Goal: Task Accomplishment & Management: Manage account settings

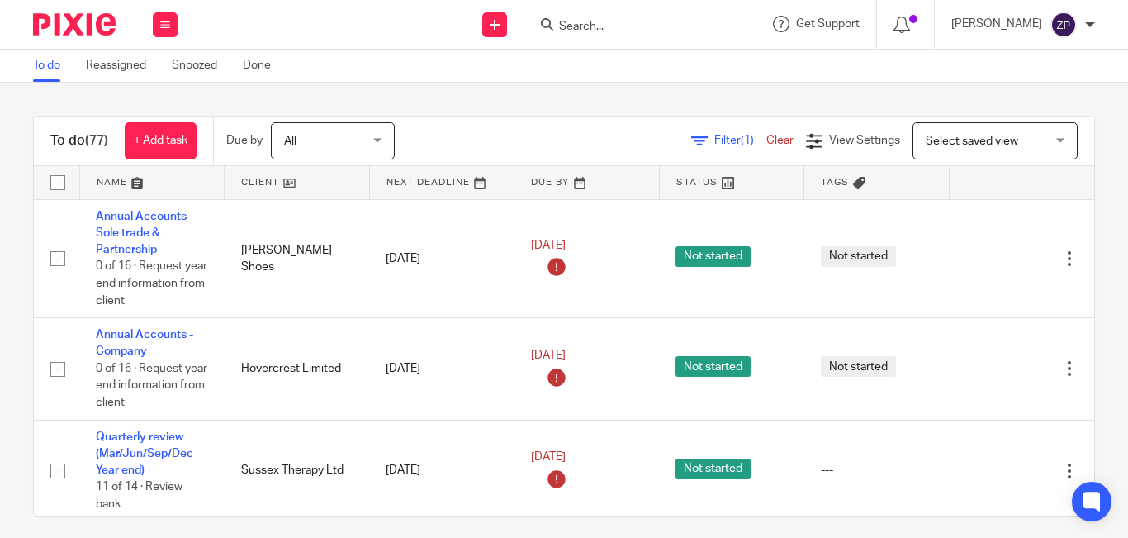
click at [511, 133] on div "Filter (1) Clear View Settings View Settings (1) Filters Clear Save Manage save…" at bounding box center [759, 140] width 671 height 37
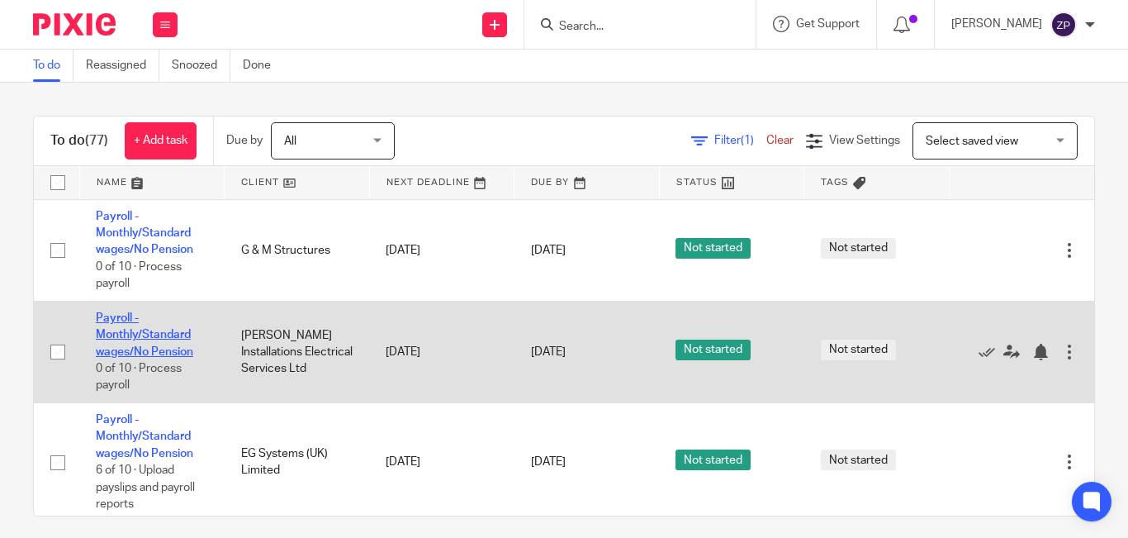
click at [118, 349] on link "Payroll - Monthly/Standard wages/No Pension" at bounding box center [144, 334] width 97 height 45
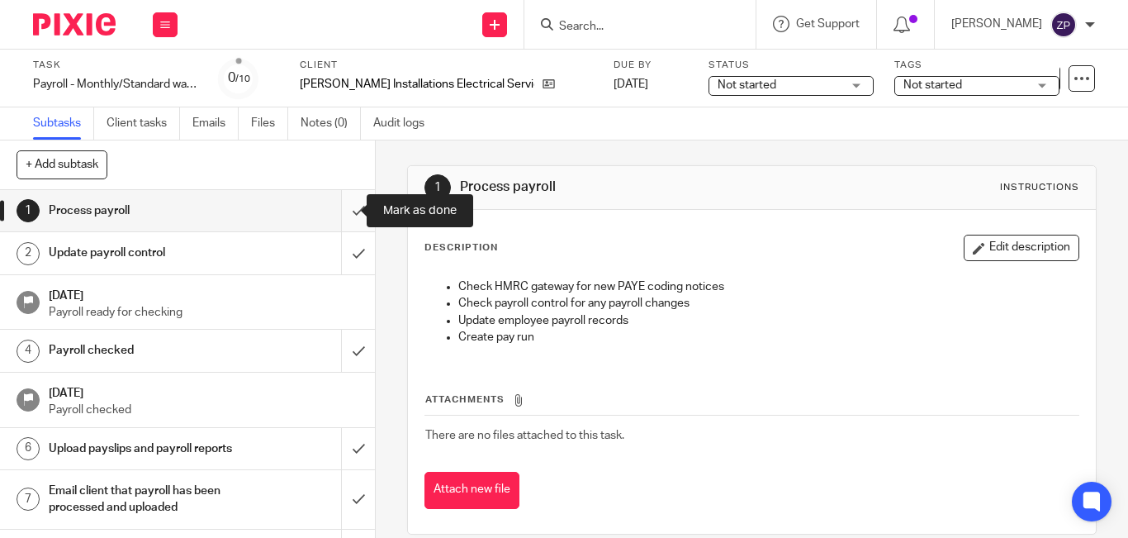
click at [334, 212] on input "submit" at bounding box center [187, 210] width 375 height 41
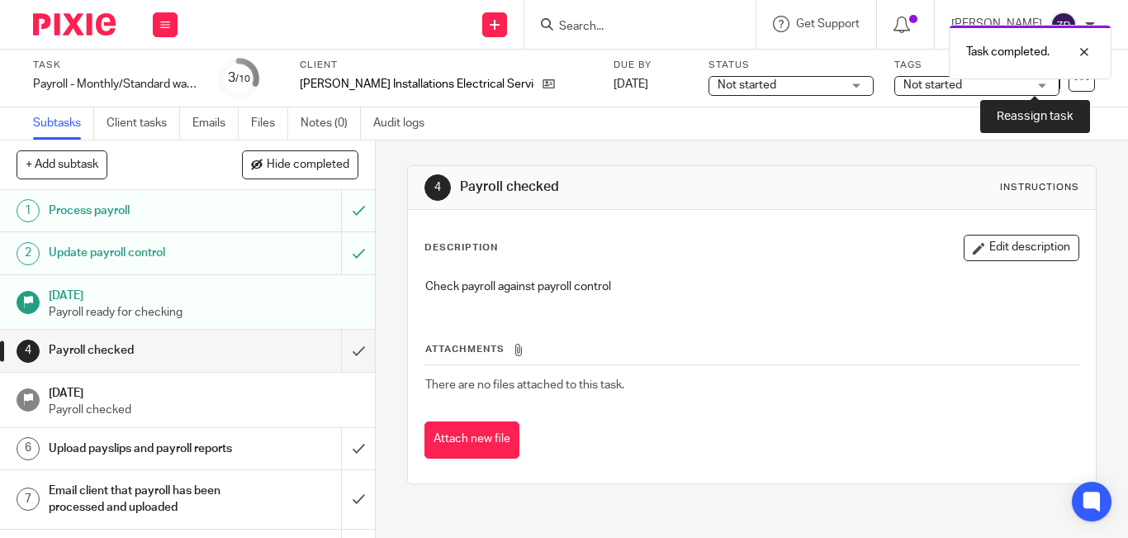
click at [1039, 90] on link at bounding box center [1047, 78] width 26 height 26
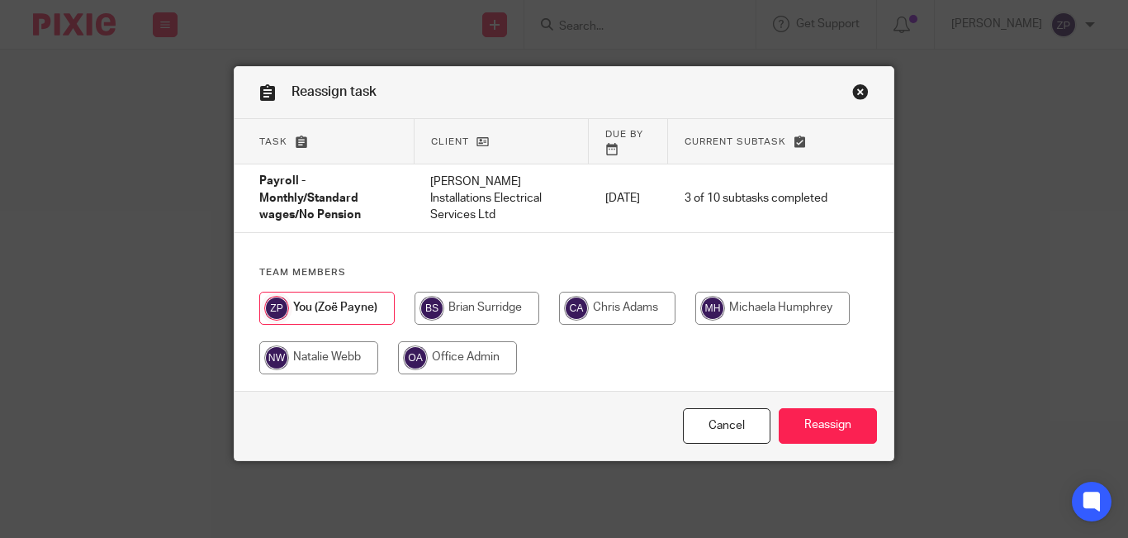
click at [767, 294] on input "radio" at bounding box center [773, 308] width 154 height 33
radio input "true"
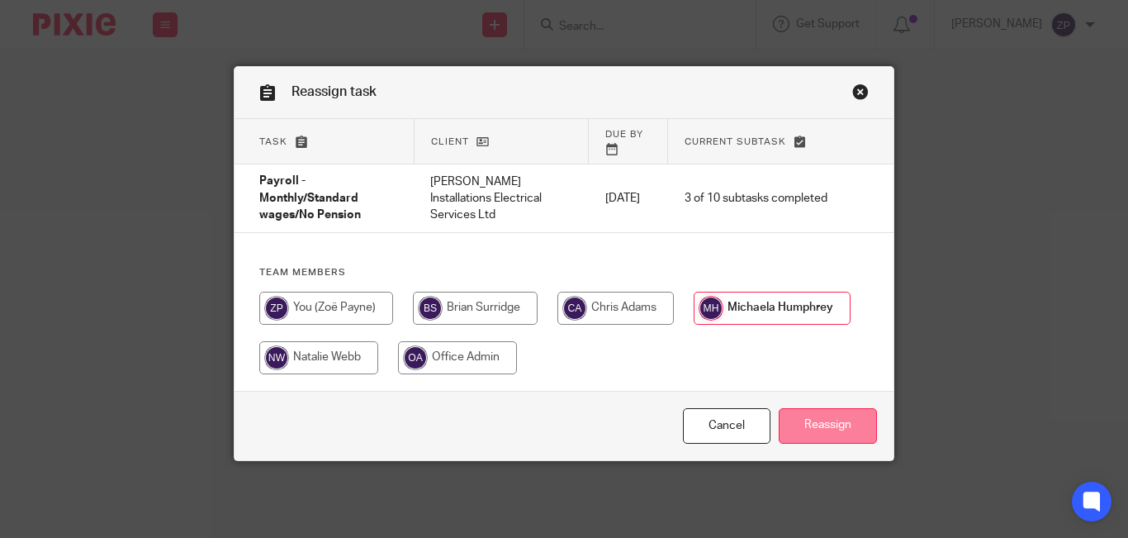
click at [821, 408] on input "Reassign" at bounding box center [828, 426] width 98 height 36
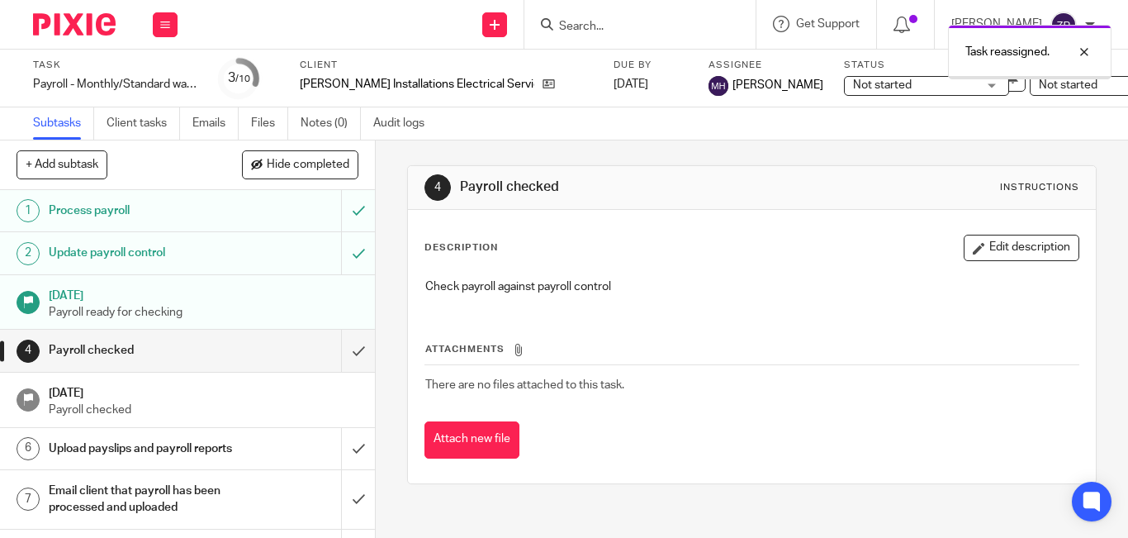
scroll to position [148, 0]
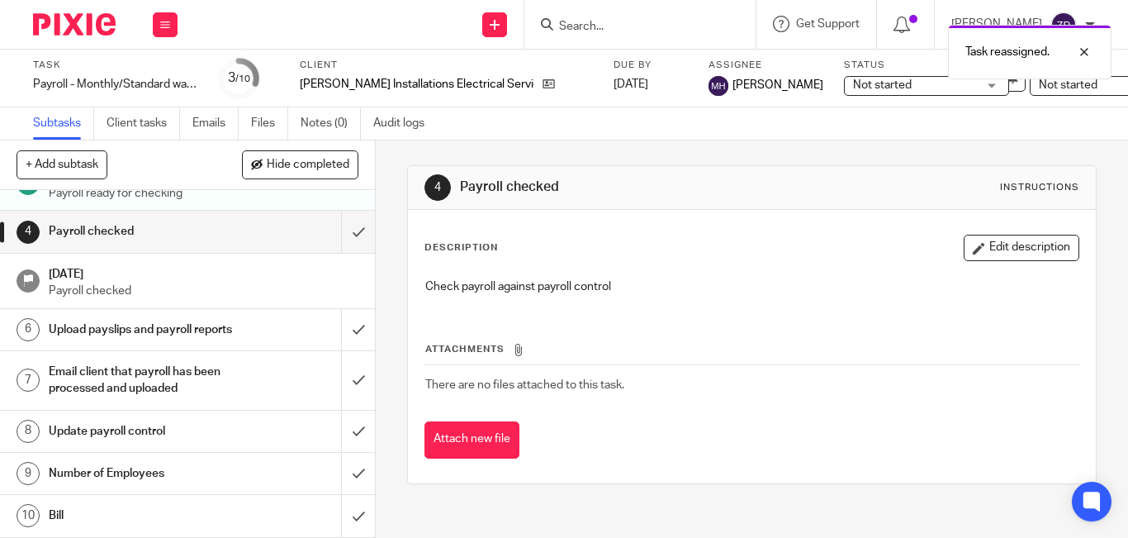
click at [165, 461] on h1 "Number of Employees" at bounding box center [141, 473] width 184 height 25
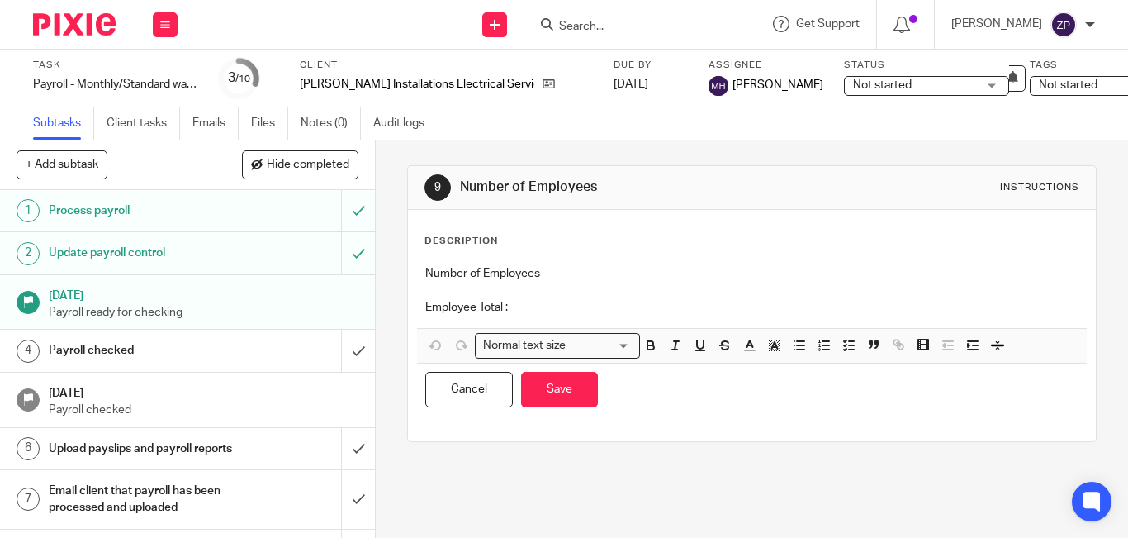
click at [615, 316] on div "Number of Employees Employee Total :" at bounding box center [752, 292] width 670 height 71
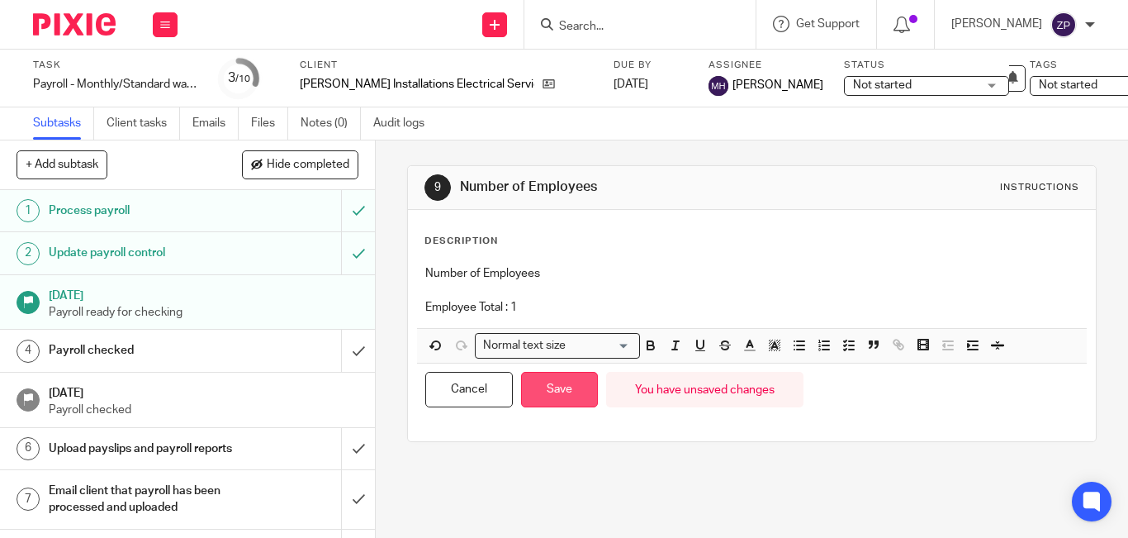
click at [558, 383] on button "Save" at bounding box center [559, 390] width 77 height 36
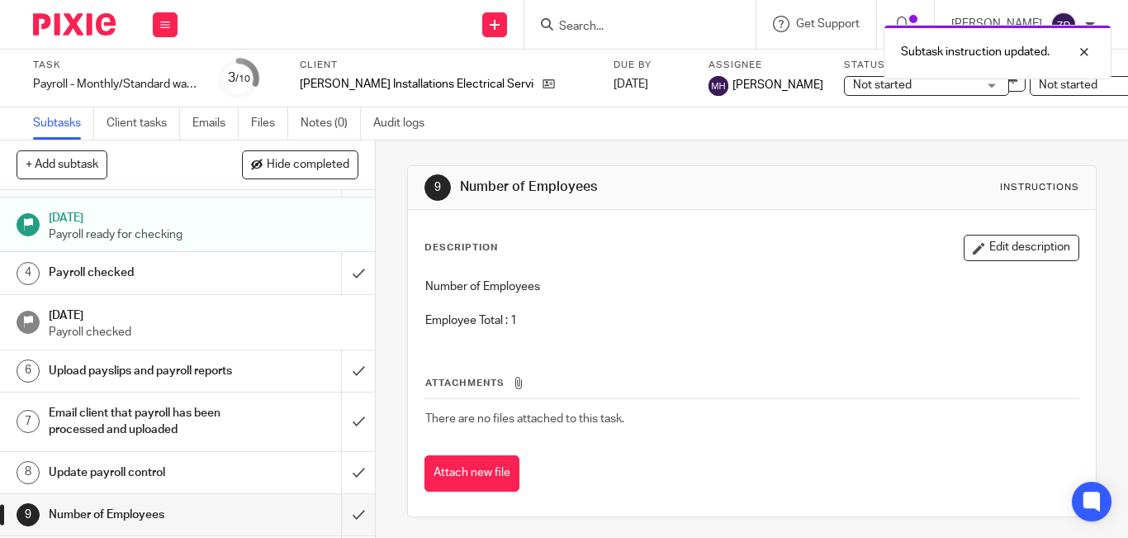
scroll to position [148, 0]
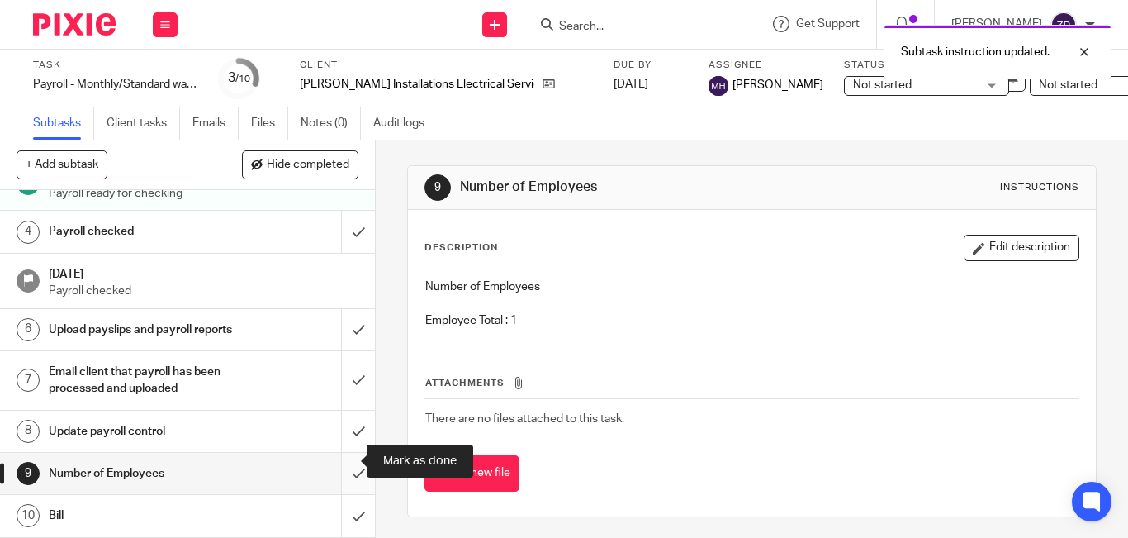
click at [335, 465] on input "submit" at bounding box center [187, 473] width 375 height 41
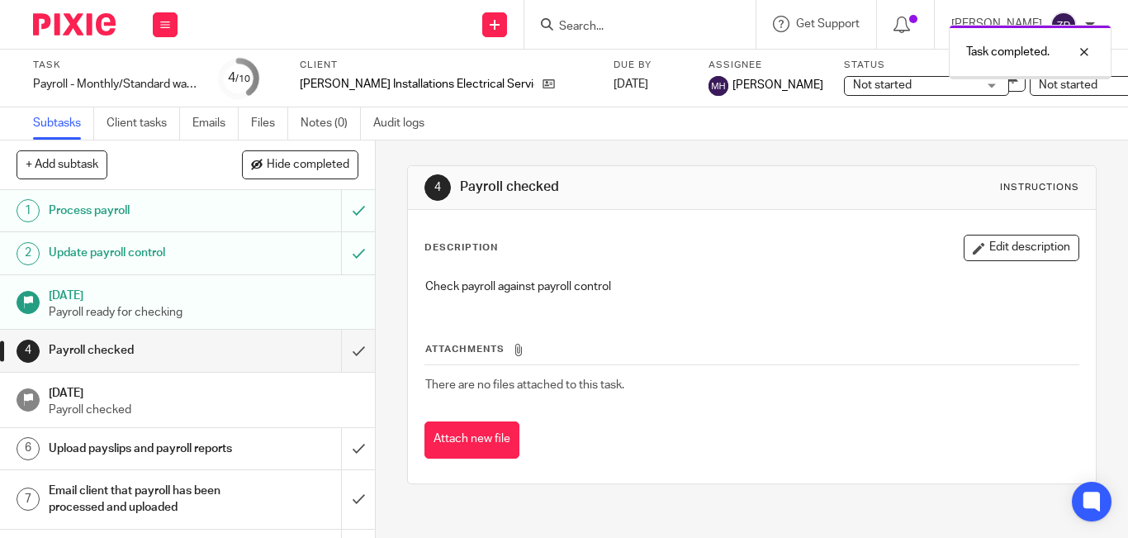
click at [91, 25] on img at bounding box center [74, 24] width 83 height 22
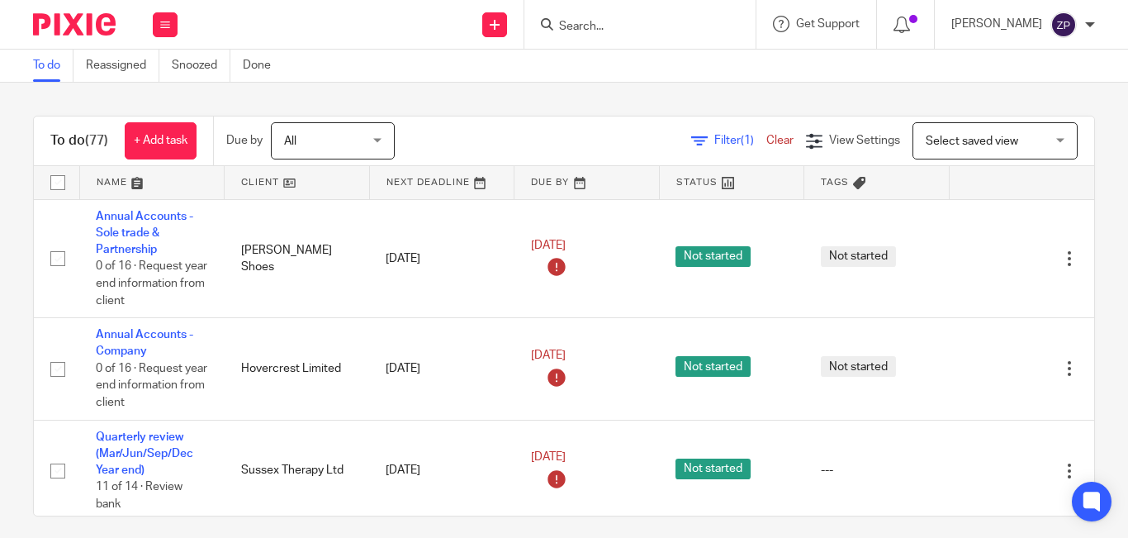
click at [501, 113] on div "To do (77) + Add task Due by All All Today Tomorrow This week Next week This mo…" at bounding box center [564, 310] width 1128 height 455
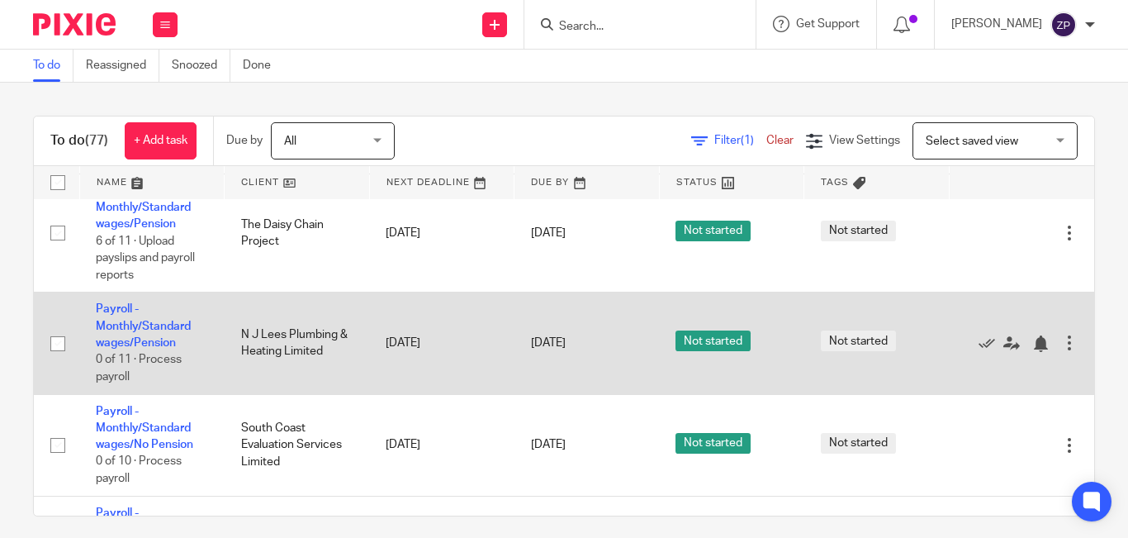
click at [157, 314] on td "Payroll - Monthly/Standard wages/Pension 0 of 11 · Process payroll" at bounding box center [151, 343] width 145 height 102
click at [156, 321] on link "Payroll - Monthly/Standard wages/Pension" at bounding box center [143, 325] width 95 height 45
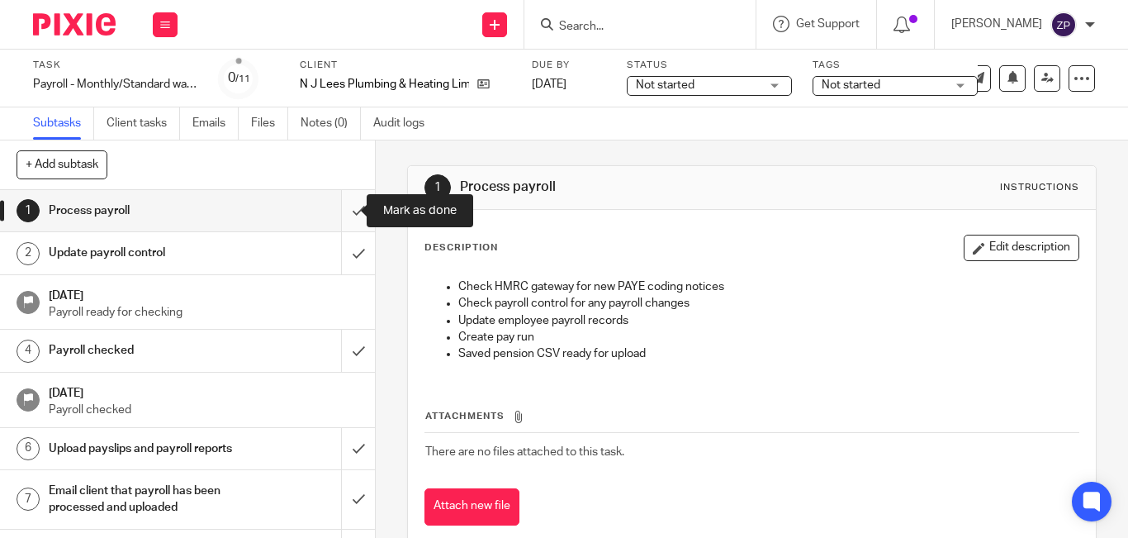
click at [344, 221] on input "submit" at bounding box center [187, 210] width 375 height 41
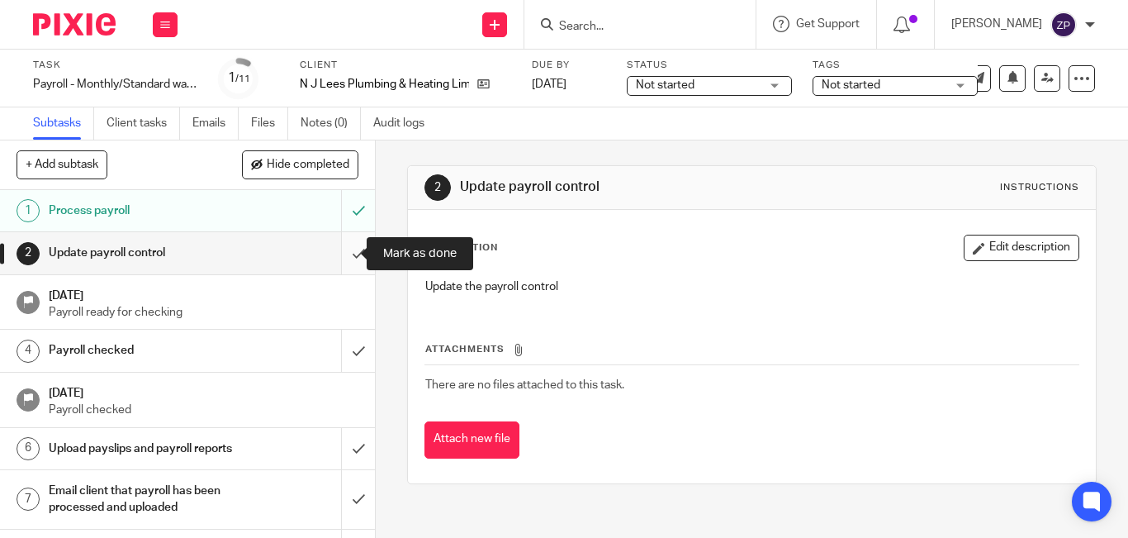
click at [344, 254] on input "submit" at bounding box center [187, 252] width 375 height 41
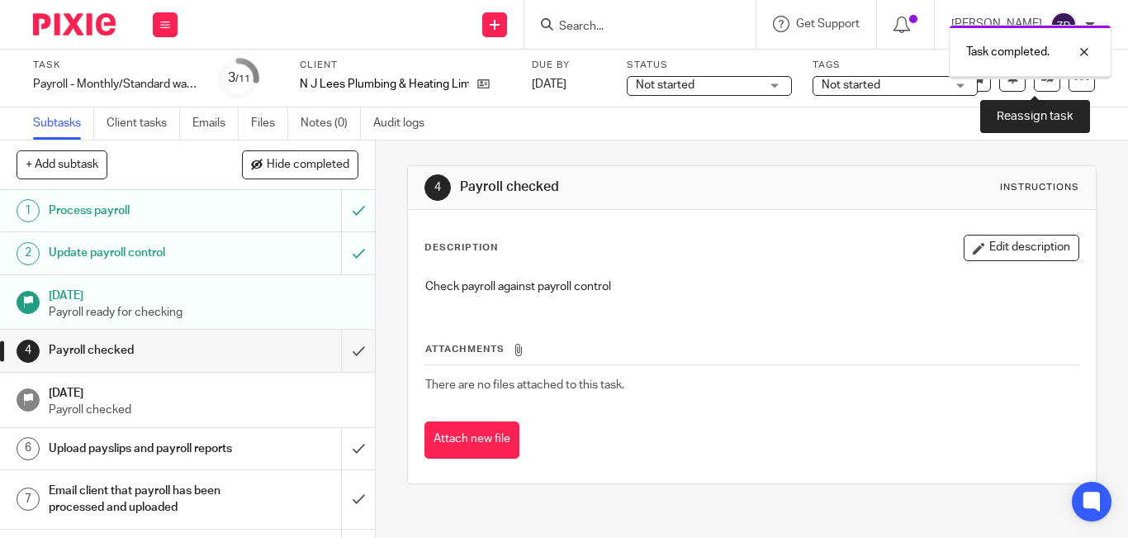
click at [1034, 88] on link at bounding box center [1047, 78] width 26 height 26
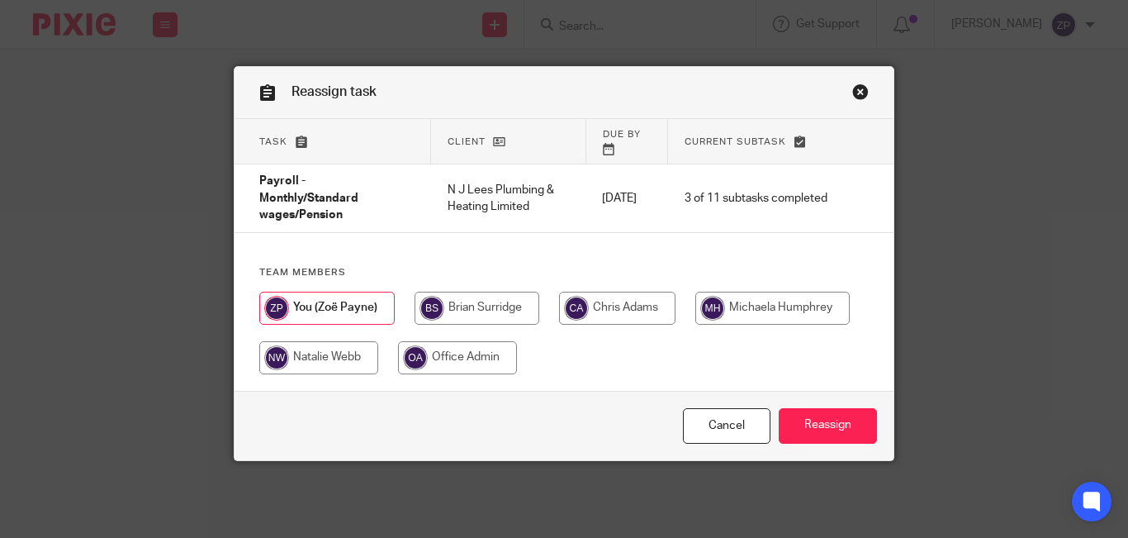
click at [774, 292] on input "radio" at bounding box center [773, 308] width 154 height 33
radio input "true"
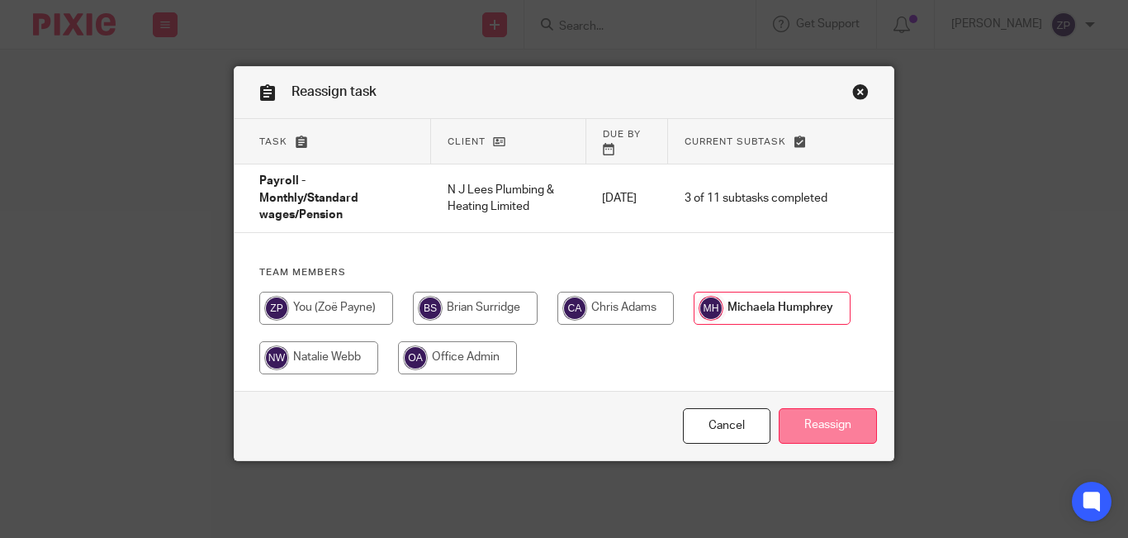
click at [812, 408] on input "Reassign" at bounding box center [828, 426] width 98 height 36
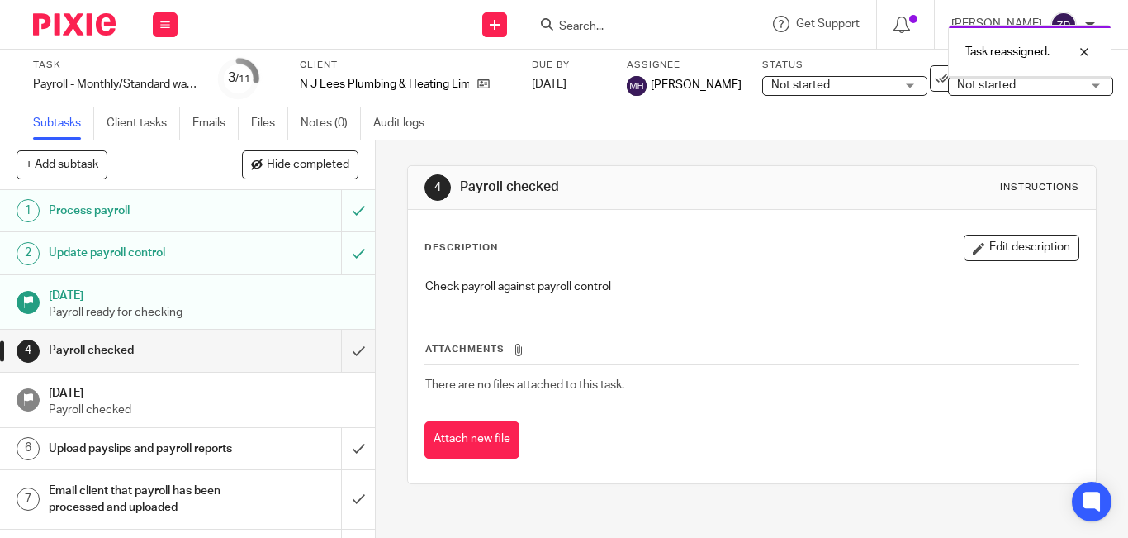
scroll to position [190, 0]
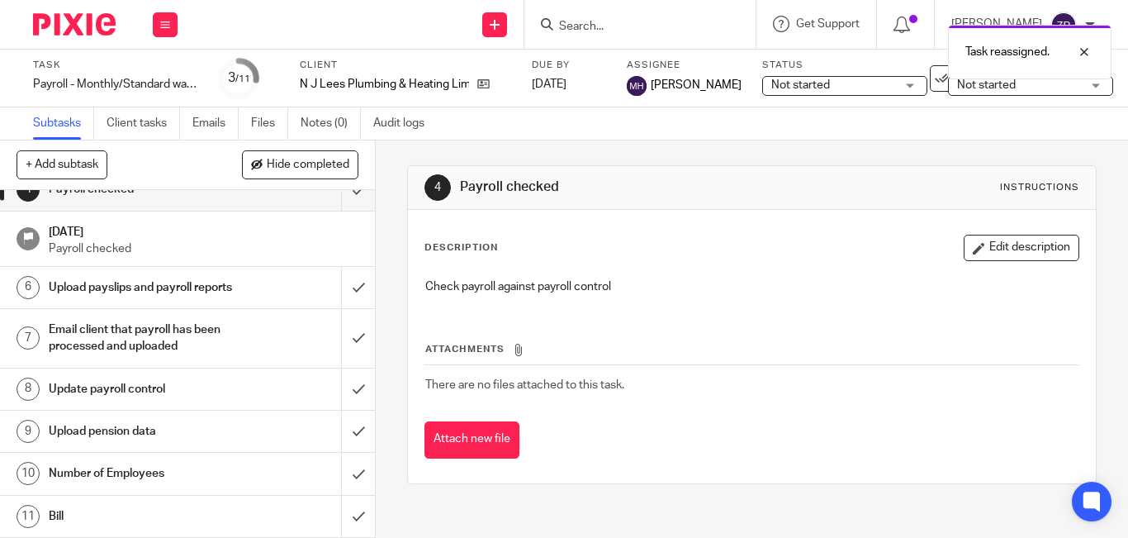
click at [91, 461] on h1 "Number of Employees" at bounding box center [141, 473] width 184 height 25
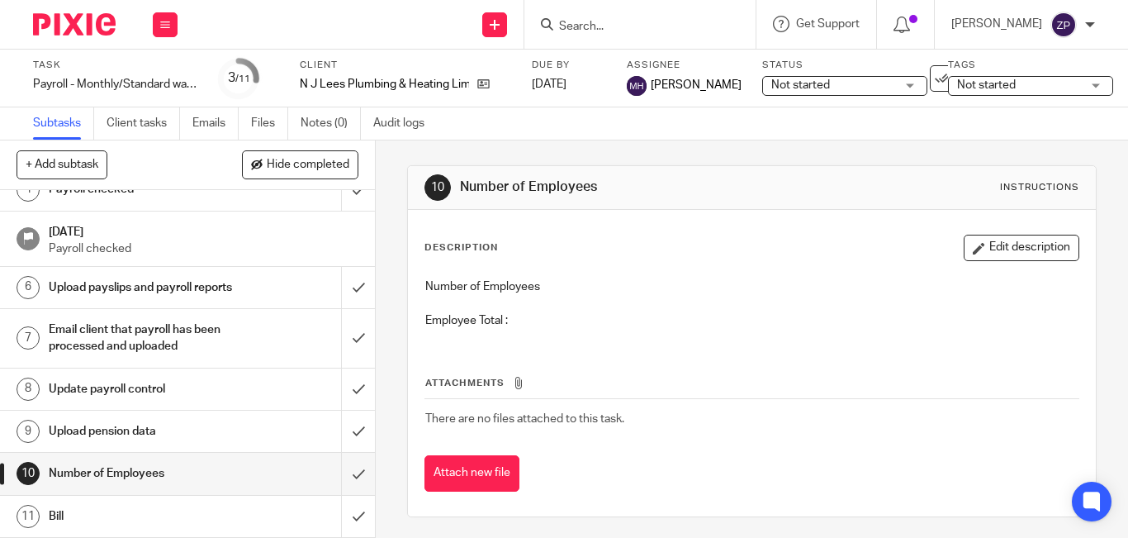
scroll to position [190, 0]
click at [996, 259] on button "Edit description" at bounding box center [1022, 248] width 116 height 26
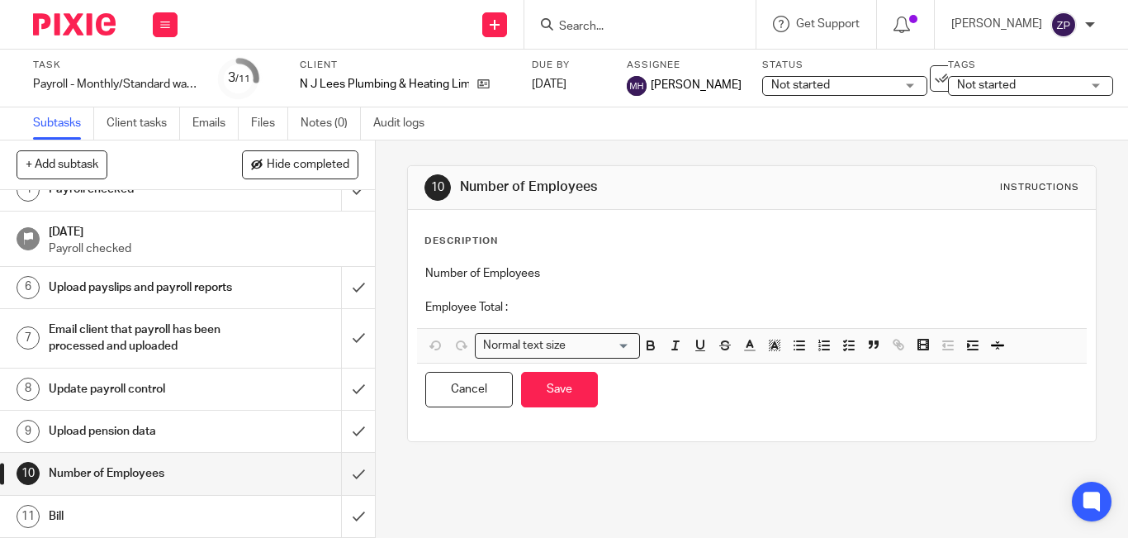
click at [657, 299] on p "Employee Total :" at bounding box center [751, 307] width 653 height 17
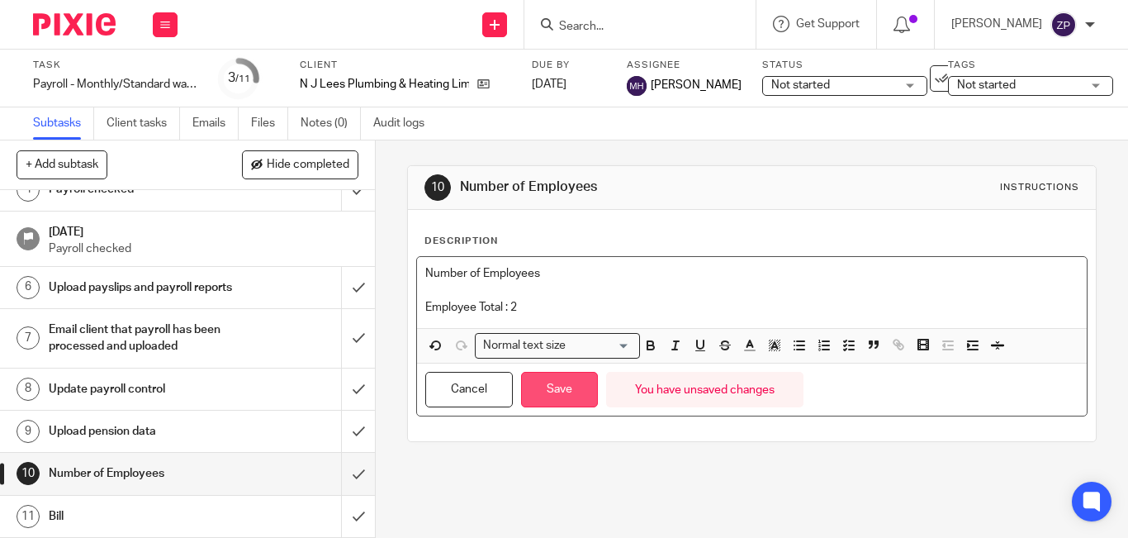
click at [558, 387] on button "Save" at bounding box center [559, 390] width 77 height 36
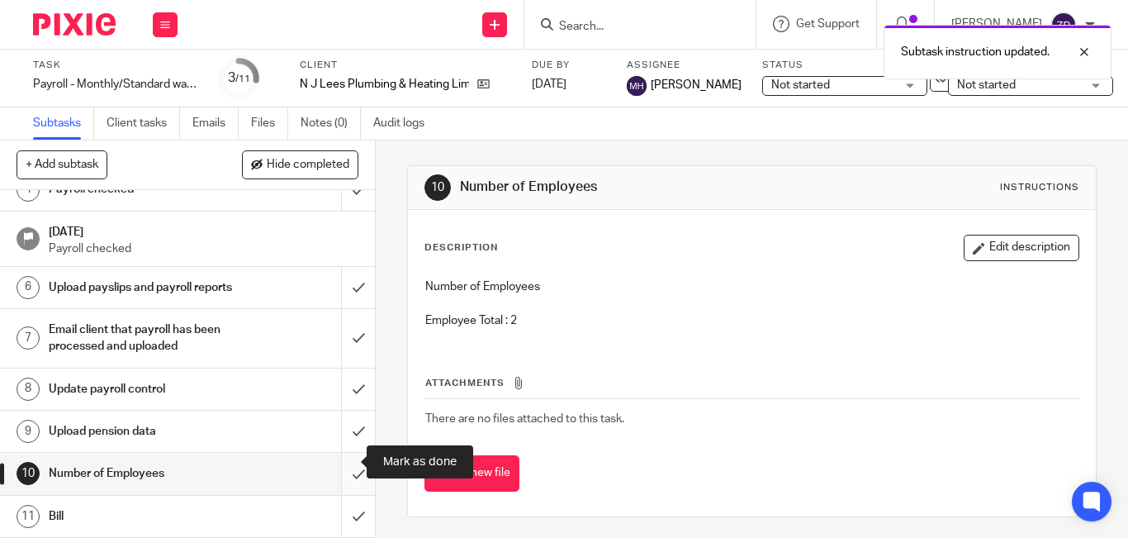
click at [338, 462] on input "submit" at bounding box center [187, 473] width 375 height 41
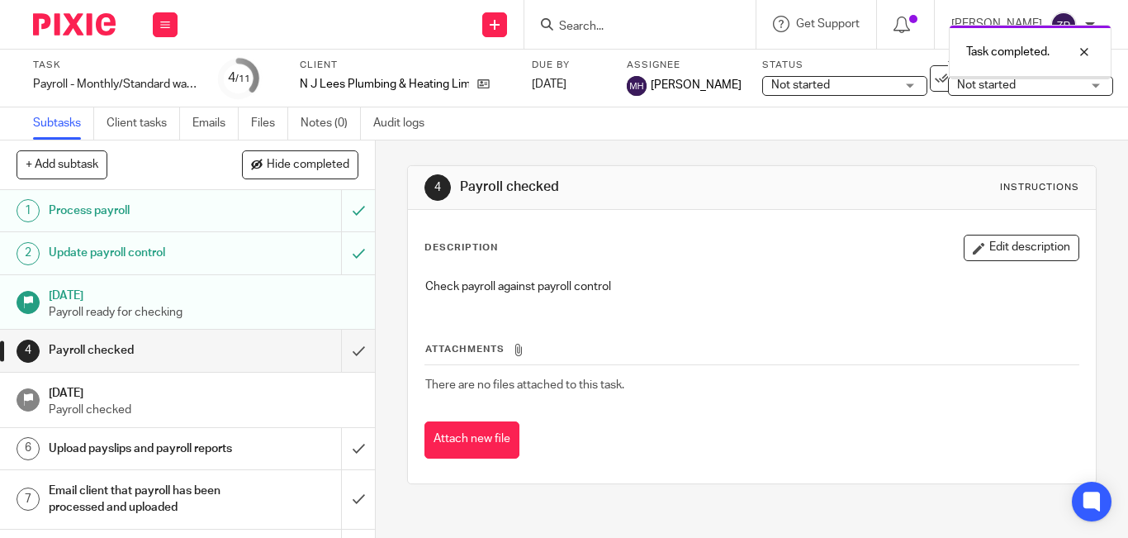
click at [88, 25] on img at bounding box center [74, 24] width 83 height 22
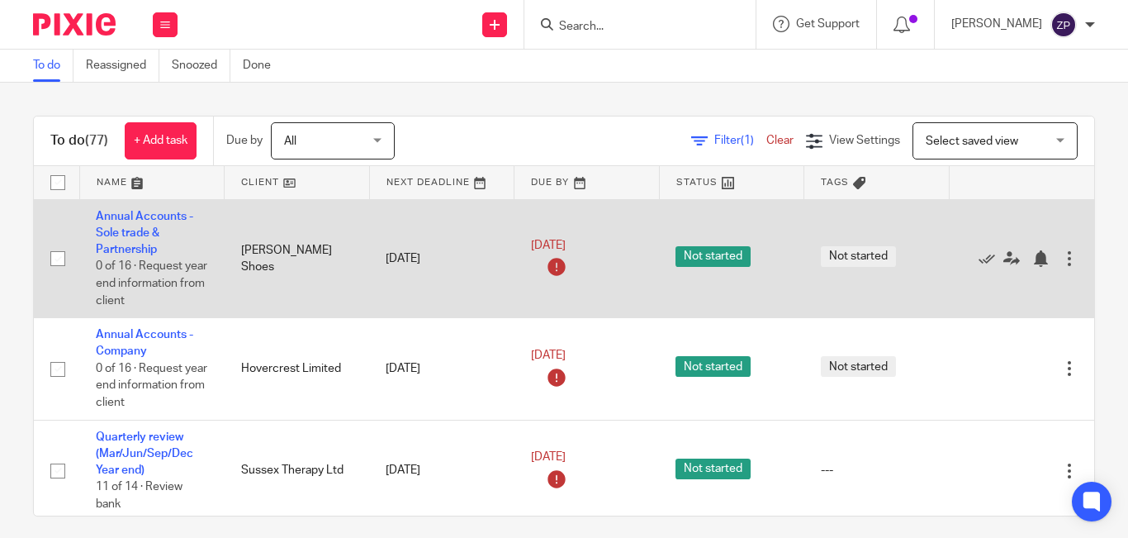
scroll to position [4535, 0]
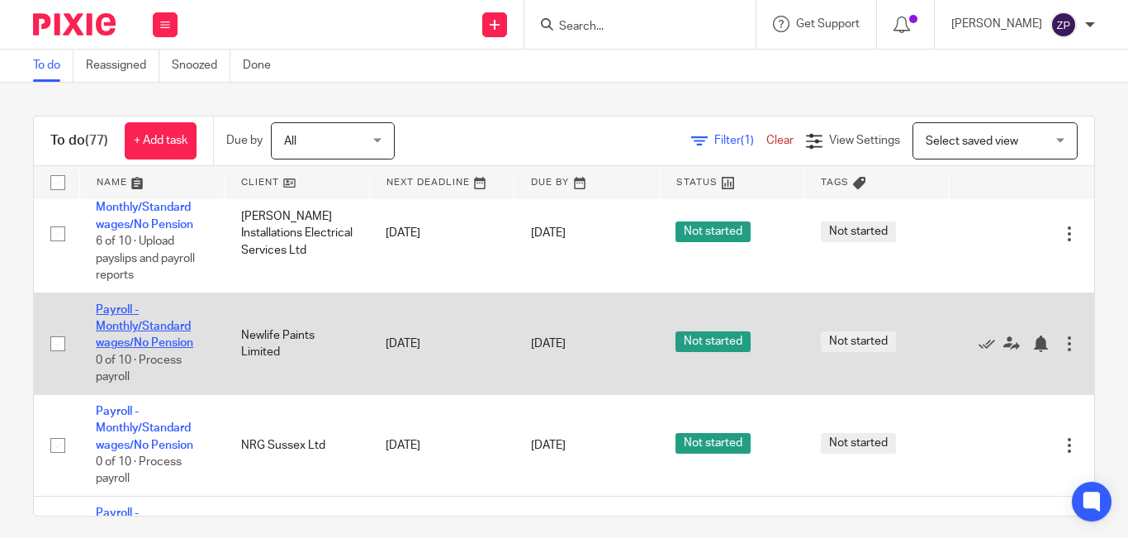
click at [155, 330] on link "Payroll - Monthly/Standard wages/No Pension" at bounding box center [144, 326] width 97 height 45
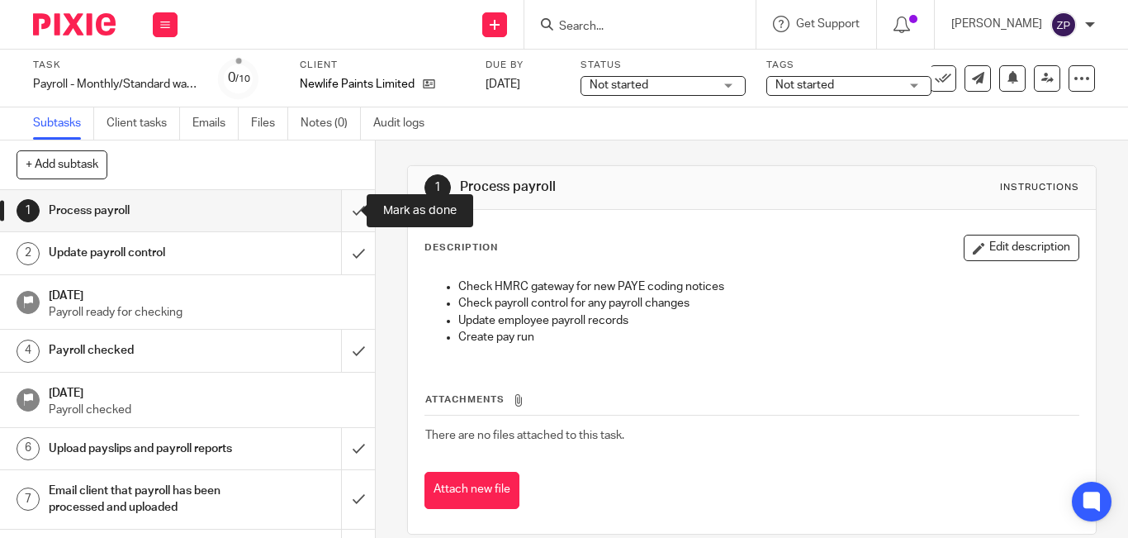
click at [337, 226] on input "submit" at bounding box center [187, 210] width 375 height 41
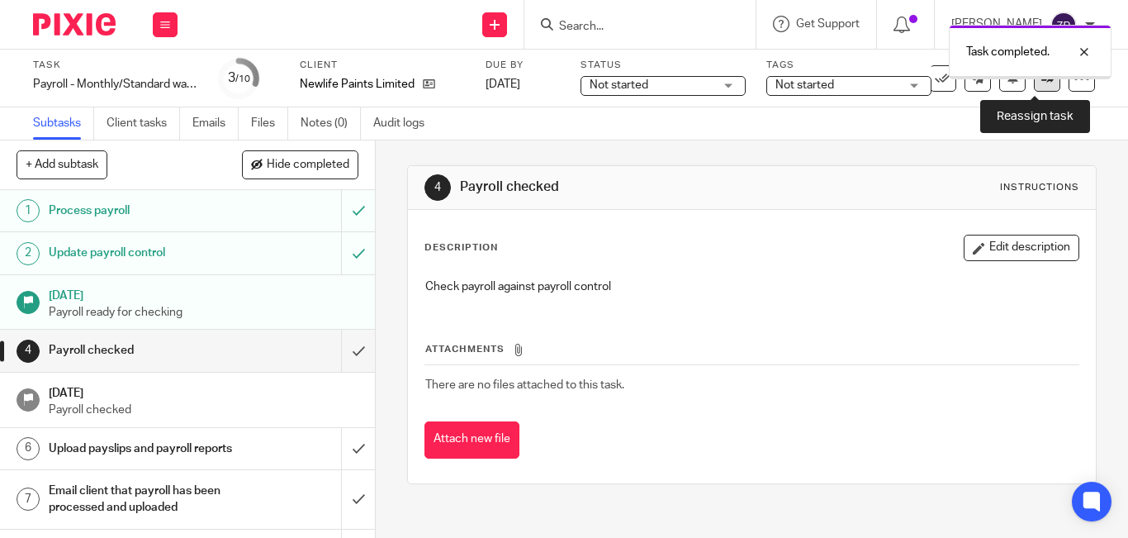
click at [1042, 83] on icon at bounding box center [1048, 78] width 12 height 12
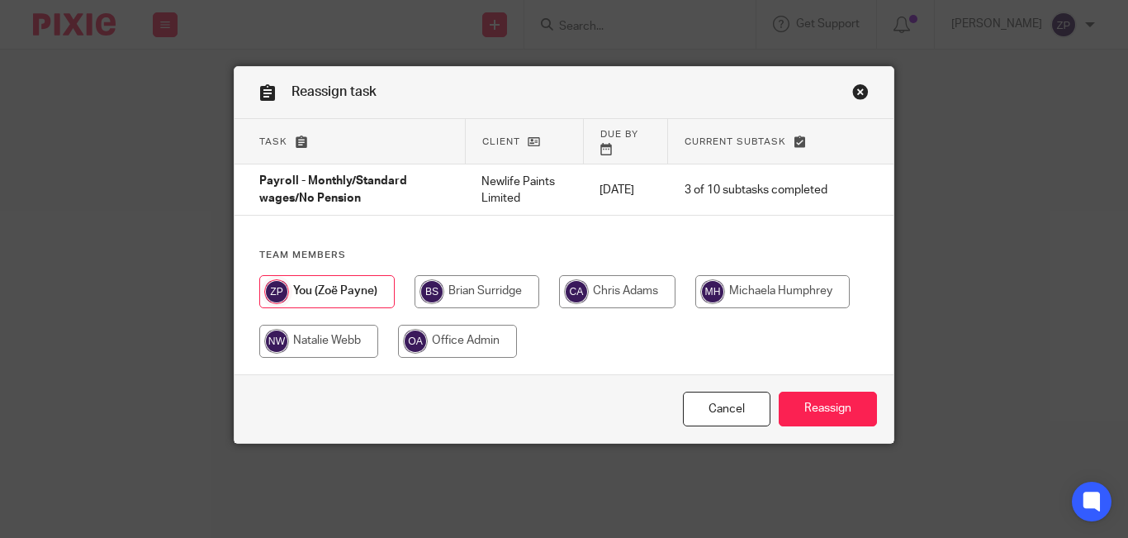
click at [749, 275] on input "radio" at bounding box center [773, 291] width 154 height 33
radio input "true"
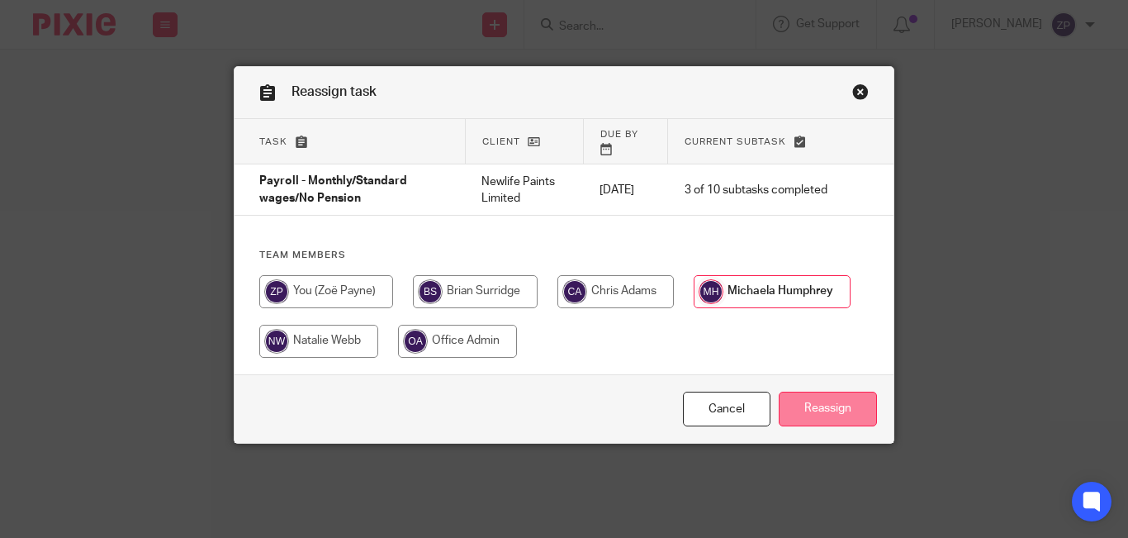
click at [840, 393] on input "Reassign" at bounding box center [828, 410] width 98 height 36
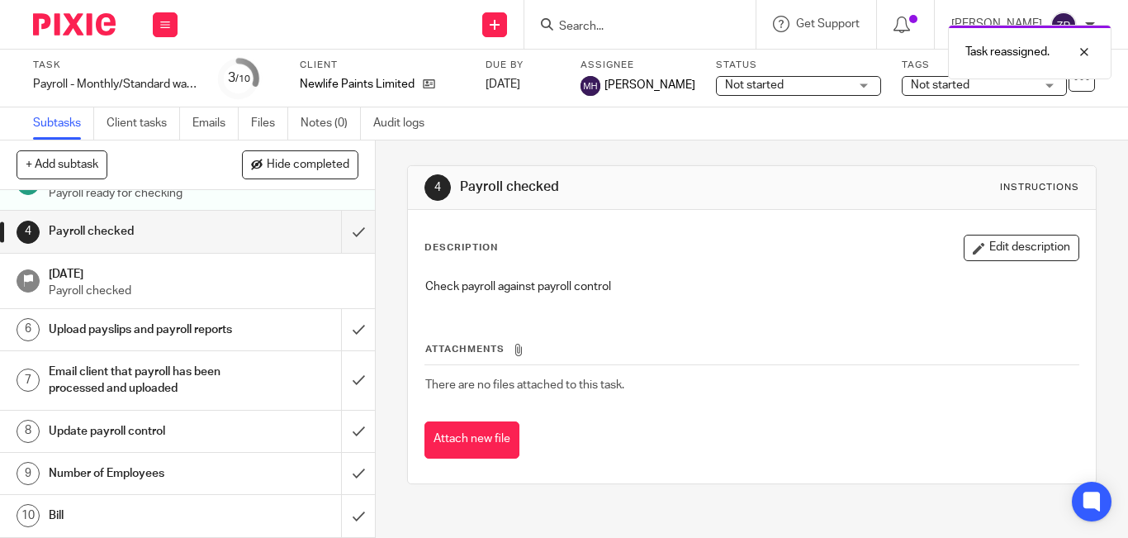
scroll to position [135, 0]
click at [205, 472] on h1 "Number of Employees" at bounding box center [141, 473] width 184 height 25
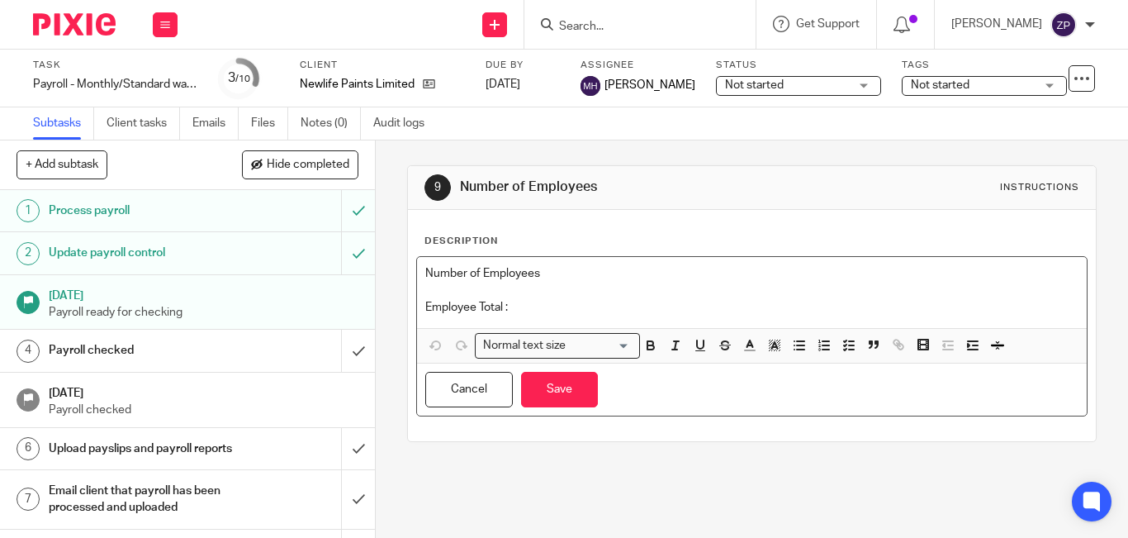
click at [554, 308] on p "Employee Total :" at bounding box center [751, 307] width 653 height 17
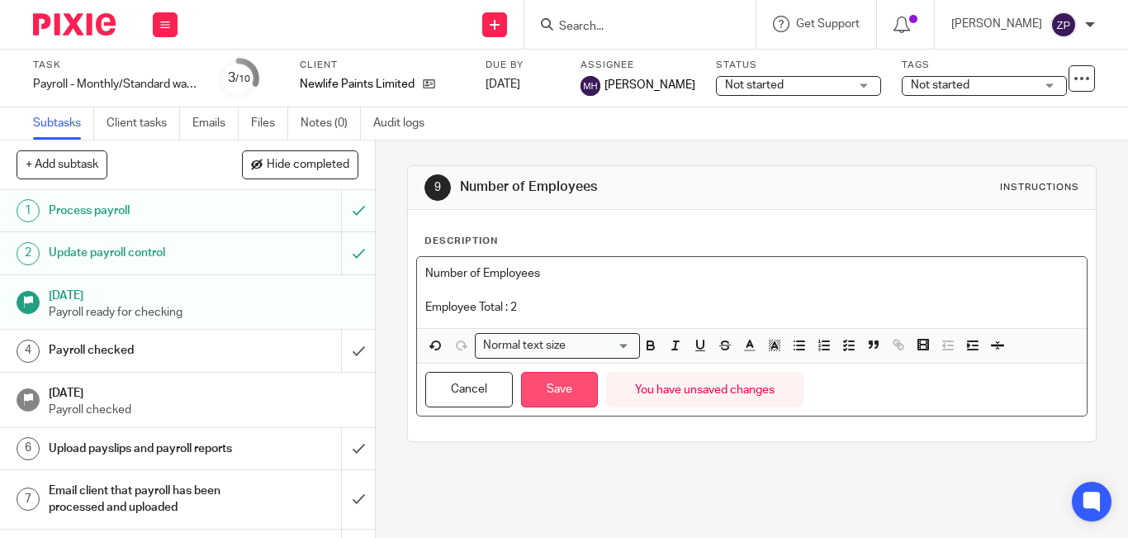
click at [559, 388] on button "Save" at bounding box center [559, 390] width 77 height 36
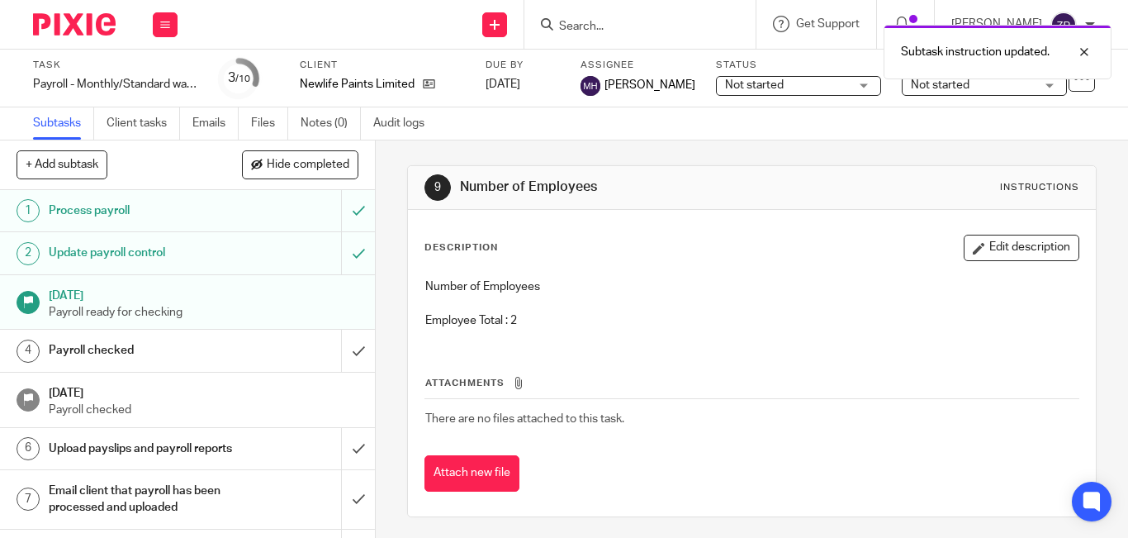
scroll to position [135, 0]
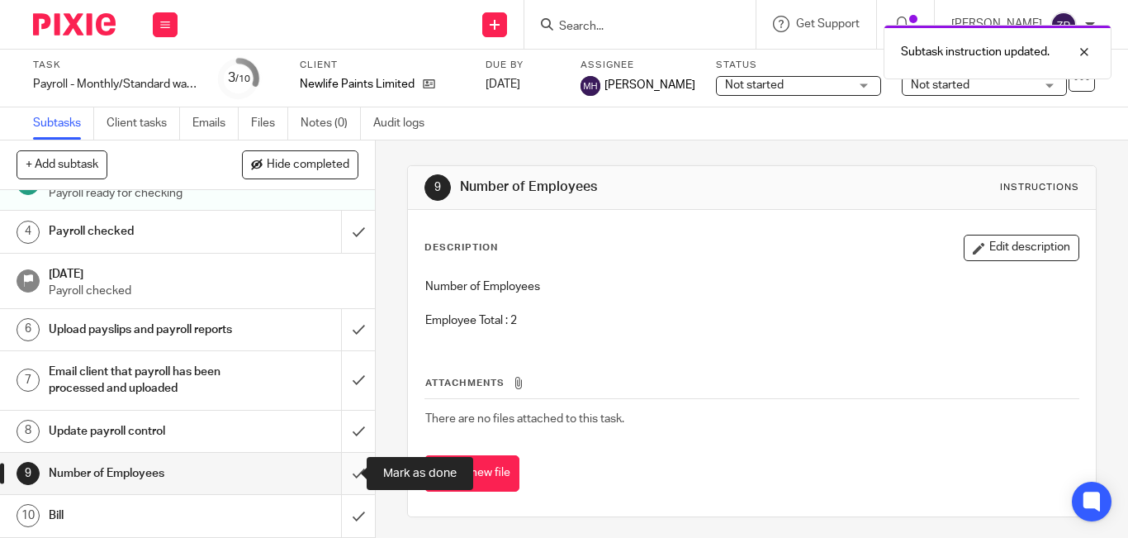
click at [353, 475] on input "submit" at bounding box center [187, 473] width 375 height 41
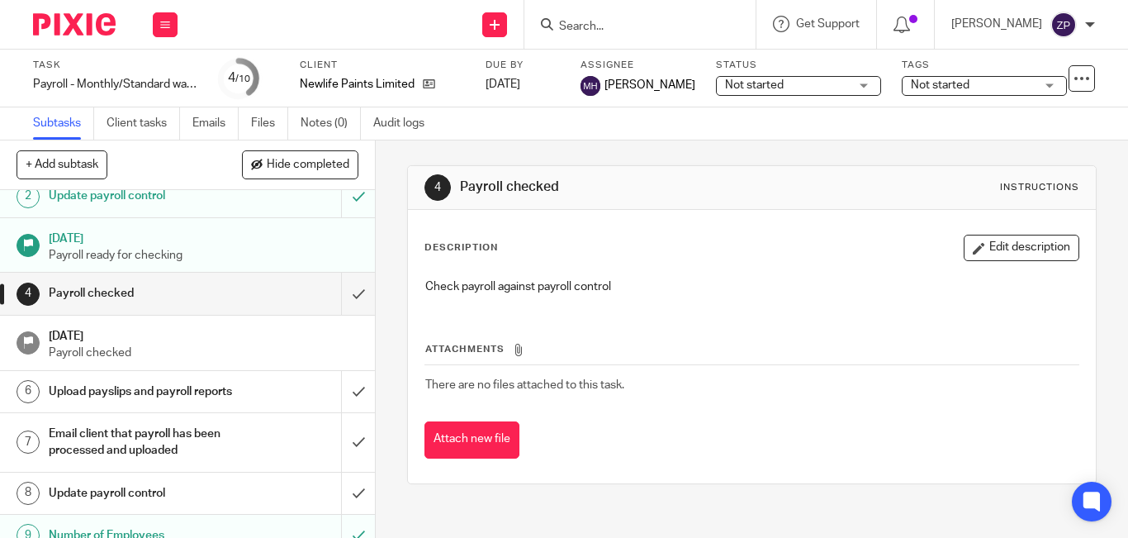
scroll to position [135, 0]
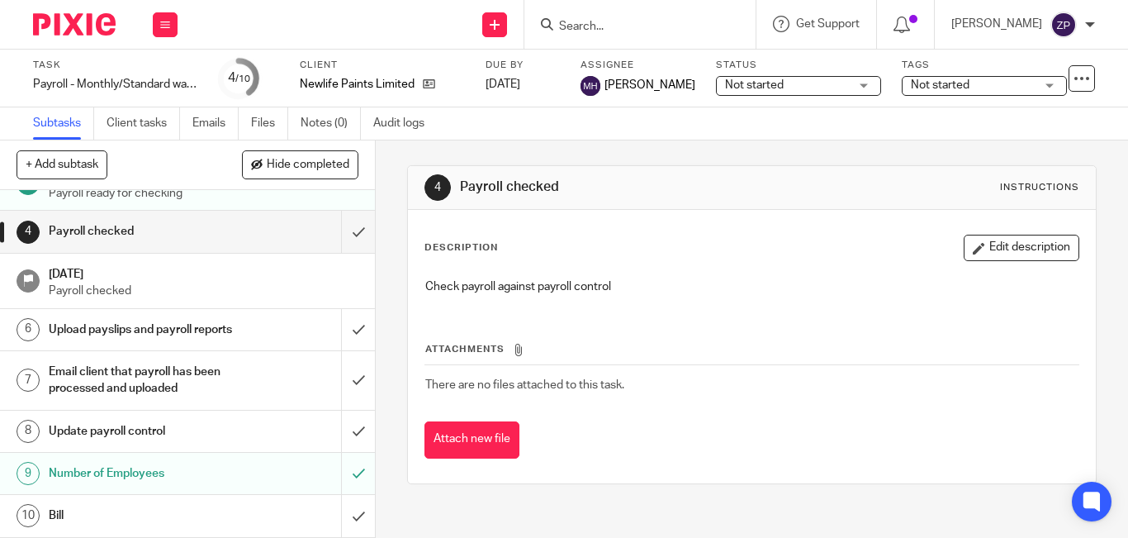
click at [74, 30] on img at bounding box center [74, 24] width 83 height 22
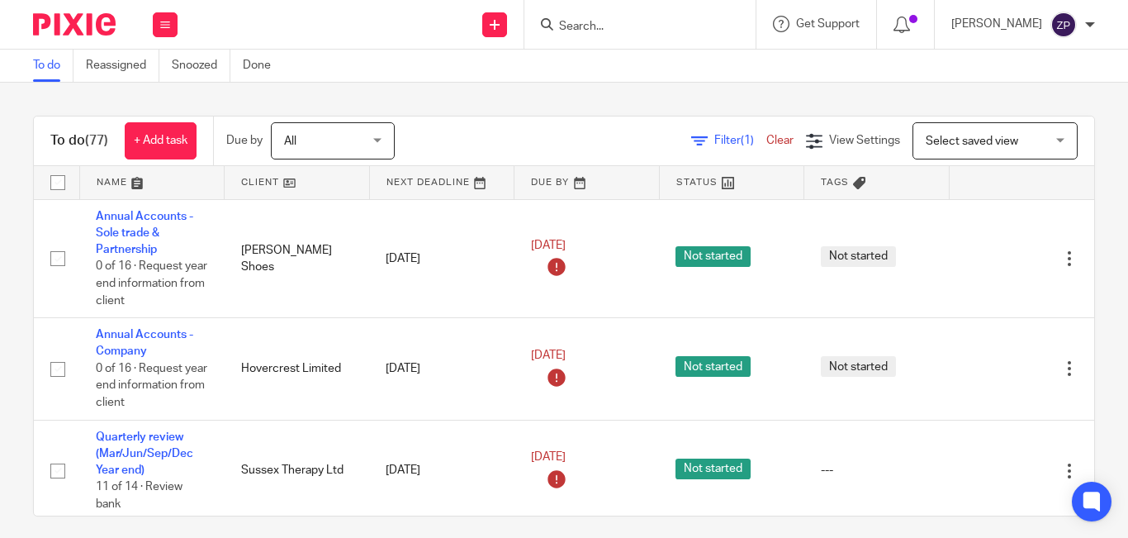
click at [377, 83] on div "To do (77) + Add task Due by All All Today Tomorrow This week Next week This mo…" at bounding box center [564, 310] width 1128 height 455
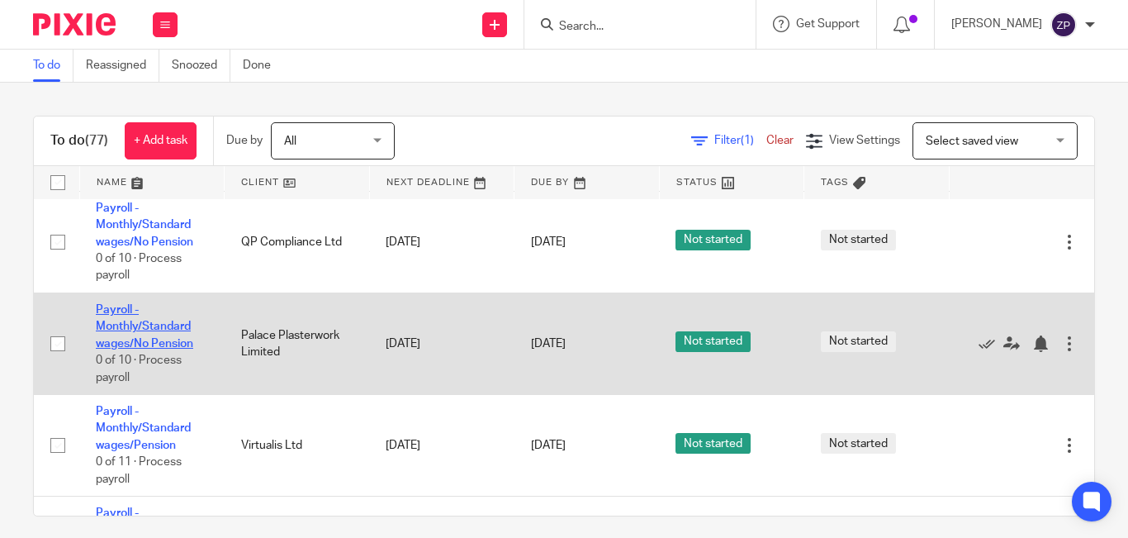
click at [159, 325] on link "Payroll - Monthly/Standard wages/No Pension" at bounding box center [144, 326] width 97 height 45
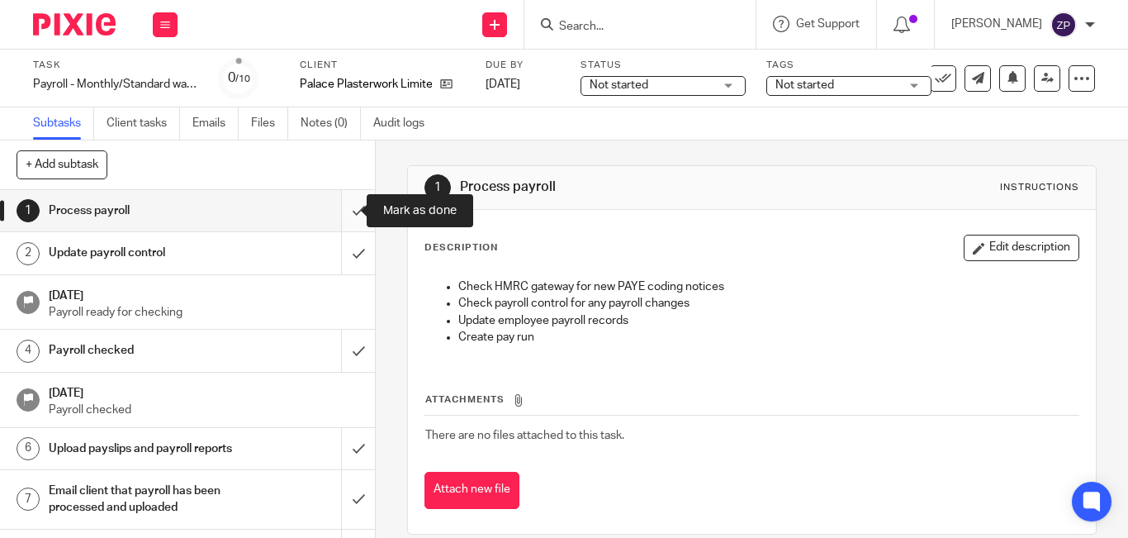
click at [335, 218] on input "submit" at bounding box center [187, 210] width 375 height 41
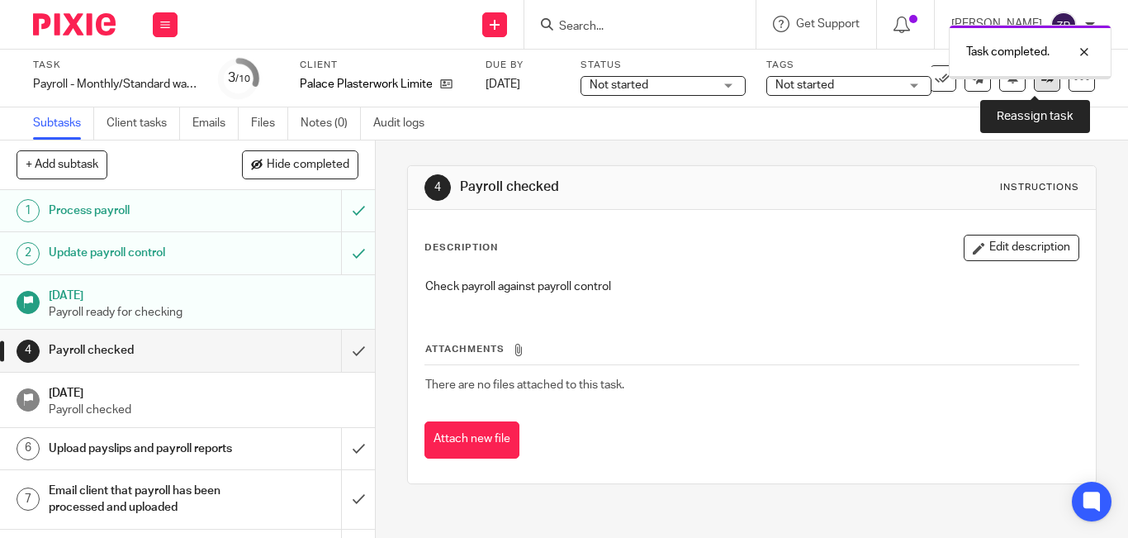
click at [1034, 90] on link at bounding box center [1047, 78] width 26 height 26
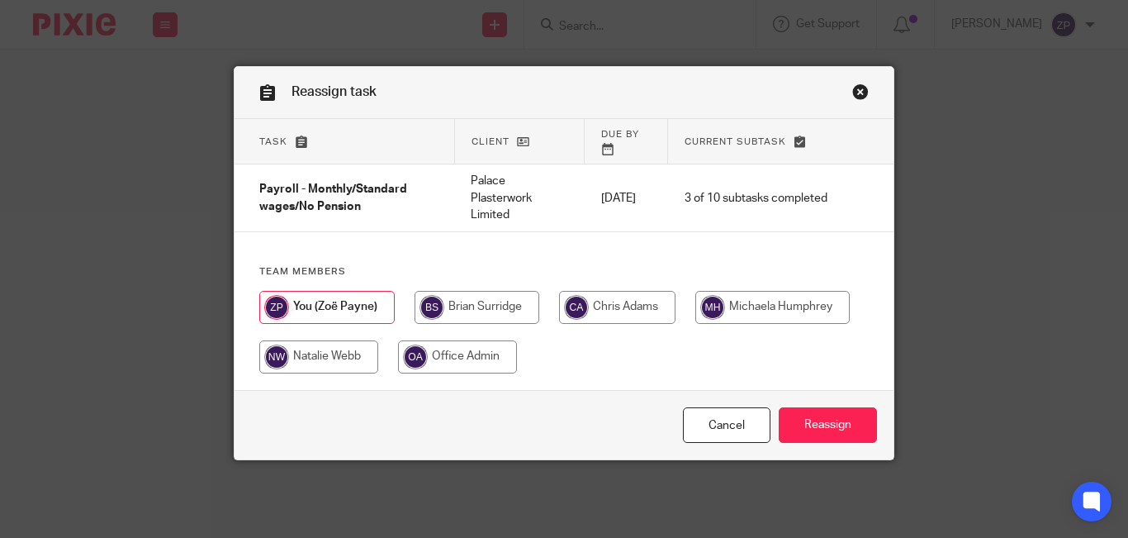
click at [492, 304] on input "radio" at bounding box center [477, 307] width 125 height 33
radio input "true"
click at [746, 302] on input "radio" at bounding box center [772, 307] width 154 height 33
radio input "true"
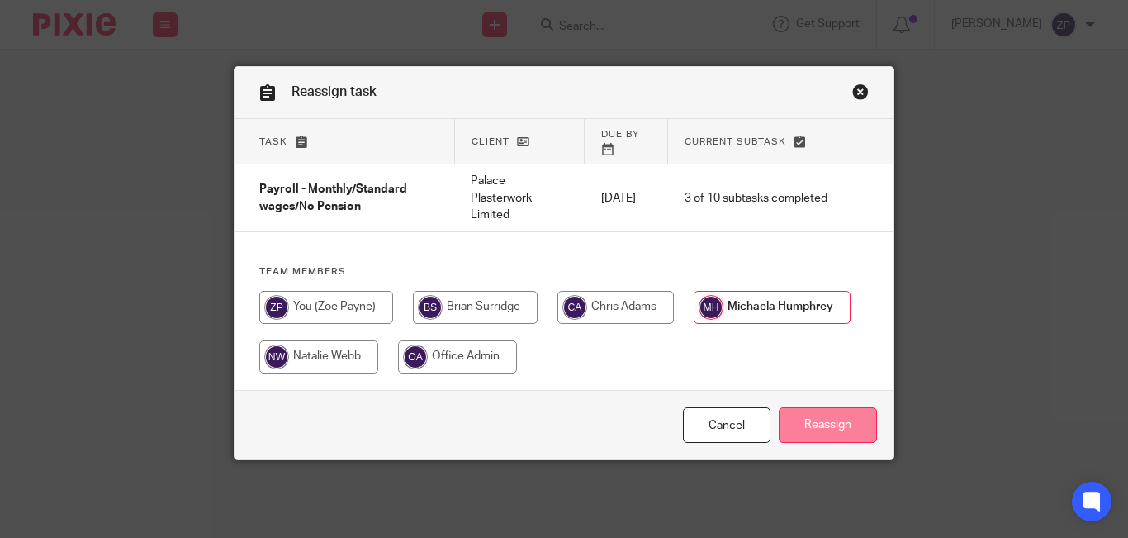
click at [846, 411] on input "Reassign" at bounding box center [828, 425] width 98 height 36
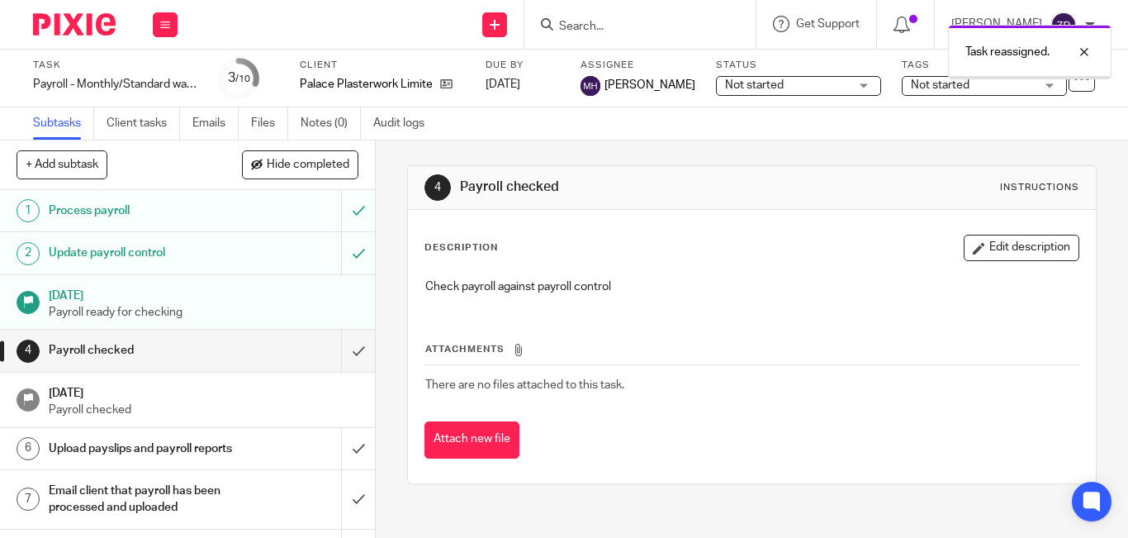
scroll to position [135, 0]
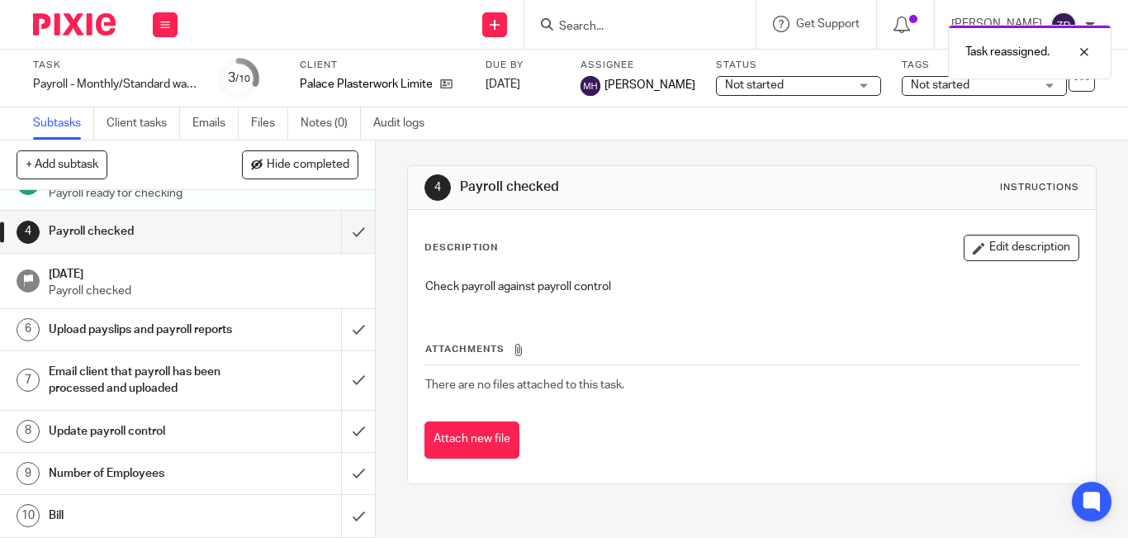
click at [170, 470] on h1 "Number of Employees" at bounding box center [141, 473] width 184 height 25
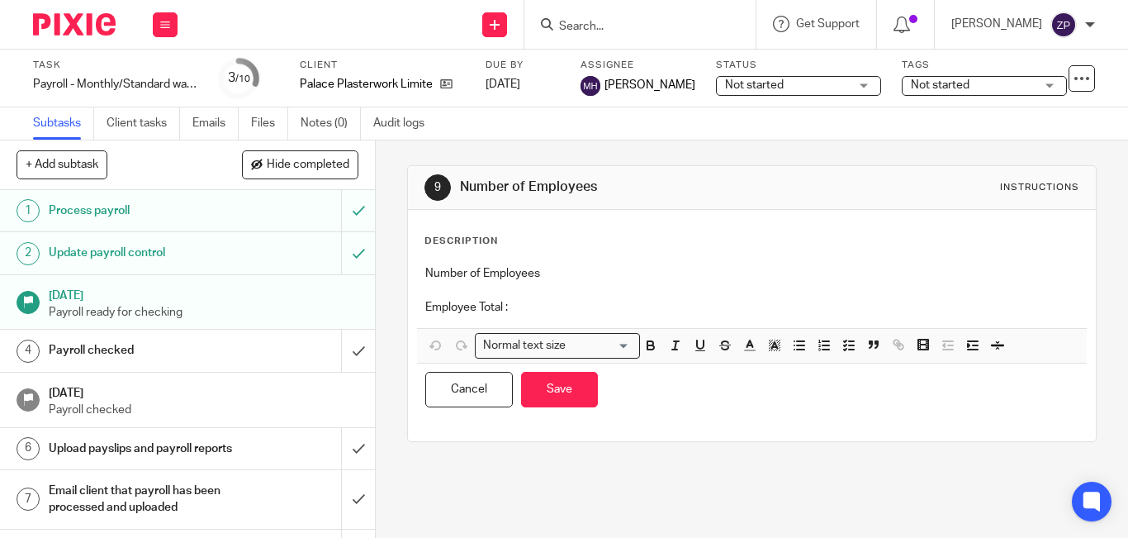
click at [655, 315] on p "Employee Total :" at bounding box center [751, 307] width 653 height 17
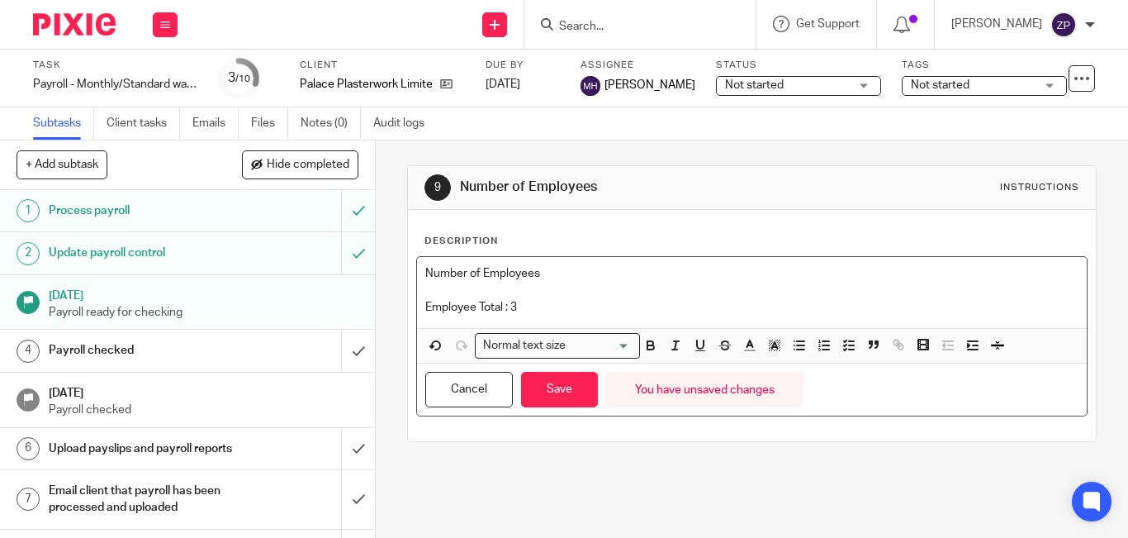
click at [596, 388] on div "Cancel Save You have unsaved changes" at bounding box center [752, 389] width 670 height 52
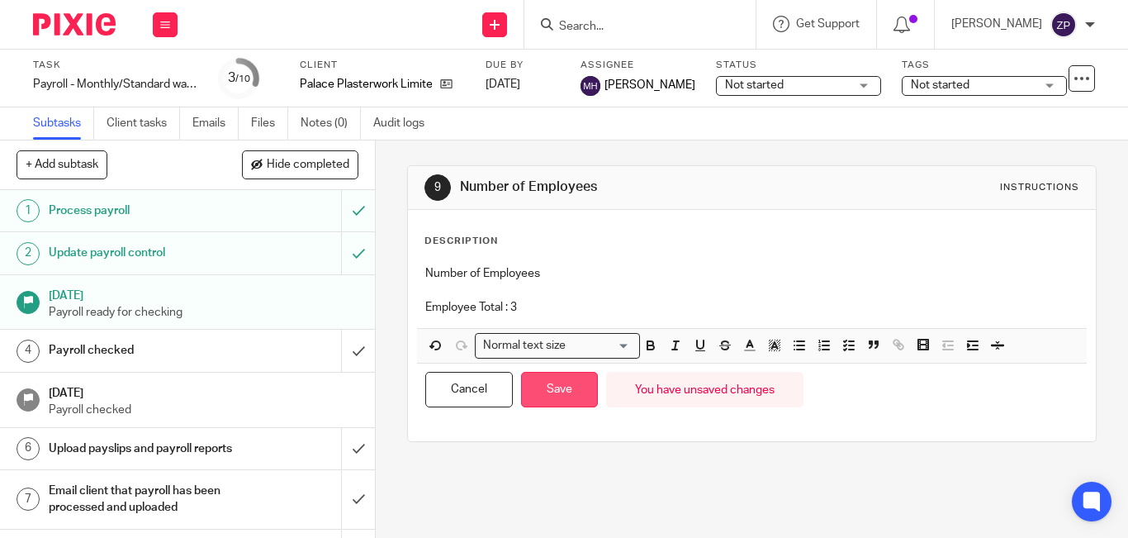
click at [575, 392] on button "Save" at bounding box center [559, 390] width 77 height 36
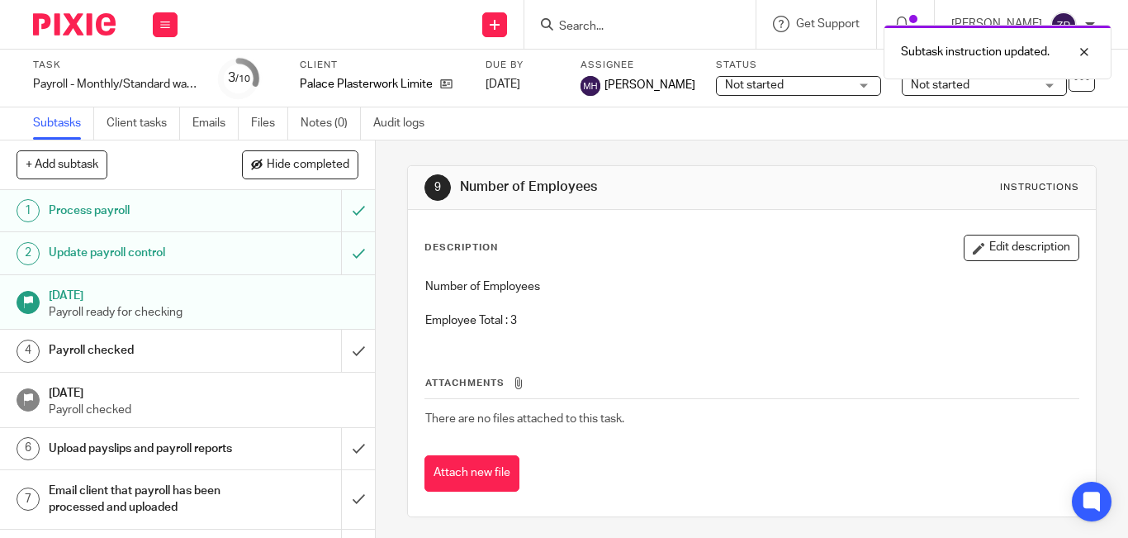
scroll to position [135, 0]
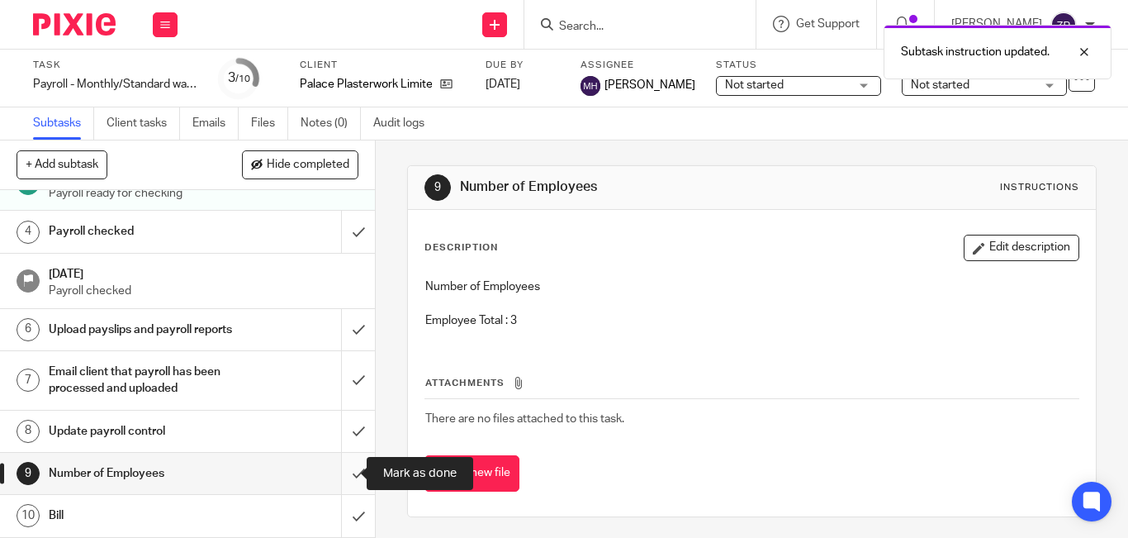
click at [339, 480] on input "submit" at bounding box center [187, 473] width 375 height 41
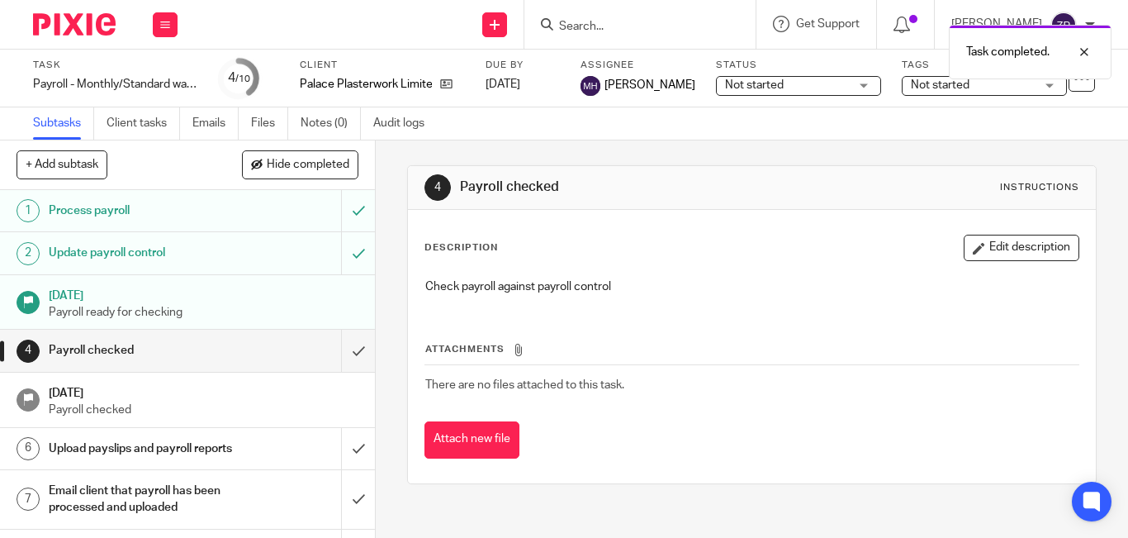
click at [91, 30] on img at bounding box center [74, 24] width 83 height 22
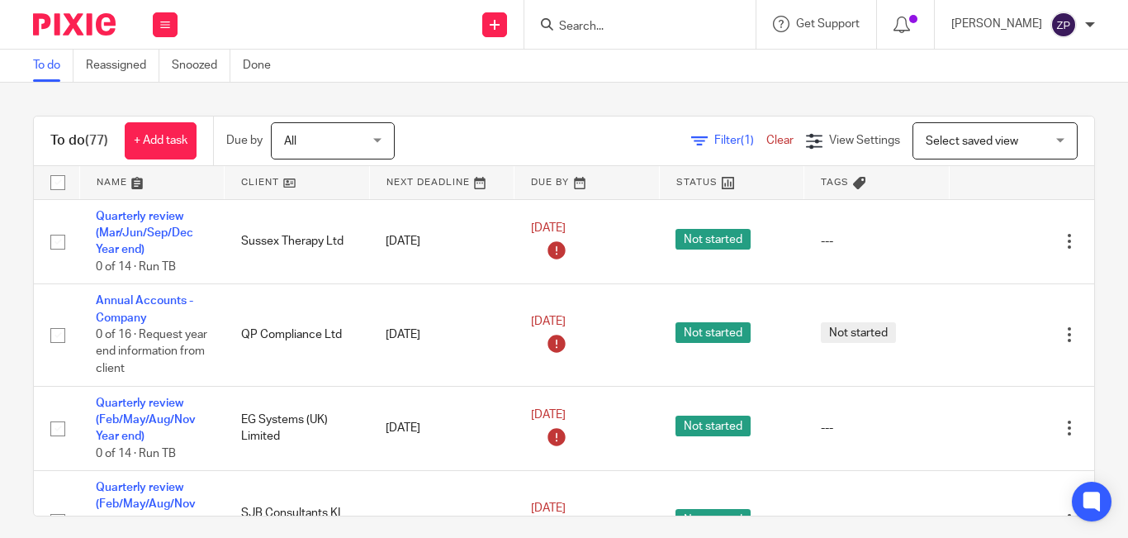
scroll to position [4764, 0]
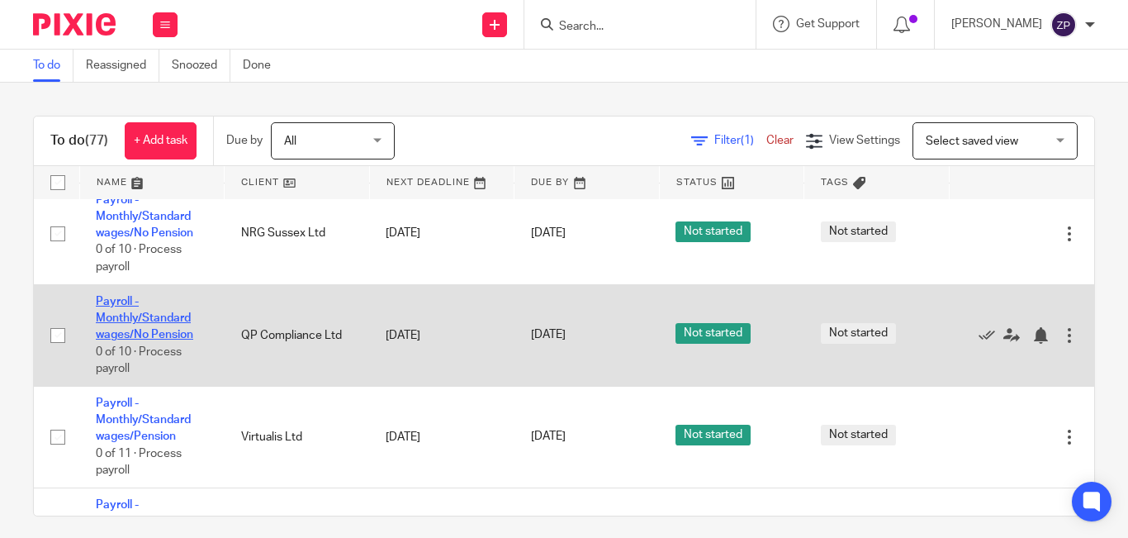
click at [127, 336] on link "Payroll - Monthly/Standard wages/No Pension" at bounding box center [144, 318] width 97 height 45
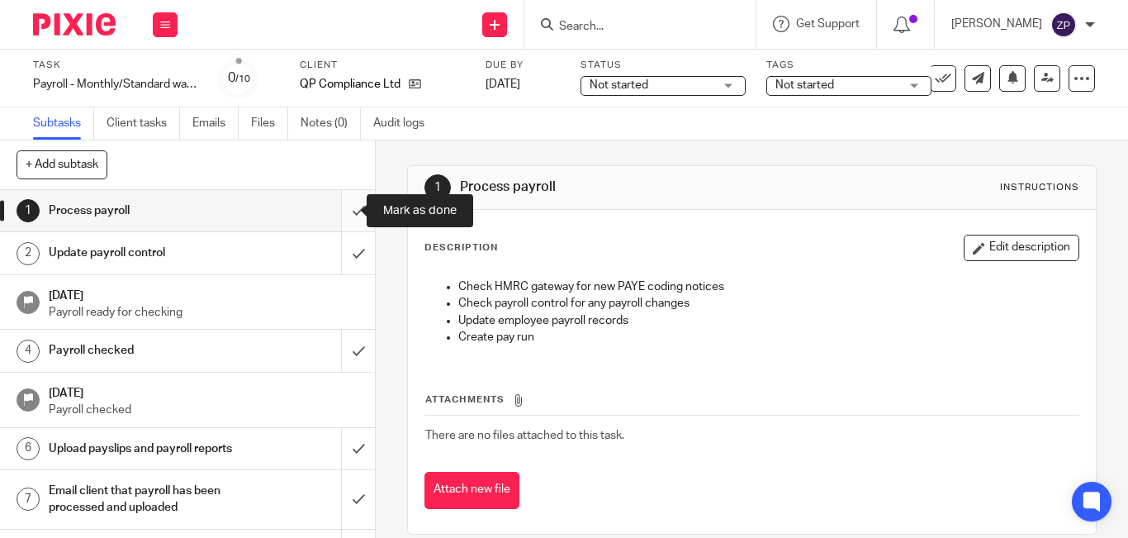
click at [340, 211] on input "submit" at bounding box center [187, 210] width 375 height 41
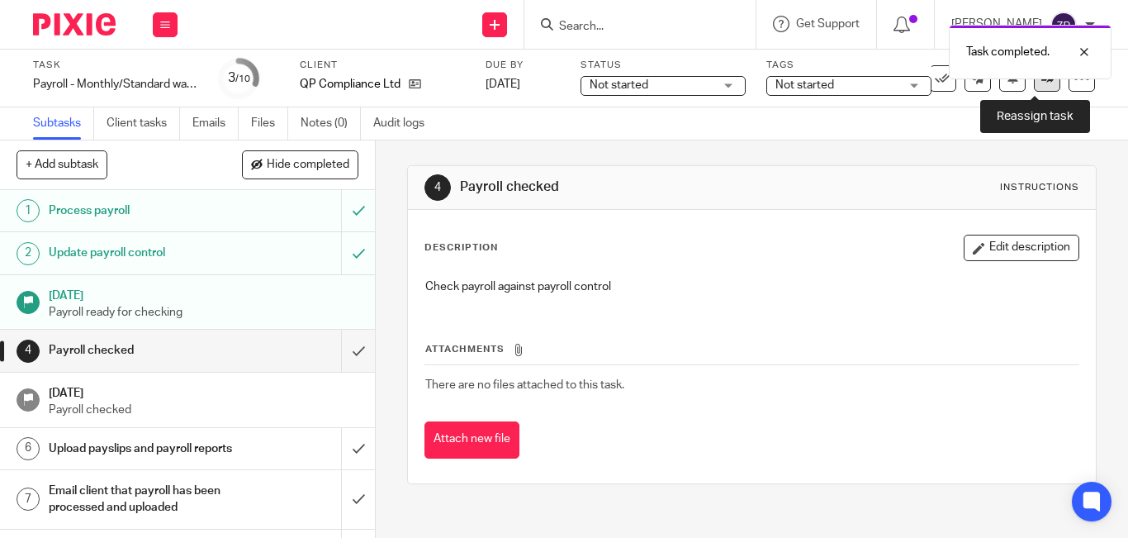
click at [1042, 83] on icon at bounding box center [1048, 78] width 12 height 12
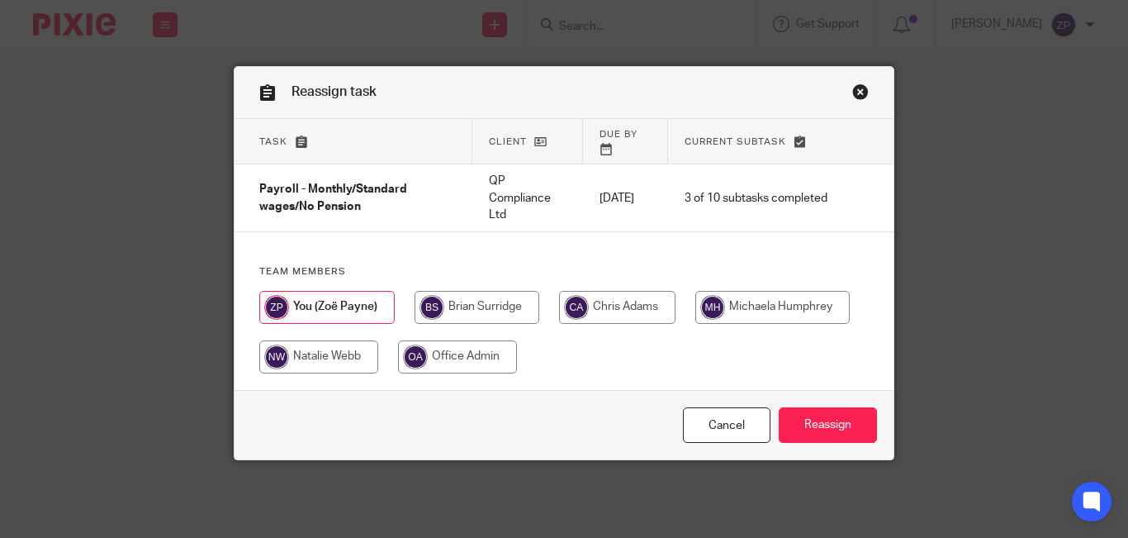
click at [482, 306] on input "radio" at bounding box center [477, 307] width 125 height 33
radio input "true"
click at [739, 306] on input "radio" at bounding box center [772, 307] width 154 height 33
radio input "true"
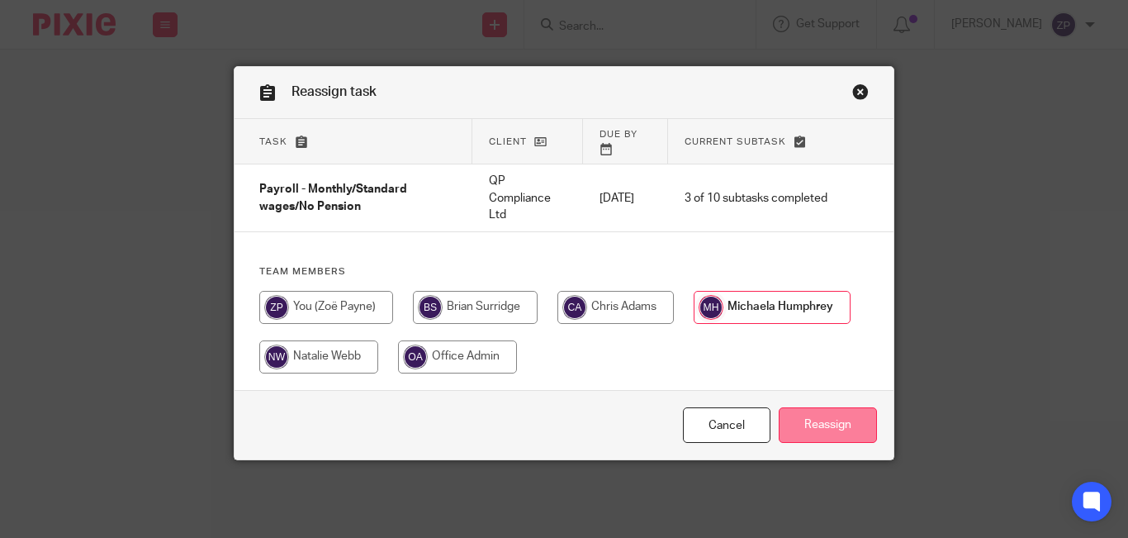
click at [810, 410] on input "Reassign" at bounding box center [828, 425] width 98 height 36
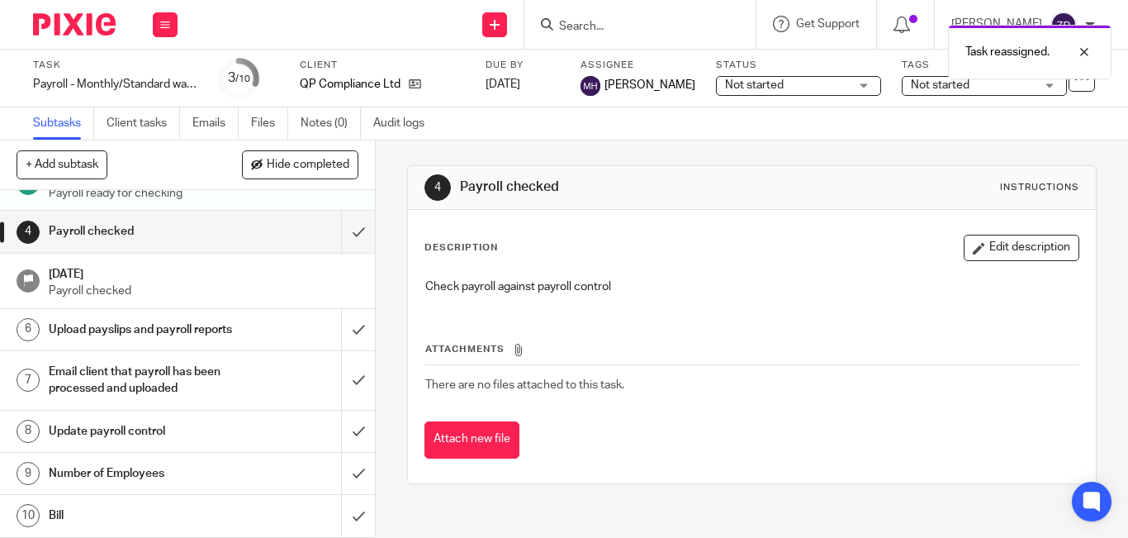
scroll to position [135, 0]
click at [162, 475] on h1 "Number of Employees" at bounding box center [141, 473] width 184 height 25
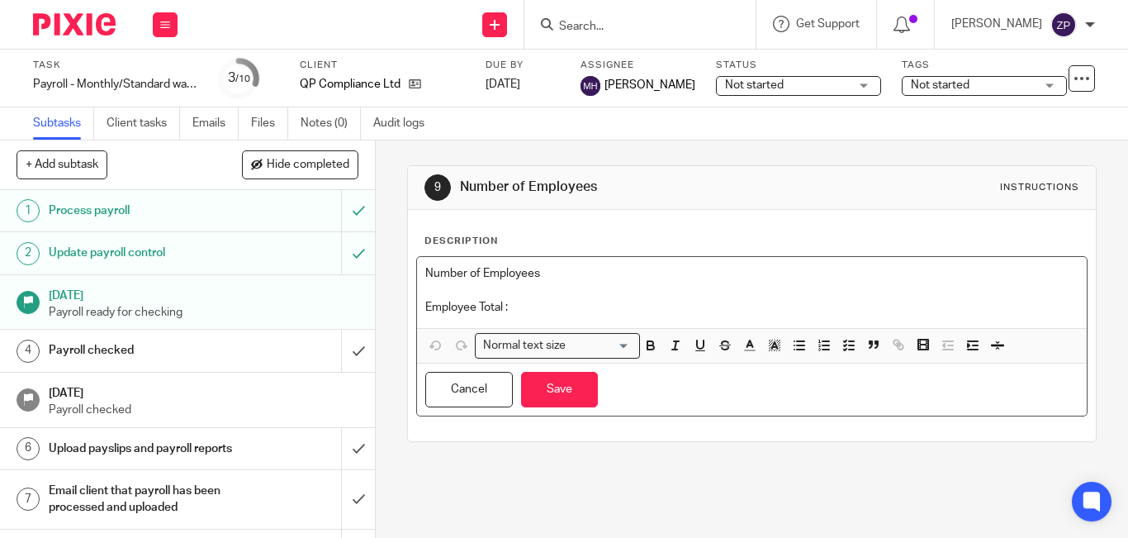
click at [577, 309] on p "Employee Total :" at bounding box center [751, 307] width 653 height 17
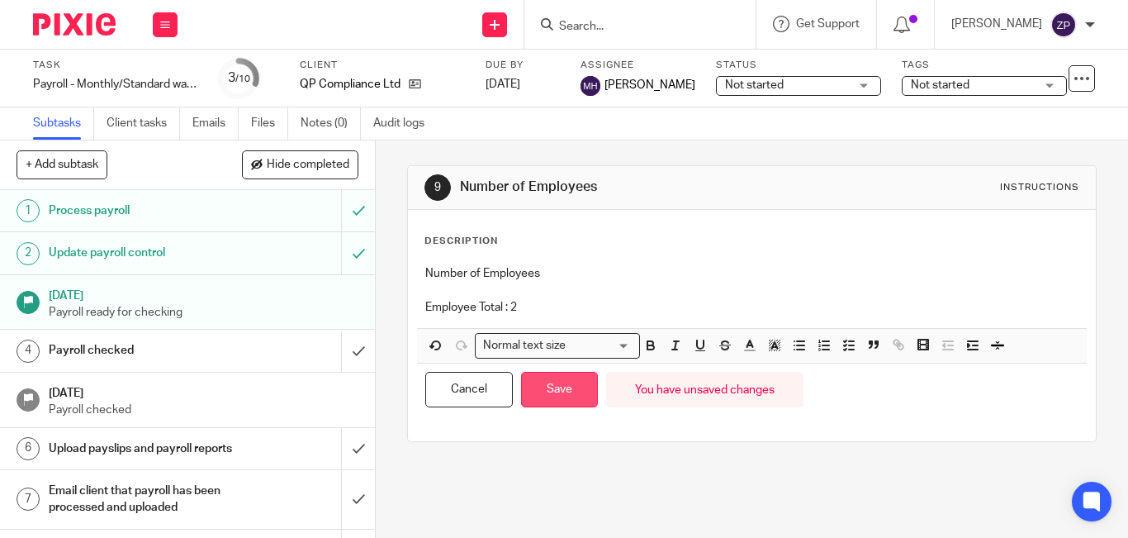
click at [558, 403] on button "Save" at bounding box center [559, 390] width 77 height 36
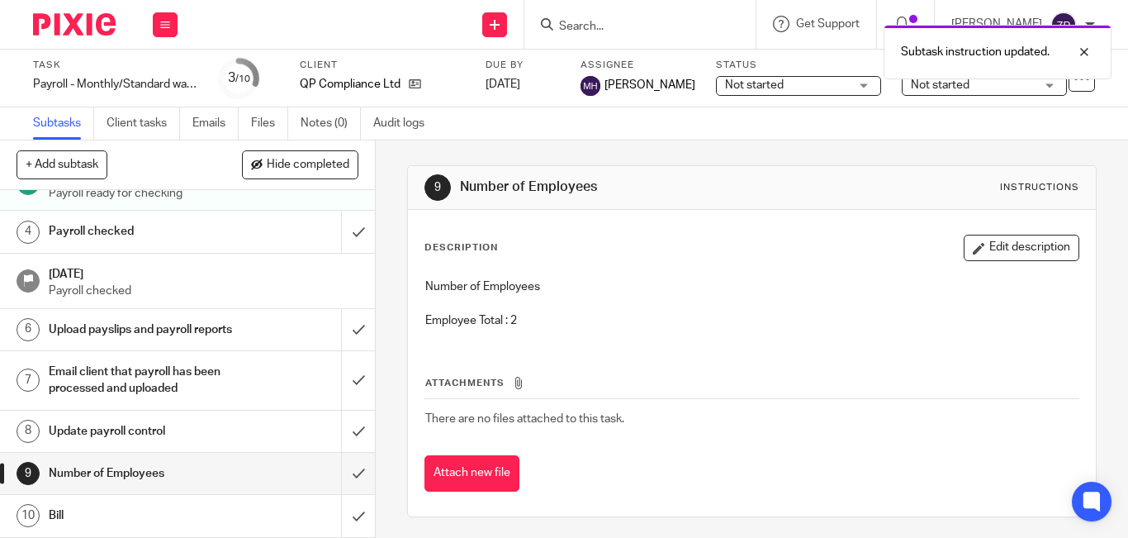
scroll to position [135, 0]
click at [344, 471] on input "submit" at bounding box center [187, 473] width 375 height 41
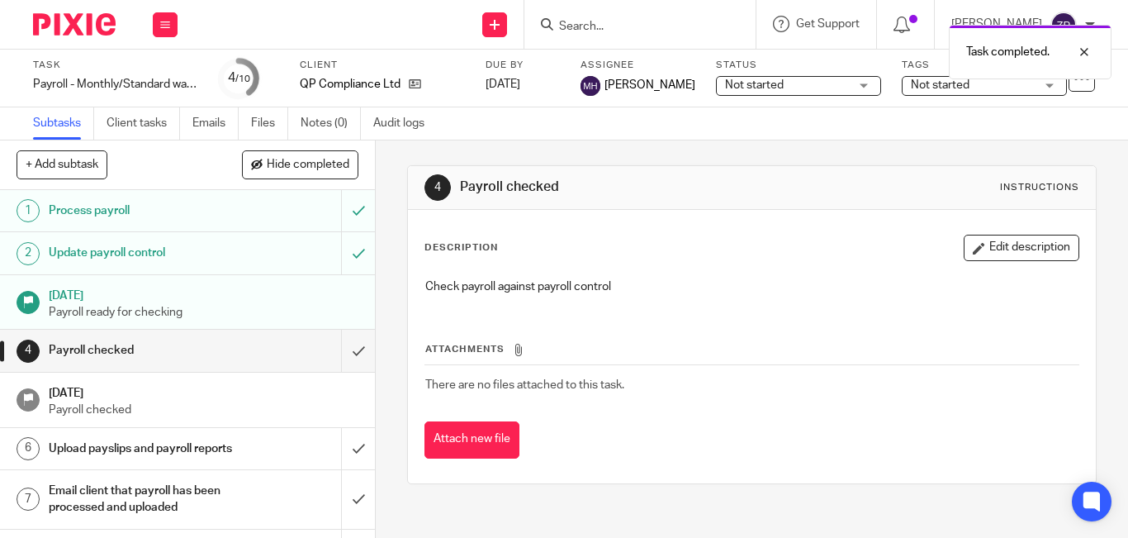
click at [94, 26] on img at bounding box center [74, 24] width 83 height 22
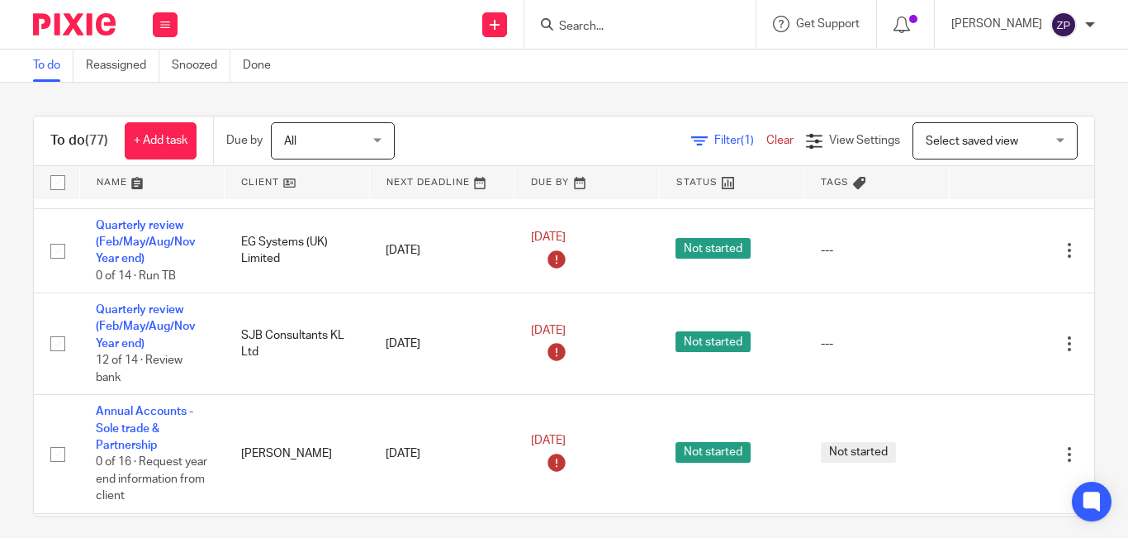
scroll to position [3789, 0]
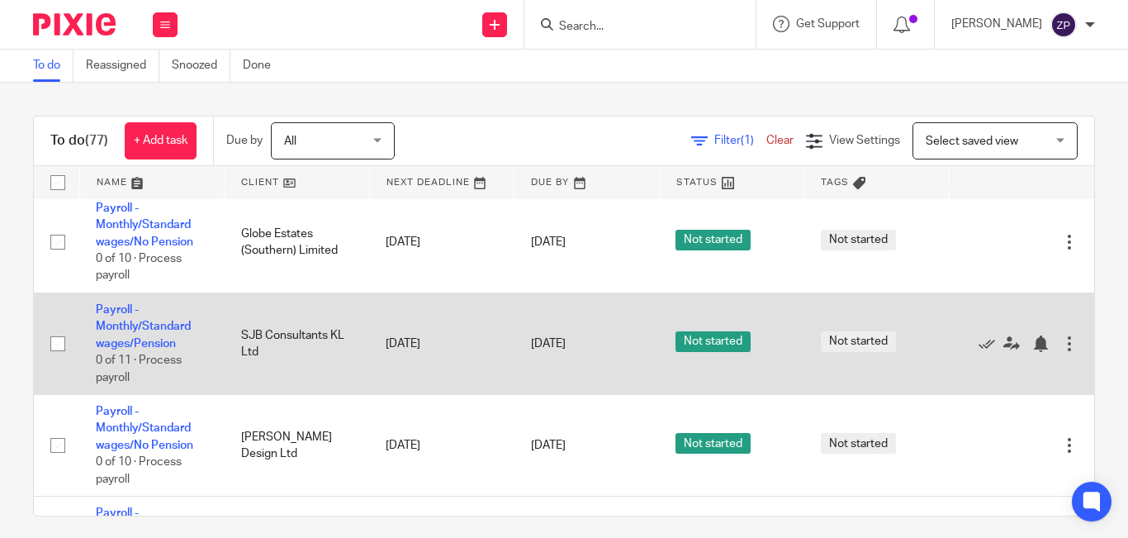
click at [121, 317] on td "Payroll - Monthly/Standard wages/Pension 0 of 11 · Process payroll" at bounding box center [151, 344] width 145 height 102
click at [121, 329] on link "Payroll - Monthly/Standard wages/Pension" at bounding box center [143, 326] width 95 height 45
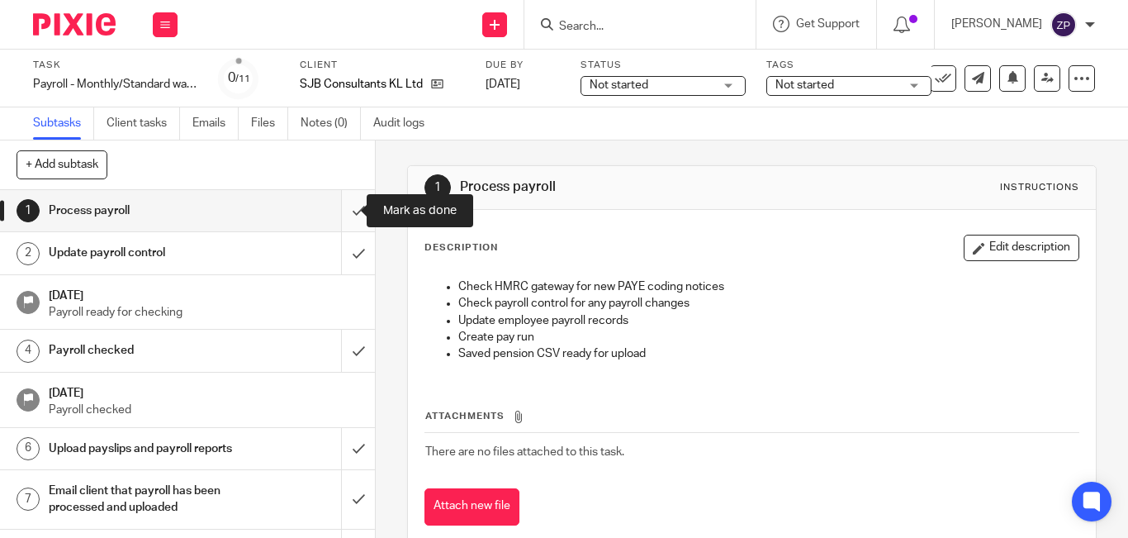
click at [345, 203] on input "submit" at bounding box center [187, 210] width 375 height 41
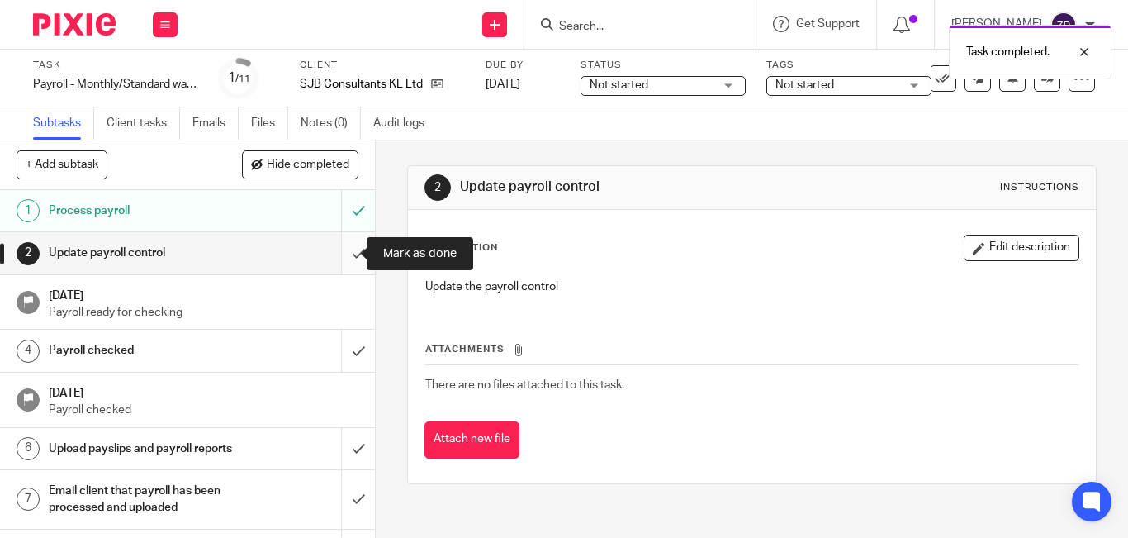
click at [349, 246] on input "submit" at bounding box center [187, 252] width 375 height 41
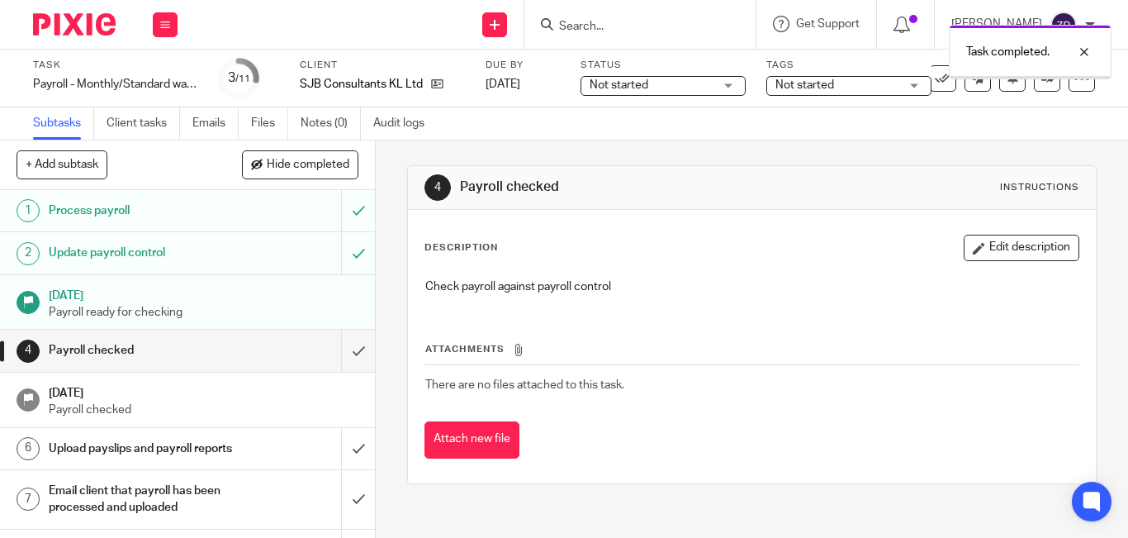
click at [1034, 93] on div "Task Payroll - Monthly/Standard wages/Pension Save Payroll - Monthly/Standard w…" at bounding box center [564, 79] width 1062 height 40
click at [1034, 89] on link at bounding box center [1047, 78] width 26 height 26
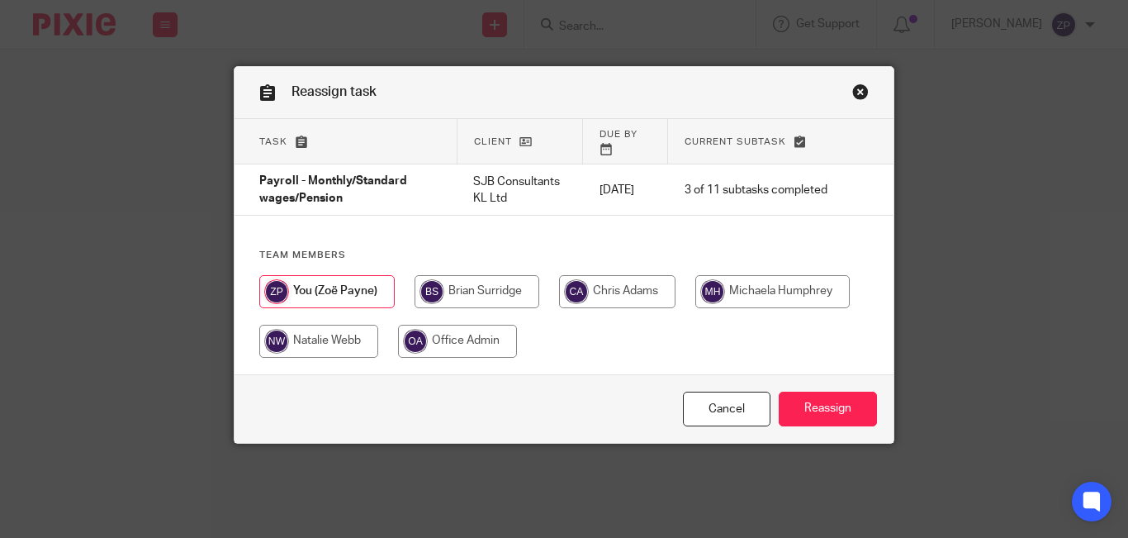
click at [778, 278] on input "radio" at bounding box center [773, 291] width 154 height 33
radio input "true"
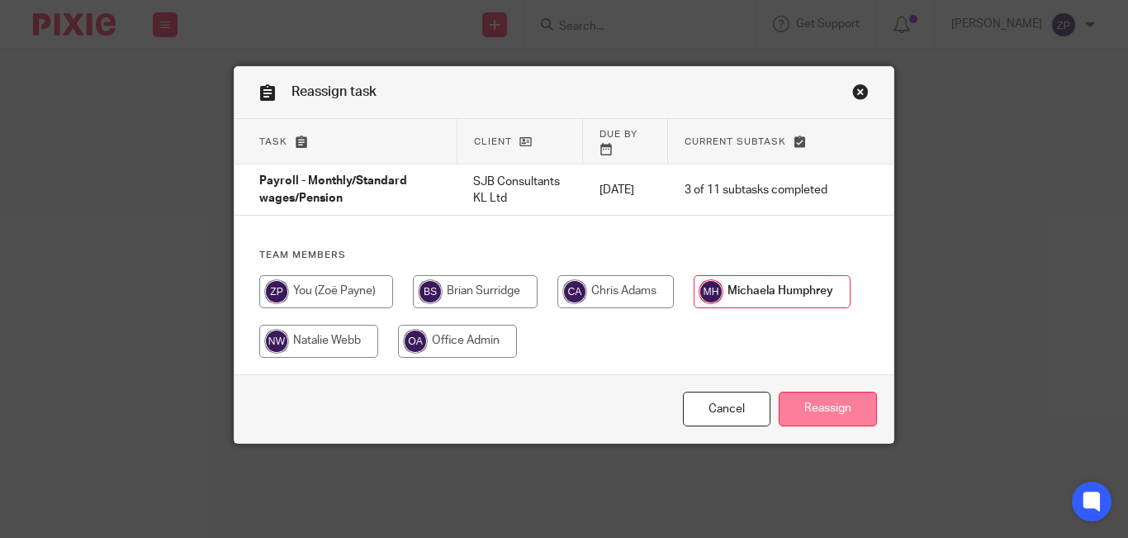
click at [829, 397] on input "Reassign" at bounding box center [828, 410] width 98 height 36
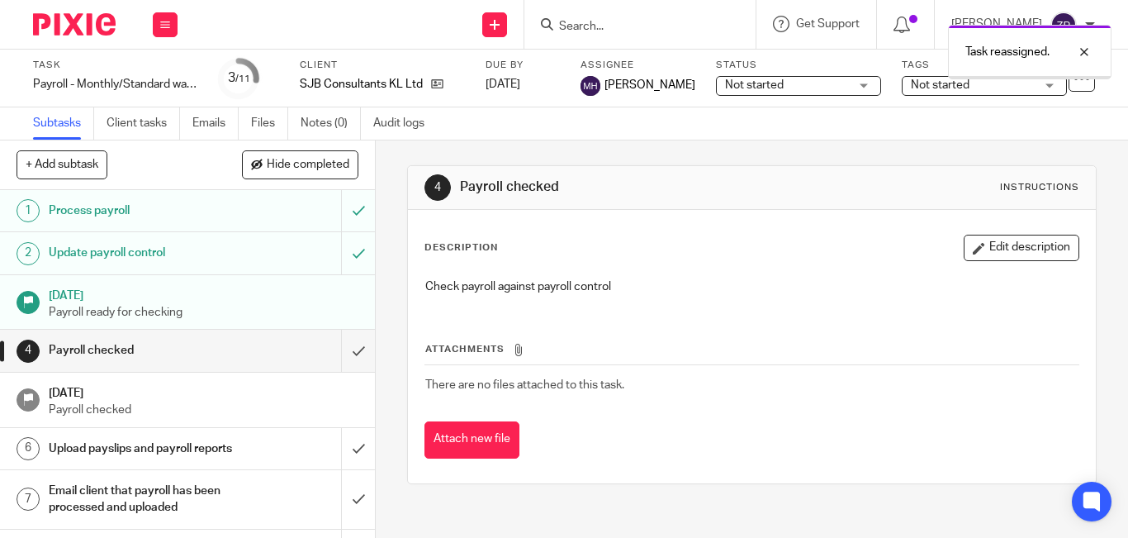
scroll to position [178, 0]
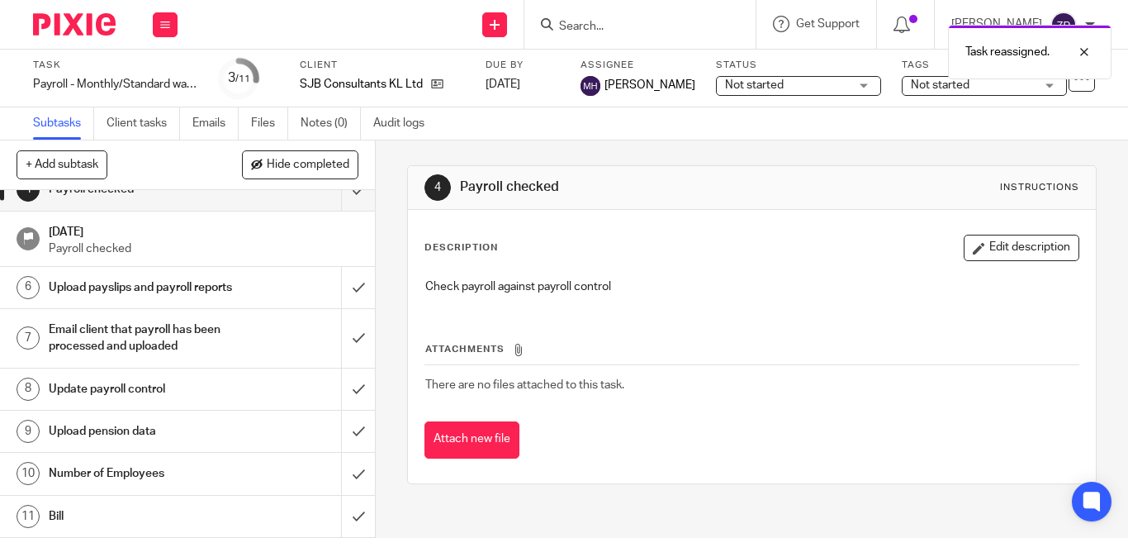
click at [257, 478] on div "Number of Employees" at bounding box center [187, 473] width 277 height 25
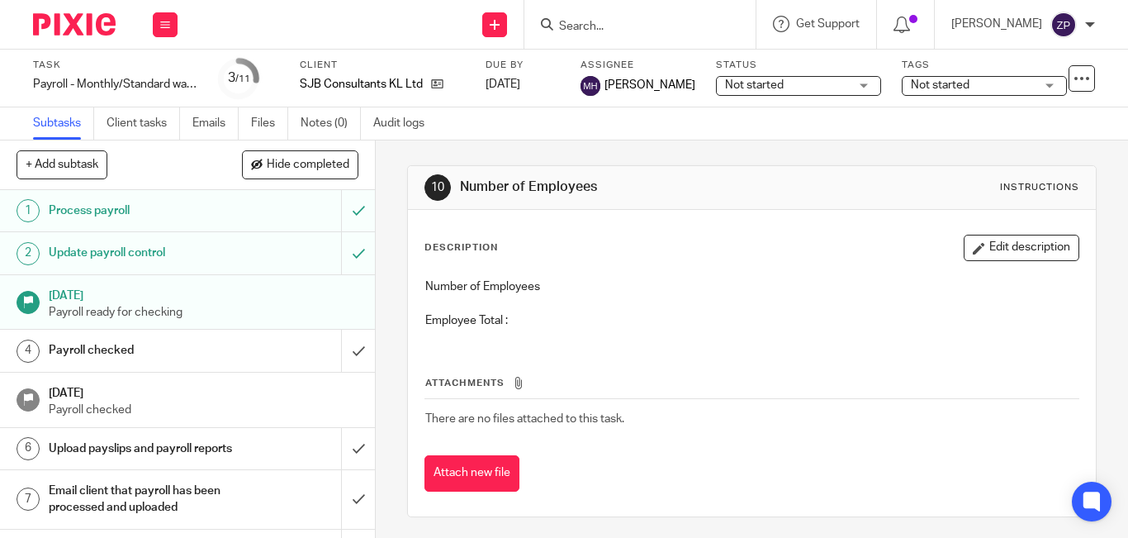
click at [994, 232] on div "Description Edit description Number of Employees Employee Total : Attachments T…" at bounding box center [752, 363] width 688 height 306
click at [972, 252] on button "Edit description" at bounding box center [1022, 248] width 116 height 26
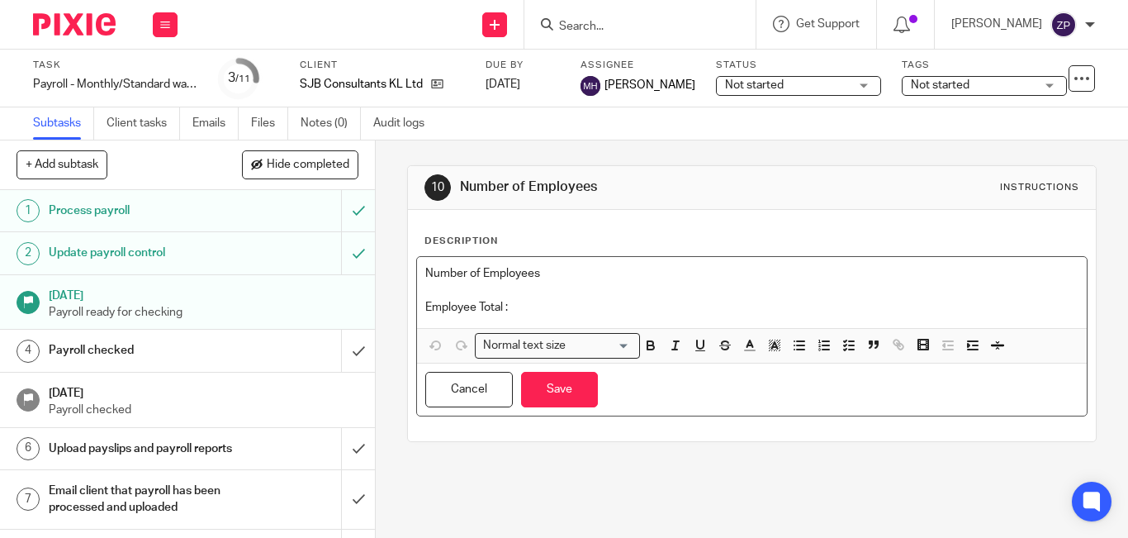
click at [584, 315] on p "Employee Total :" at bounding box center [751, 307] width 653 height 17
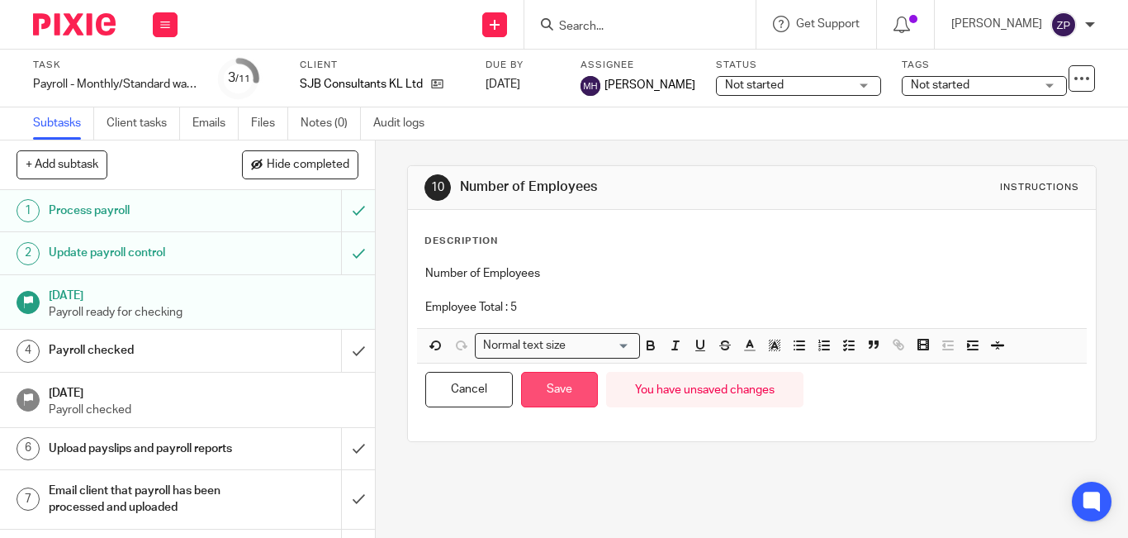
click at [581, 389] on button "Save" at bounding box center [559, 390] width 77 height 36
click at [571, 396] on button "Save" at bounding box center [559, 390] width 77 height 36
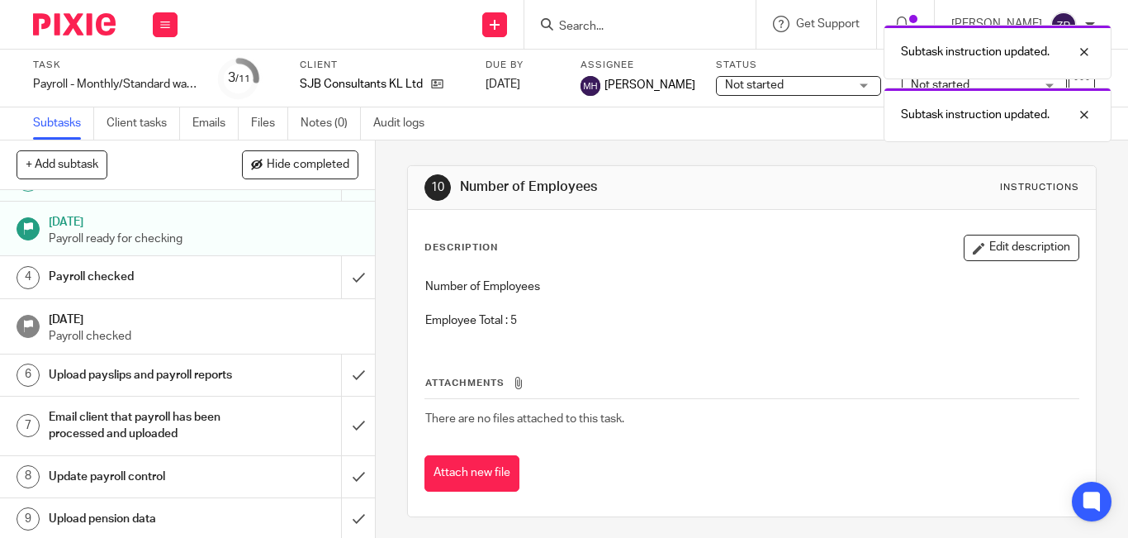
scroll to position [178, 0]
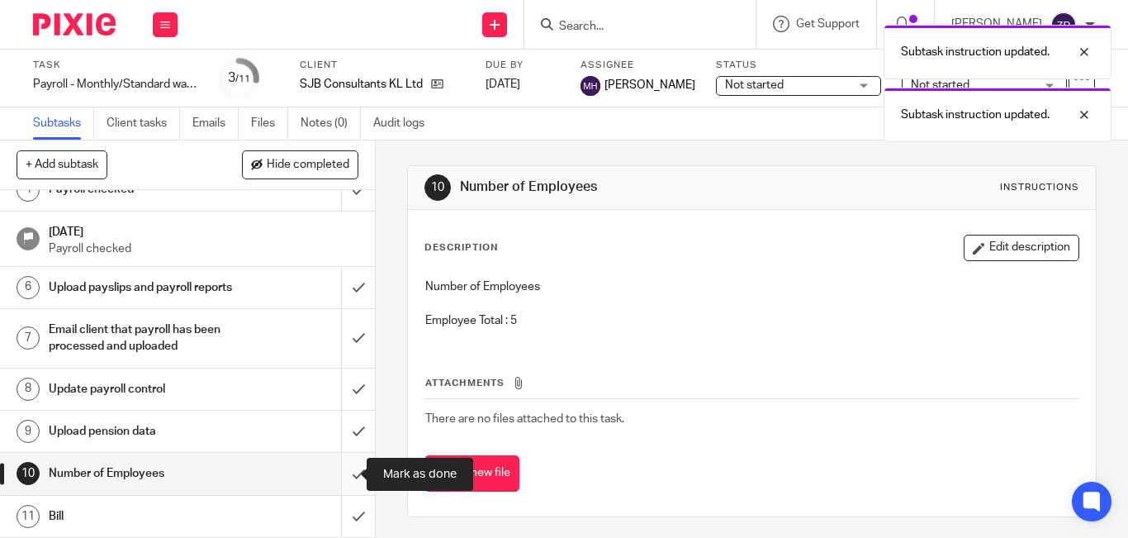
click at [335, 482] on input "submit" at bounding box center [187, 473] width 375 height 41
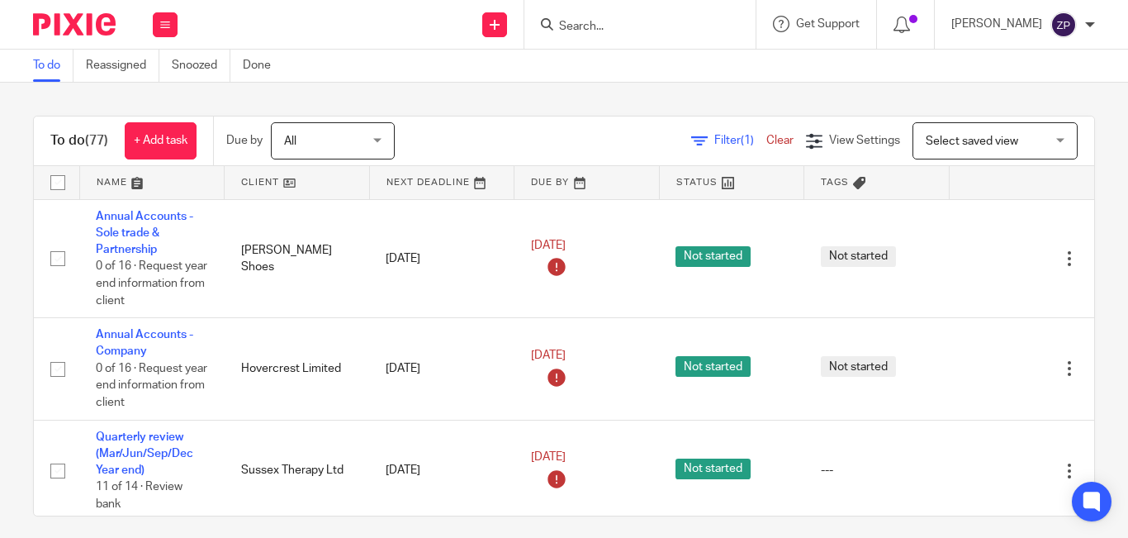
click at [679, 102] on div "To do (77) + Add task Due by All All [DATE] [DATE] This week Next week This mon…" at bounding box center [564, 310] width 1128 height 455
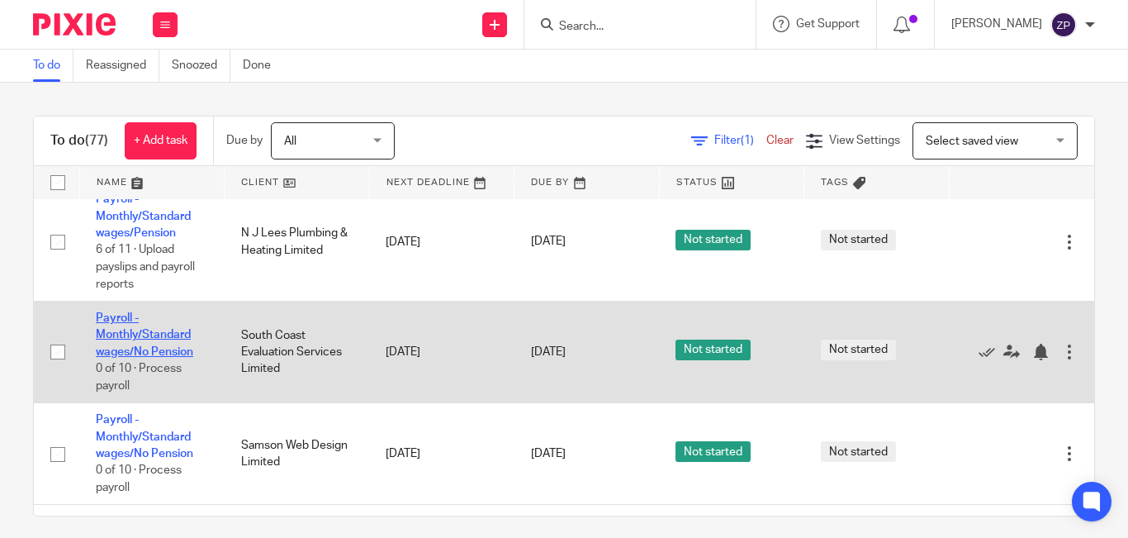
click at [167, 338] on link "Payroll - Monthly/Standard wages/No Pension" at bounding box center [144, 334] width 97 height 45
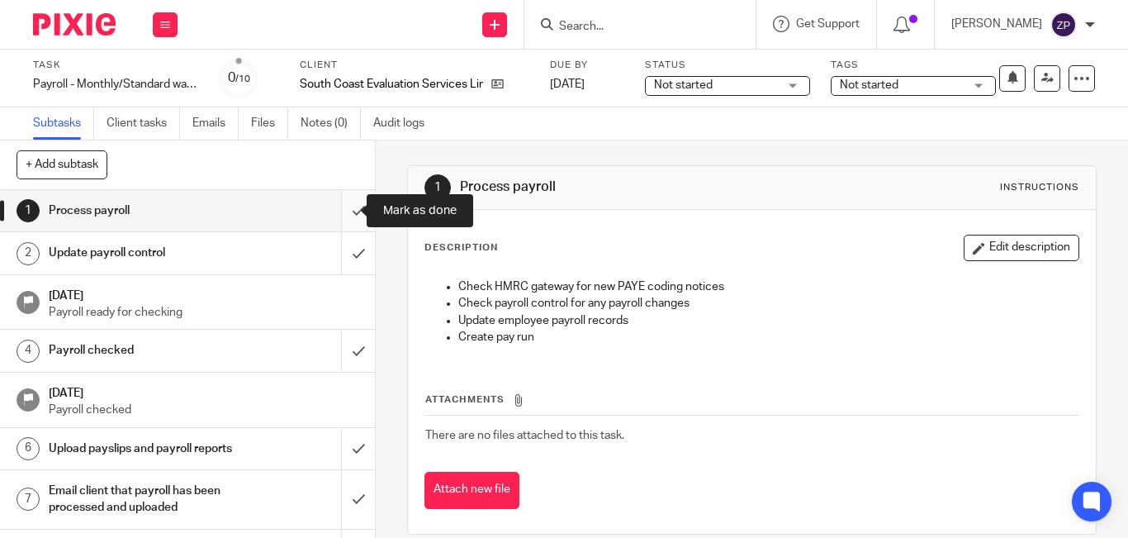
click at [347, 206] on input "submit" at bounding box center [187, 210] width 375 height 41
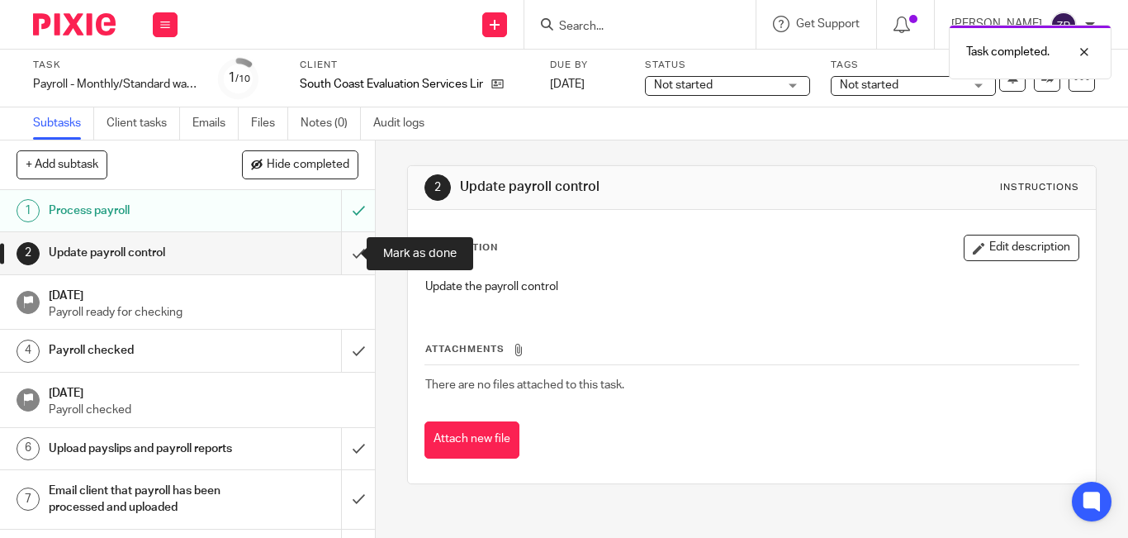
click at [345, 254] on input "submit" at bounding box center [187, 252] width 375 height 41
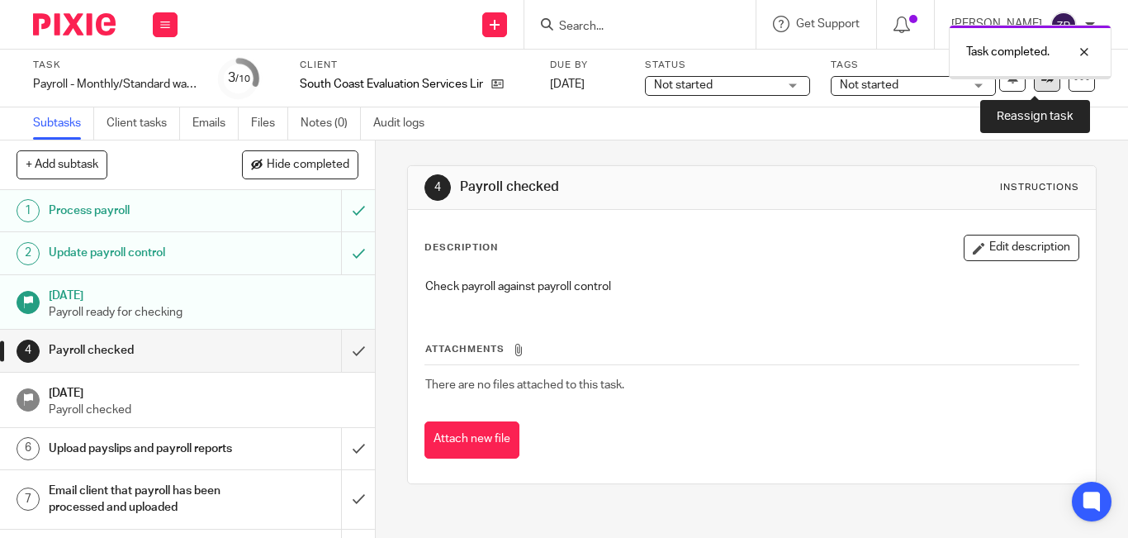
click at [1042, 81] on icon at bounding box center [1048, 78] width 12 height 12
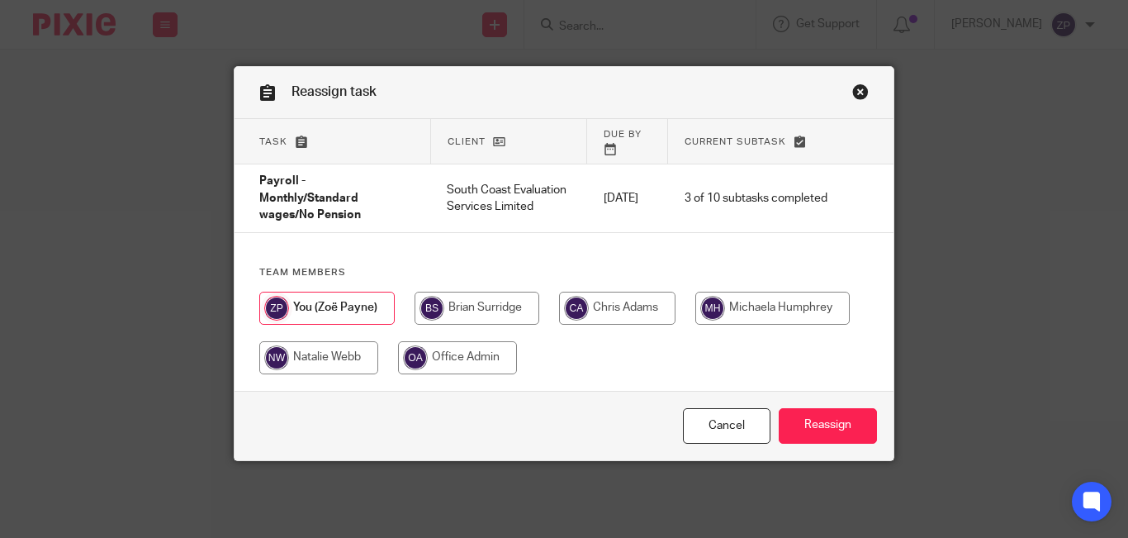
click at [737, 292] on input "radio" at bounding box center [773, 308] width 154 height 33
radio input "true"
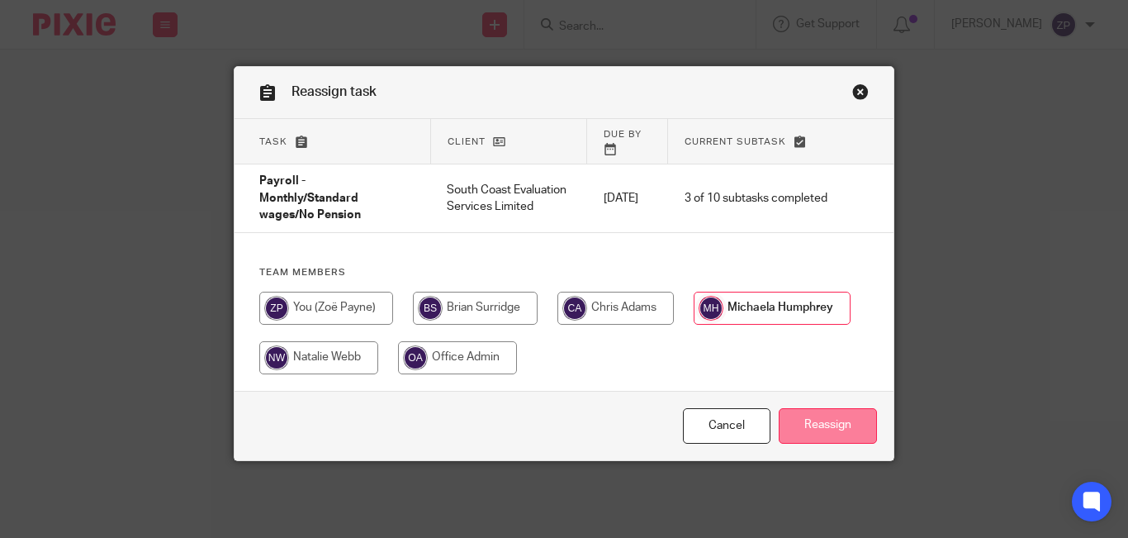
click at [791, 408] on input "Reassign" at bounding box center [828, 426] width 98 height 36
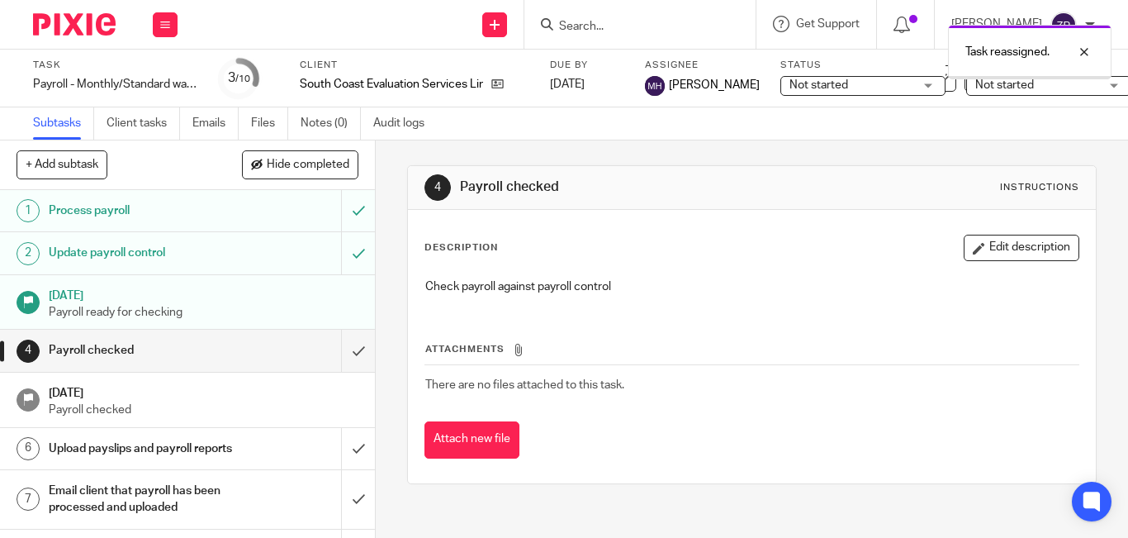
scroll to position [148, 0]
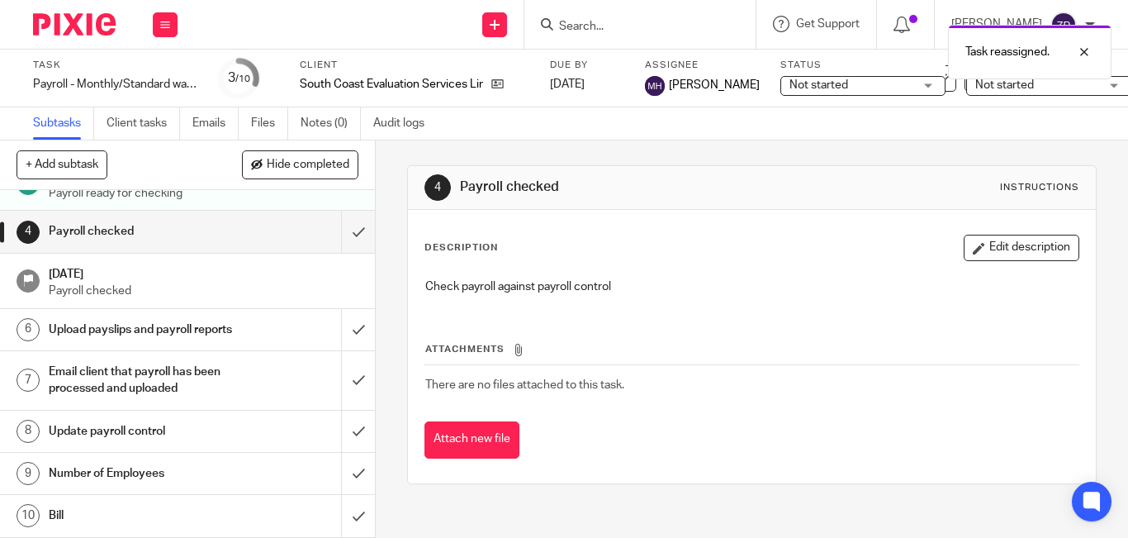
click at [188, 463] on h1 "Number of Employees" at bounding box center [141, 473] width 184 height 25
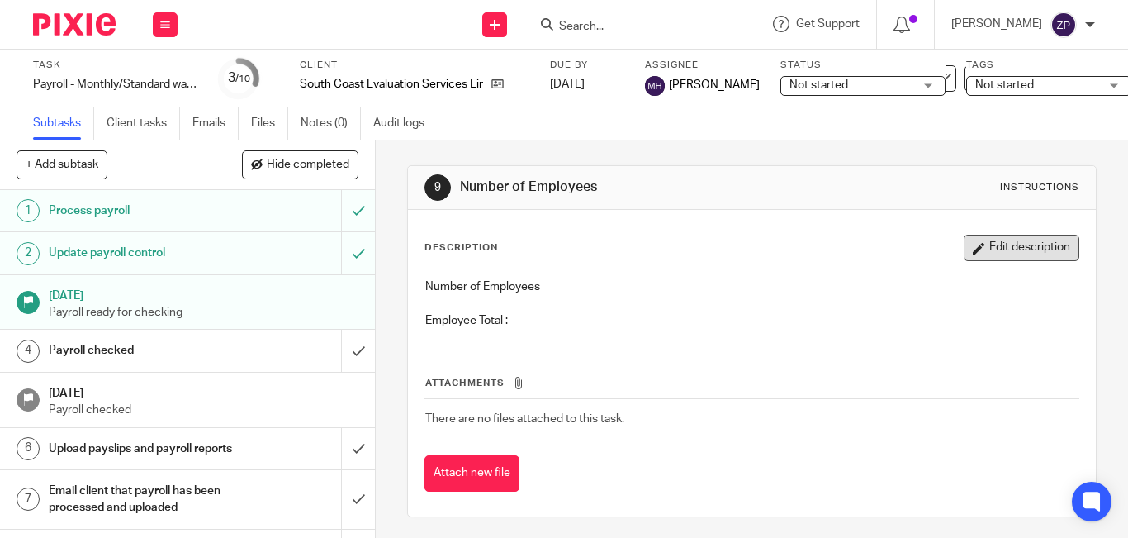
click at [964, 239] on button "Edit description" at bounding box center [1022, 248] width 116 height 26
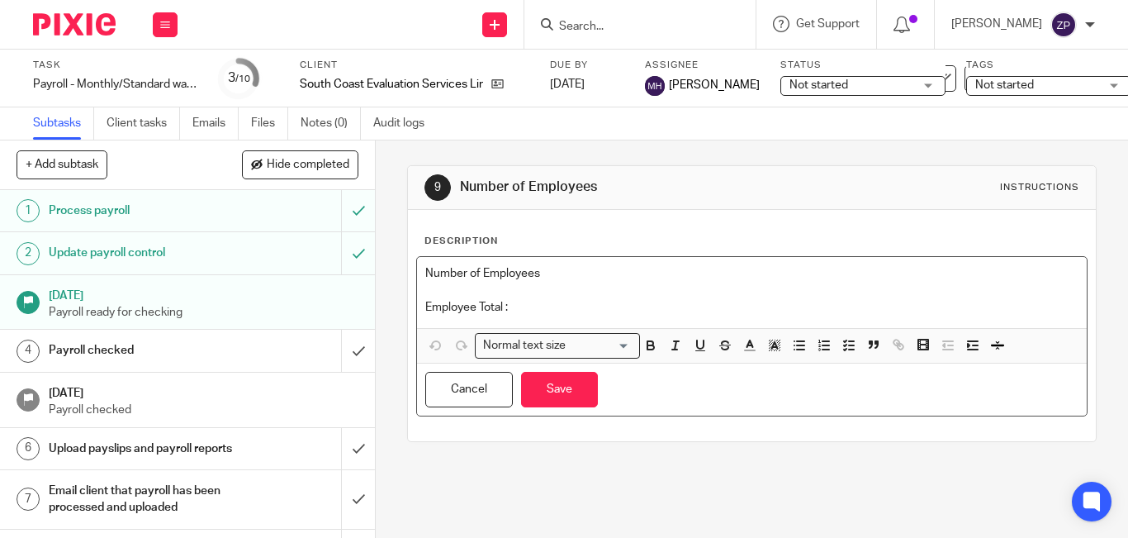
click at [581, 308] on p "Employee Total :" at bounding box center [751, 307] width 653 height 17
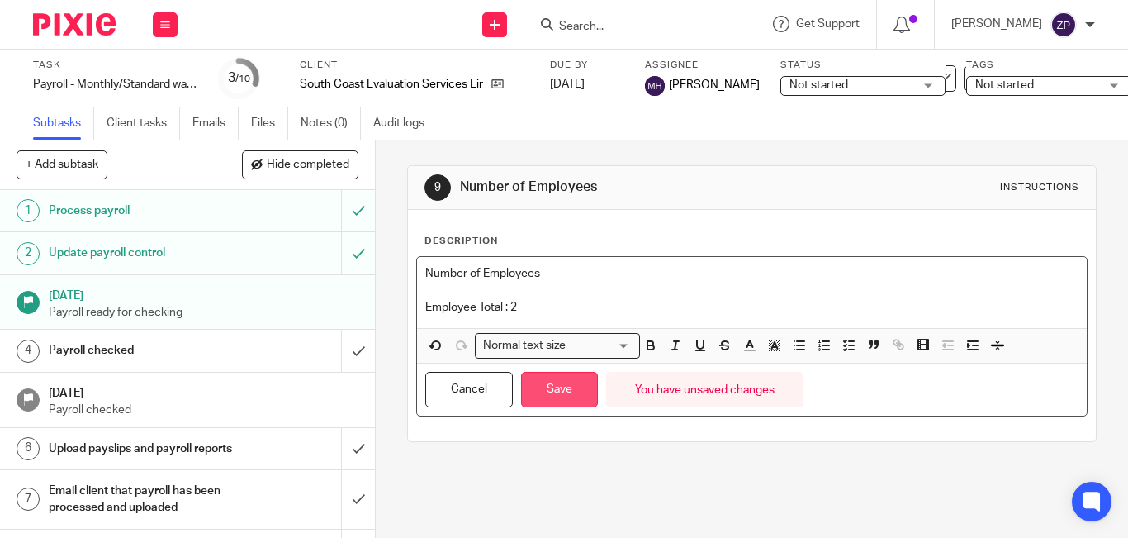
click at [564, 386] on button "Save" at bounding box center [559, 390] width 77 height 36
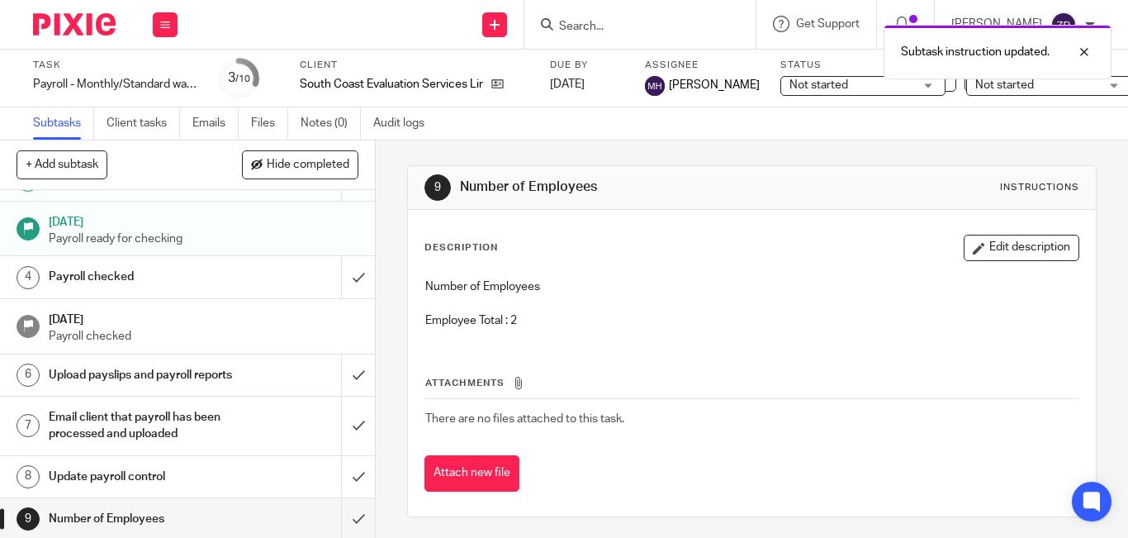
scroll to position [148, 0]
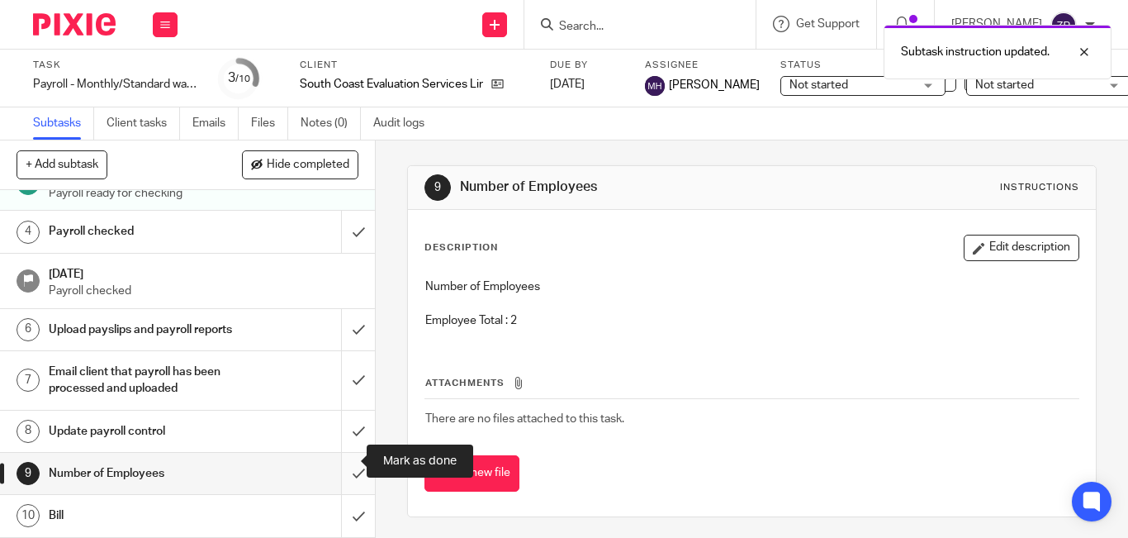
click at [345, 463] on input "submit" at bounding box center [187, 473] width 375 height 41
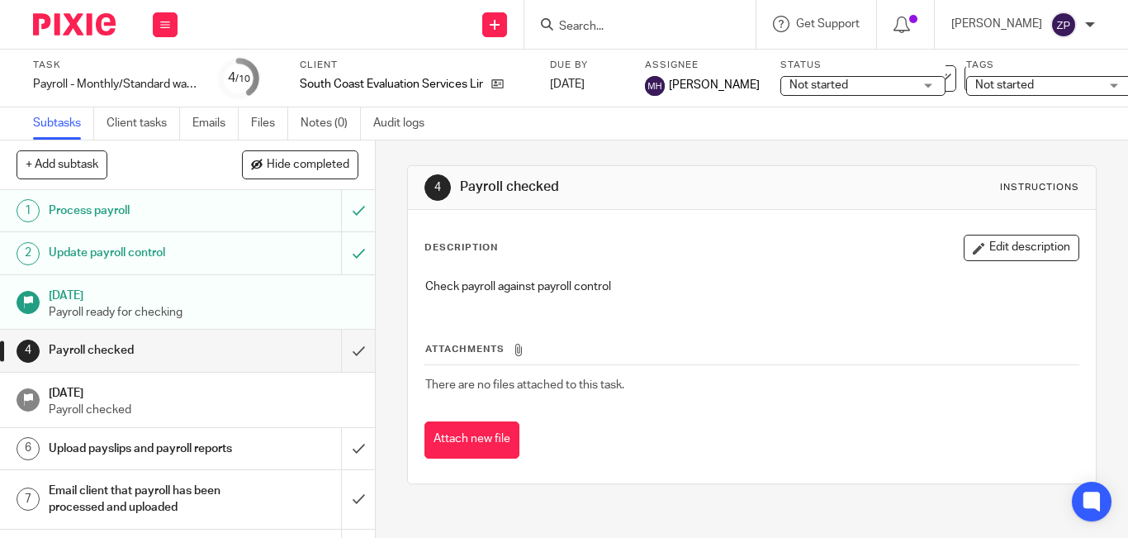
click at [107, 32] on img at bounding box center [74, 24] width 83 height 22
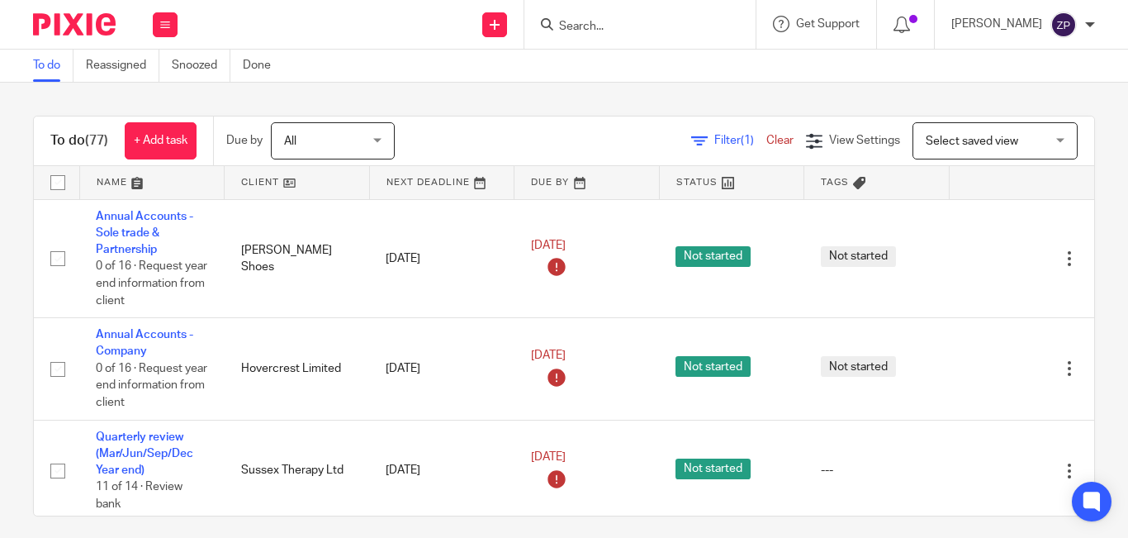
click at [480, 115] on div "To do (77) + Add task Due by All All [DATE] [DATE] This week Next week This mon…" at bounding box center [564, 310] width 1128 height 455
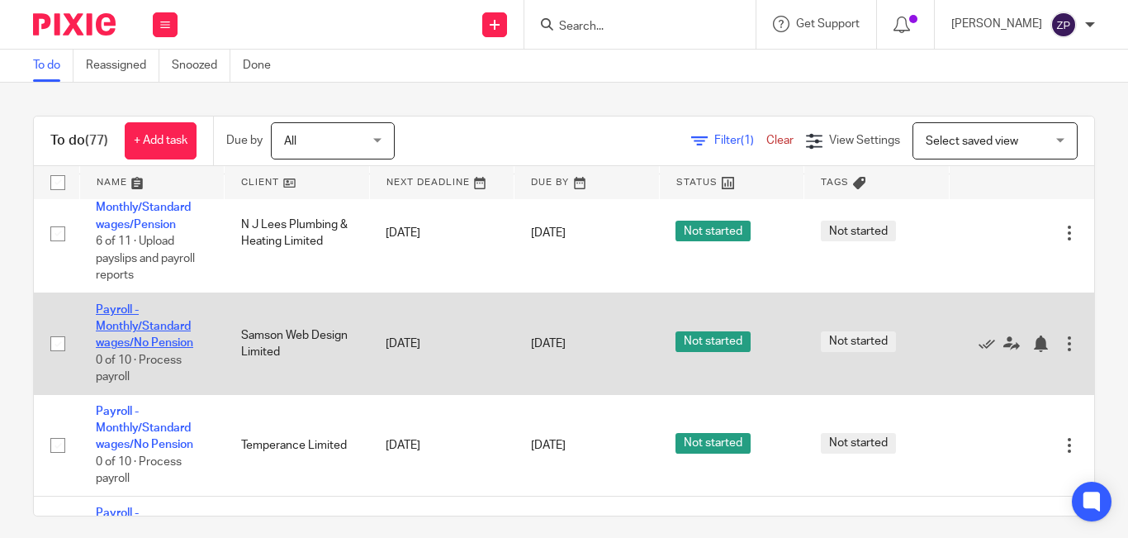
click at [152, 332] on link "Payroll - Monthly/Standard wages/No Pension" at bounding box center [144, 326] width 97 height 45
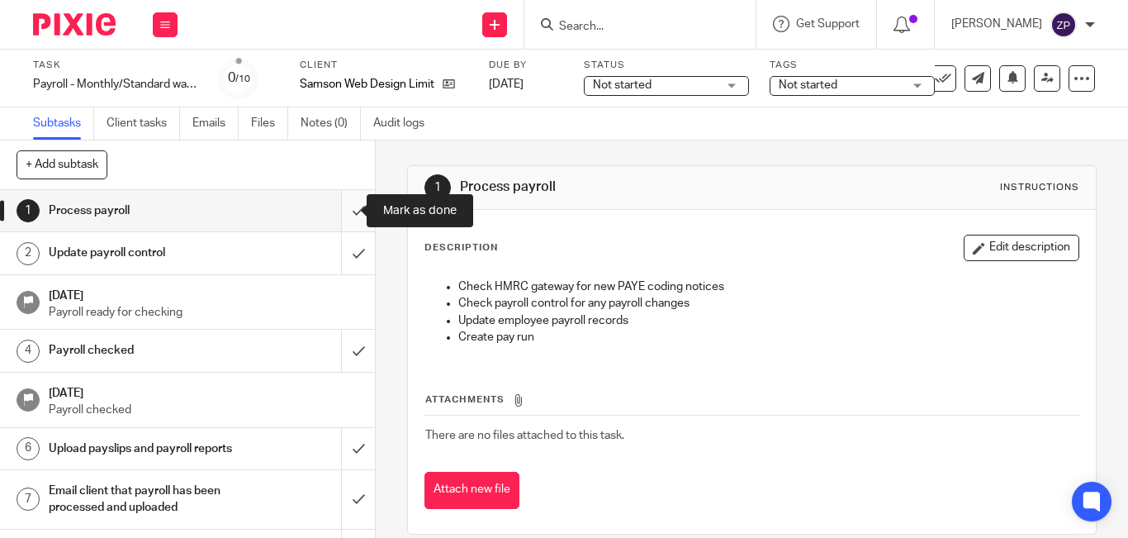
click at [339, 212] on input "submit" at bounding box center [187, 210] width 375 height 41
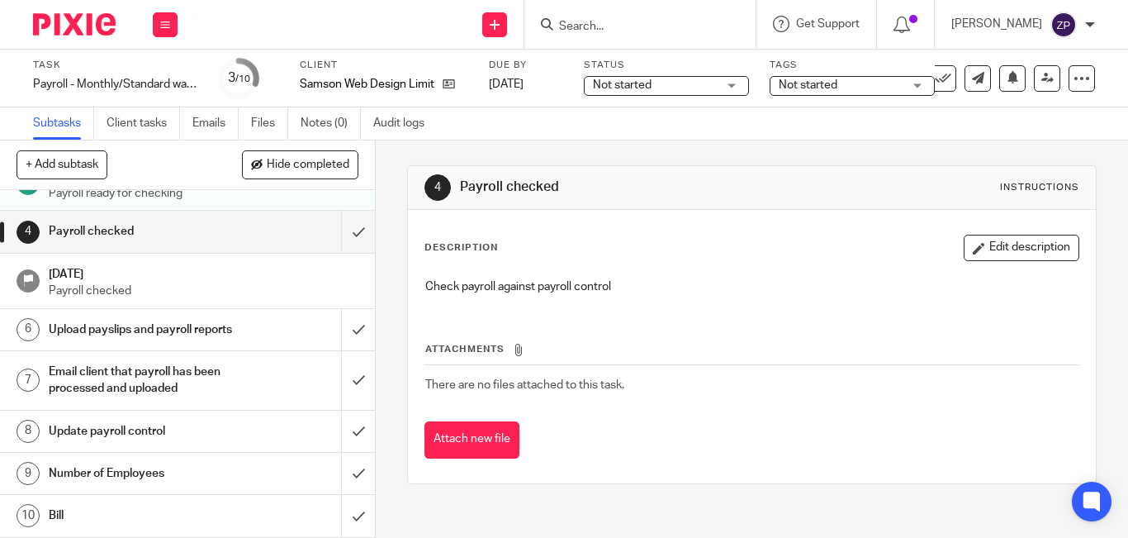
scroll to position [135, 0]
click at [1042, 78] on icon at bounding box center [1048, 78] width 12 height 12
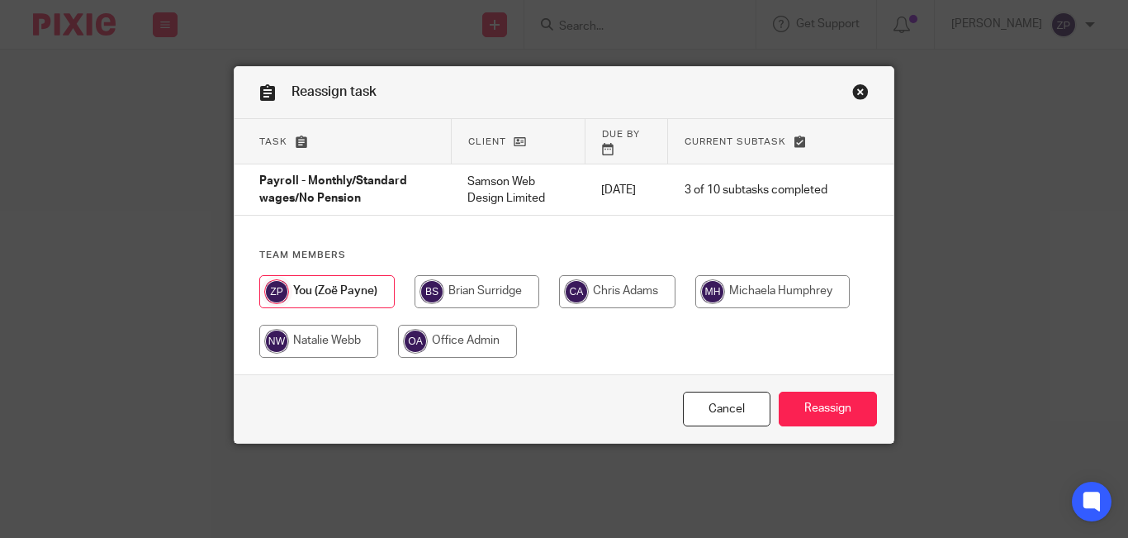
click at [744, 275] on input "radio" at bounding box center [773, 291] width 154 height 33
radio input "true"
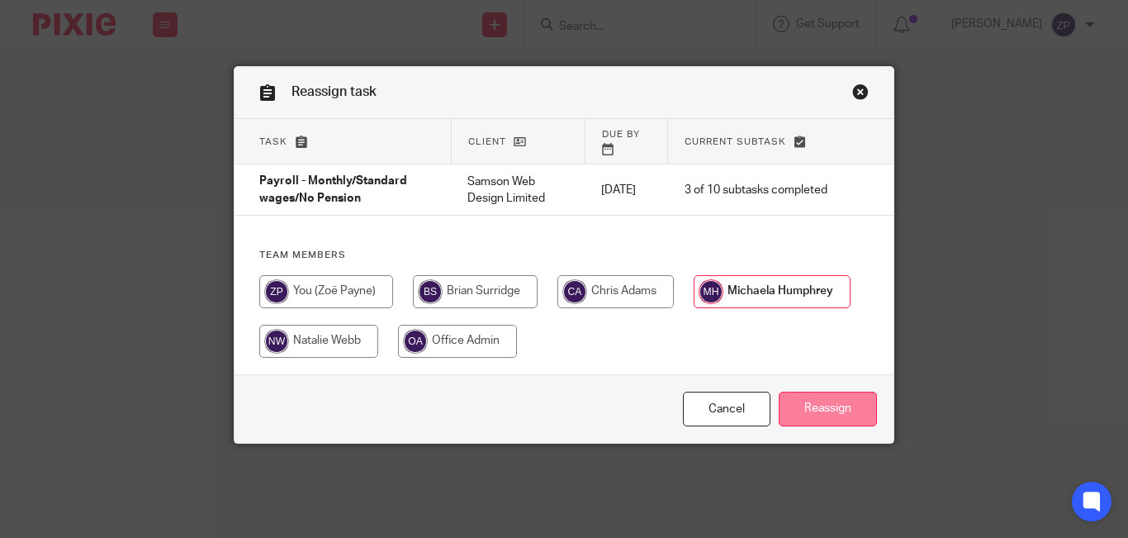
click at [844, 405] on input "Reassign" at bounding box center [828, 410] width 98 height 36
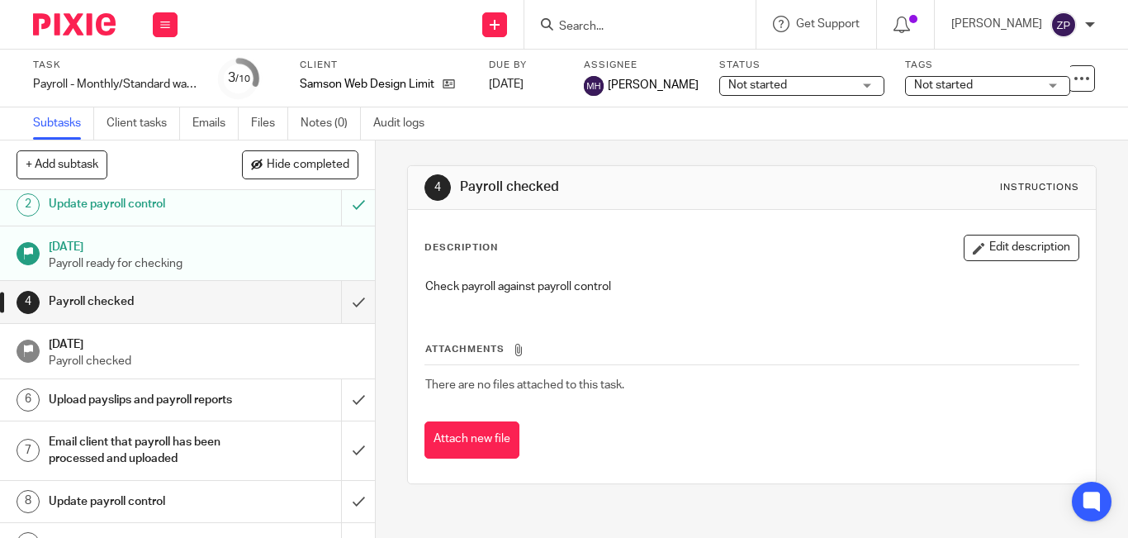
scroll to position [135, 0]
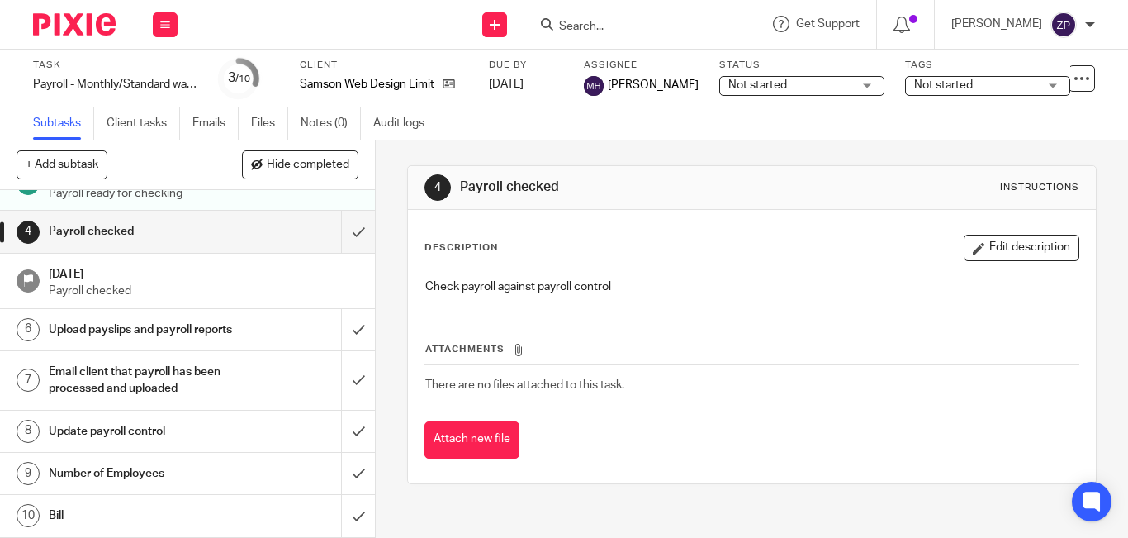
click at [115, 469] on h1 "Number of Employees" at bounding box center [141, 473] width 184 height 25
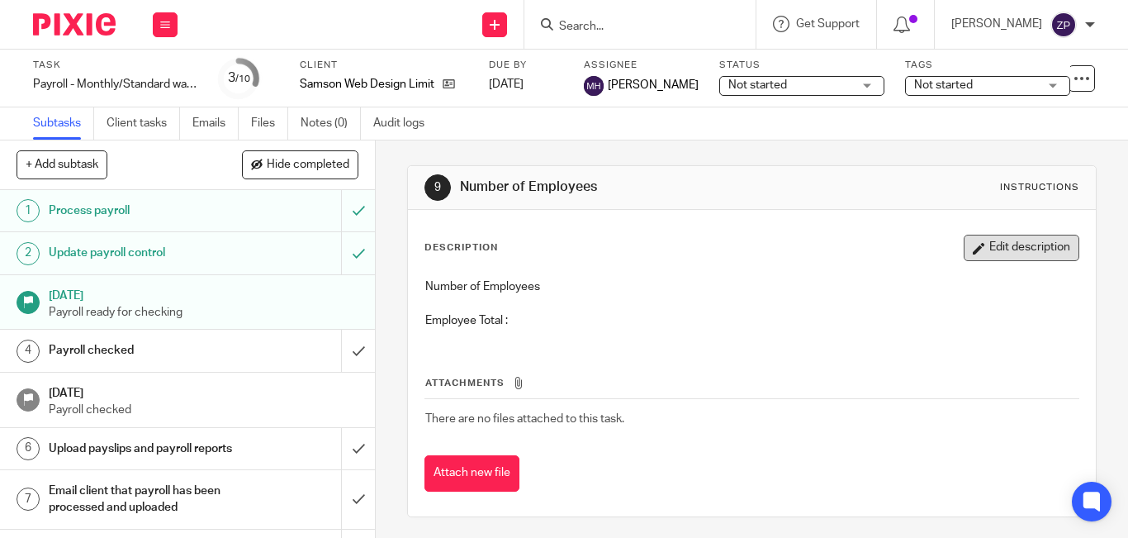
click at [973, 248] on icon "button" at bounding box center [979, 248] width 12 height 12
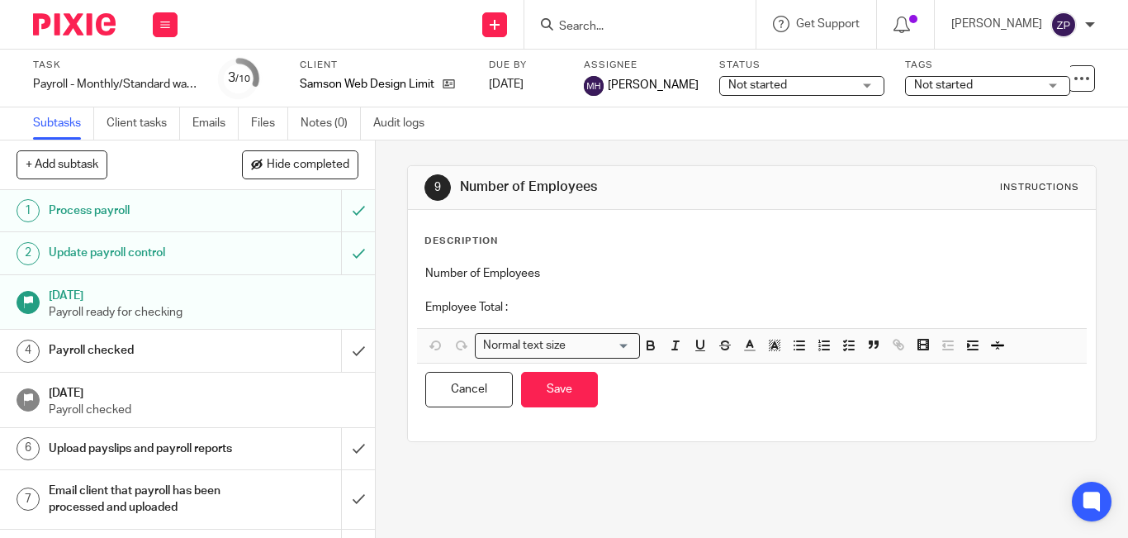
click at [601, 292] on p at bounding box center [751, 290] width 653 height 17
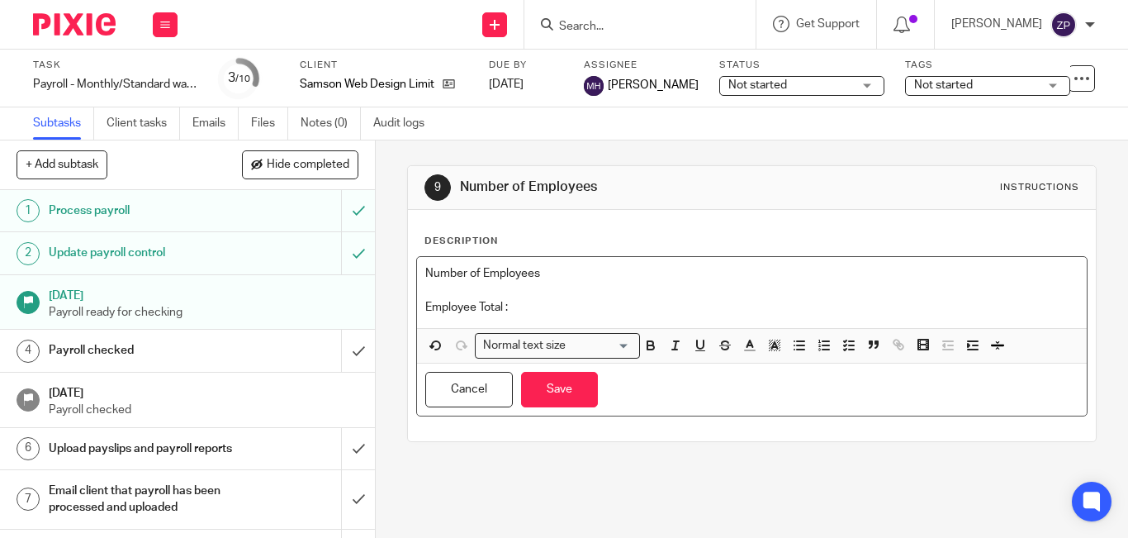
click at [579, 306] on p "Employee Total :" at bounding box center [751, 307] width 653 height 17
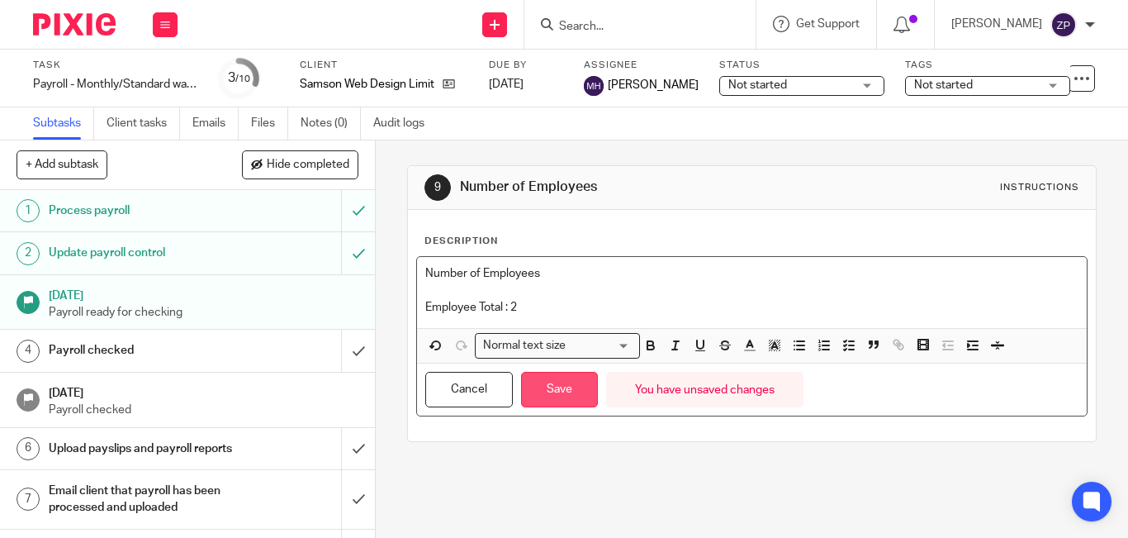
click at [586, 388] on button "Save" at bounding box center [559, 390] width 77 height 36
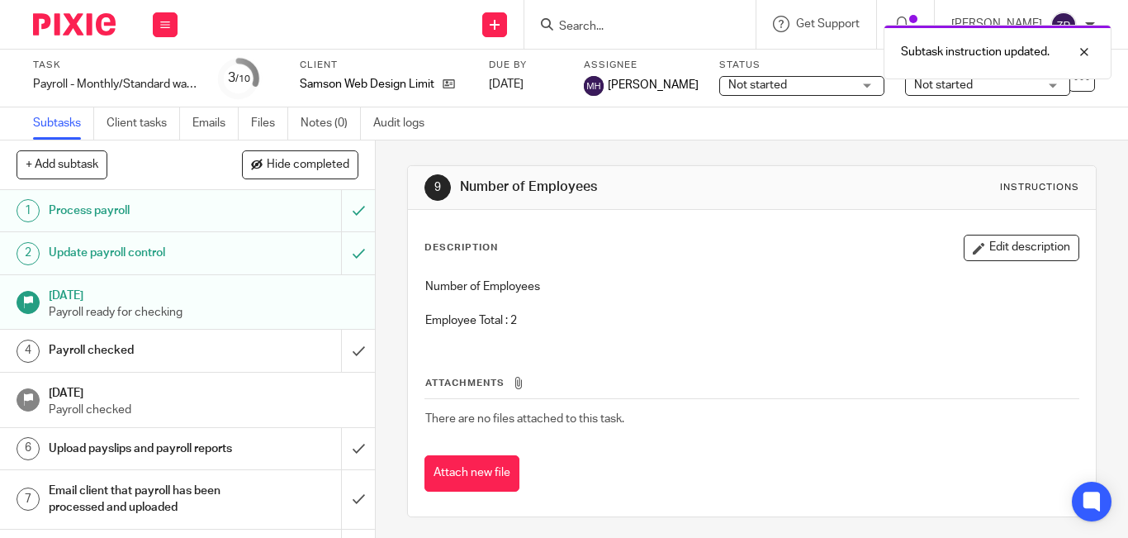
scroll to position [135, 0]
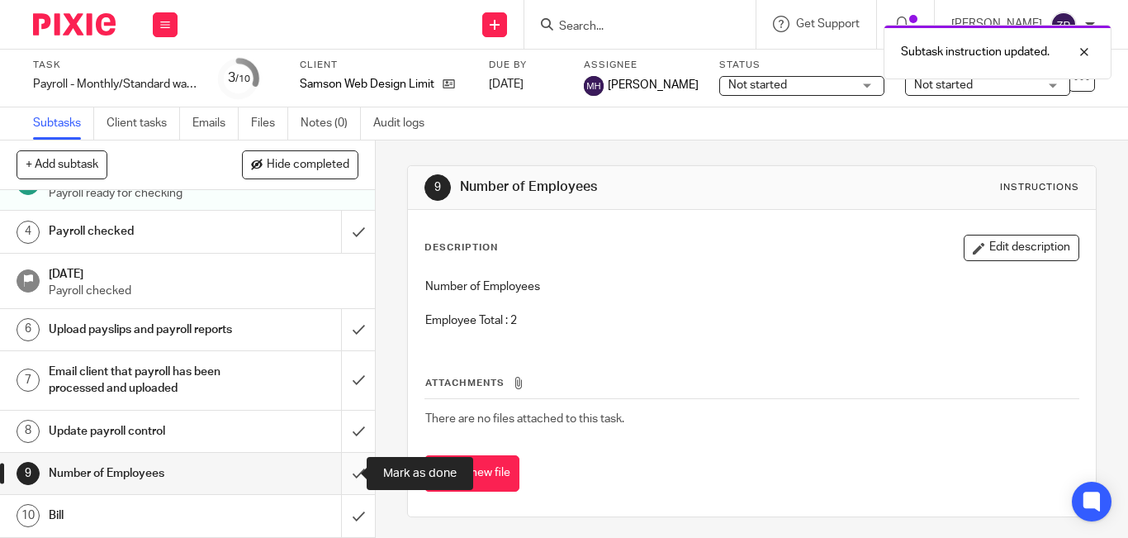
click at [338, 477] on input "submit" at bounding box center [187, 473] width 375 height 41
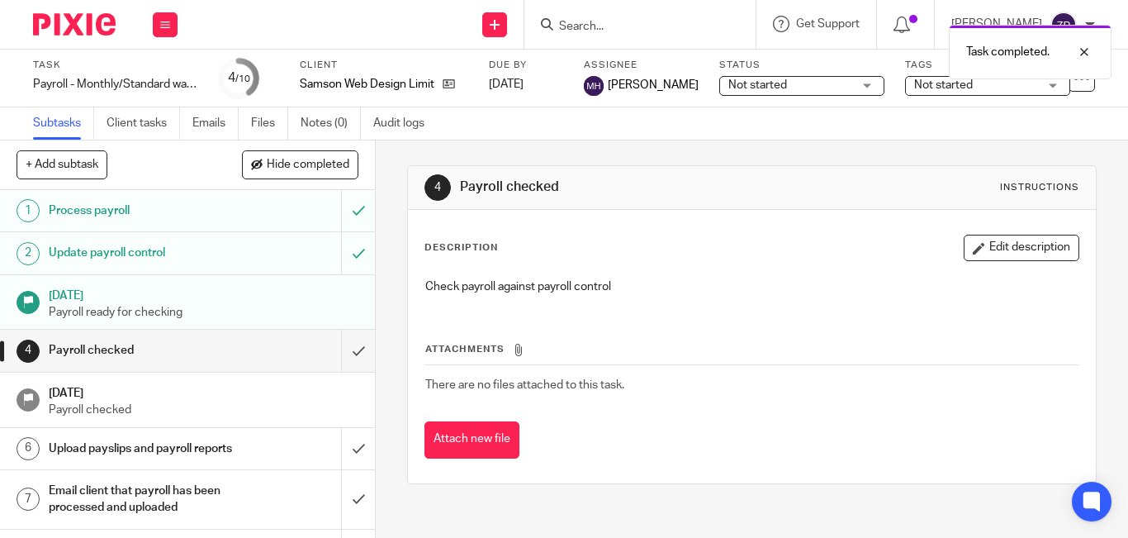
click at [103, 16] on img at bounding box center [74, 24] width 83 height 22
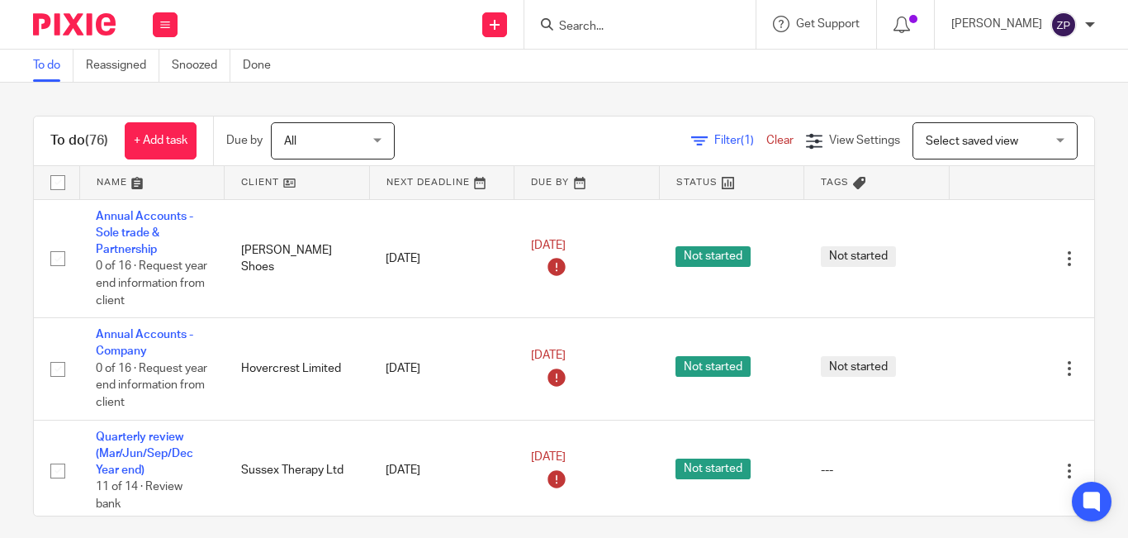
click at [405, 76] on div "To do Reassigned Snoozed Done" at bounding box center [564, 66] width 1128 height 33
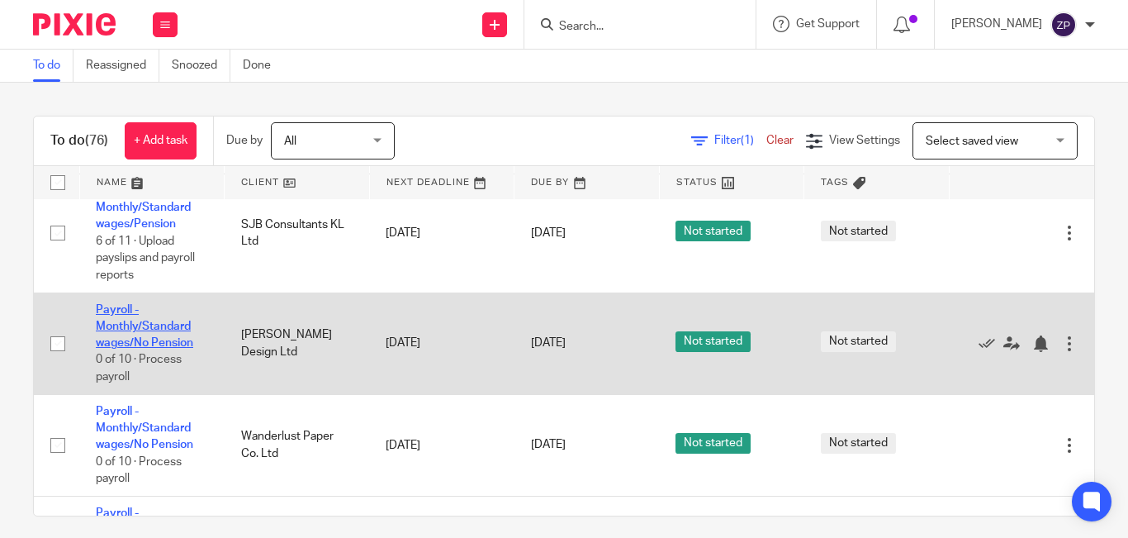
click at [147, 330] on link "Payroll - Monthly/Standard wages/No Pension" at bounding box center [144, 326] width 97 height 45
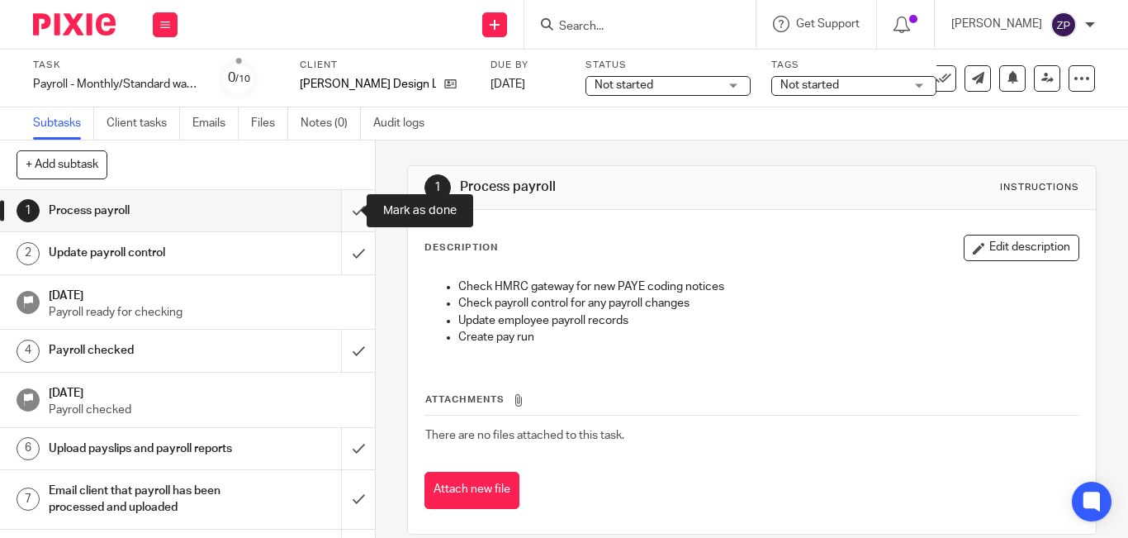
click at [343, 211] on input "submit" at bounding box center [187, 210] width 375 height 41
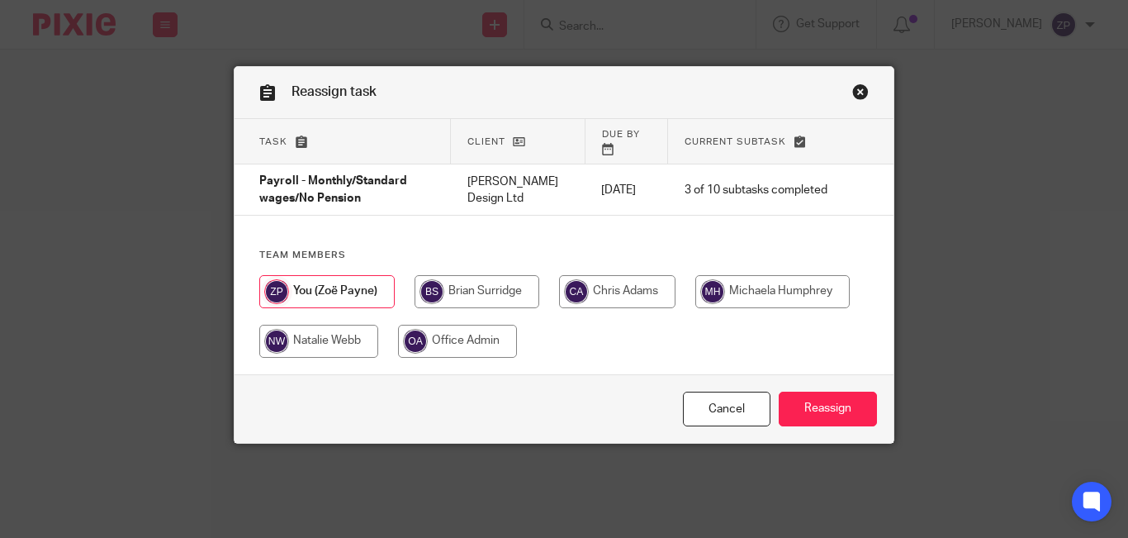
click at [745, 281] on input "radio" at bounding box center [773, 291] width 154 height 33
radio input "true"
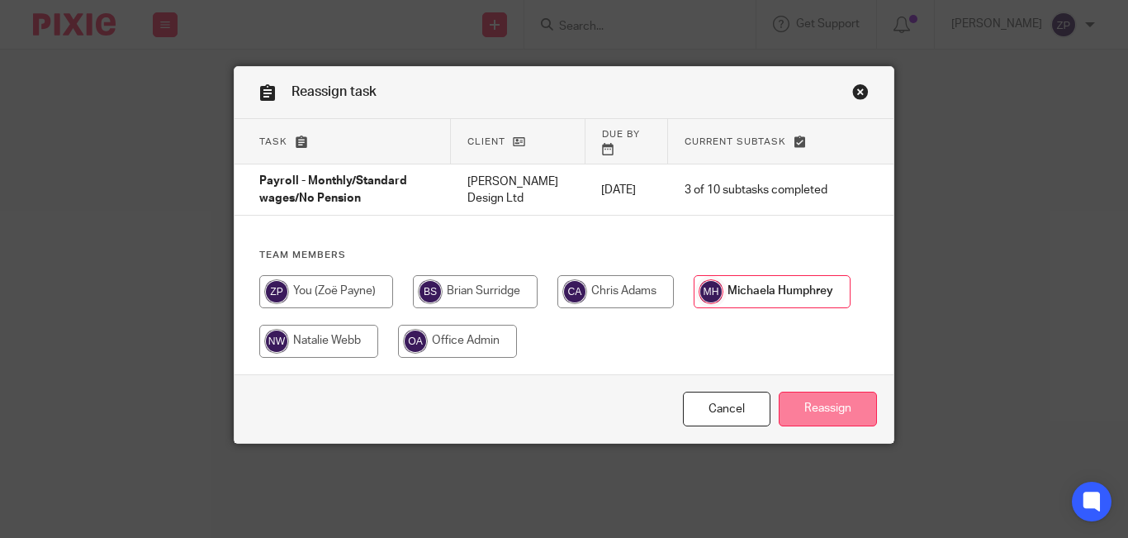
click at [809, 392] on input "Reassign" at bounding box center [828, 410] width 98 height 36
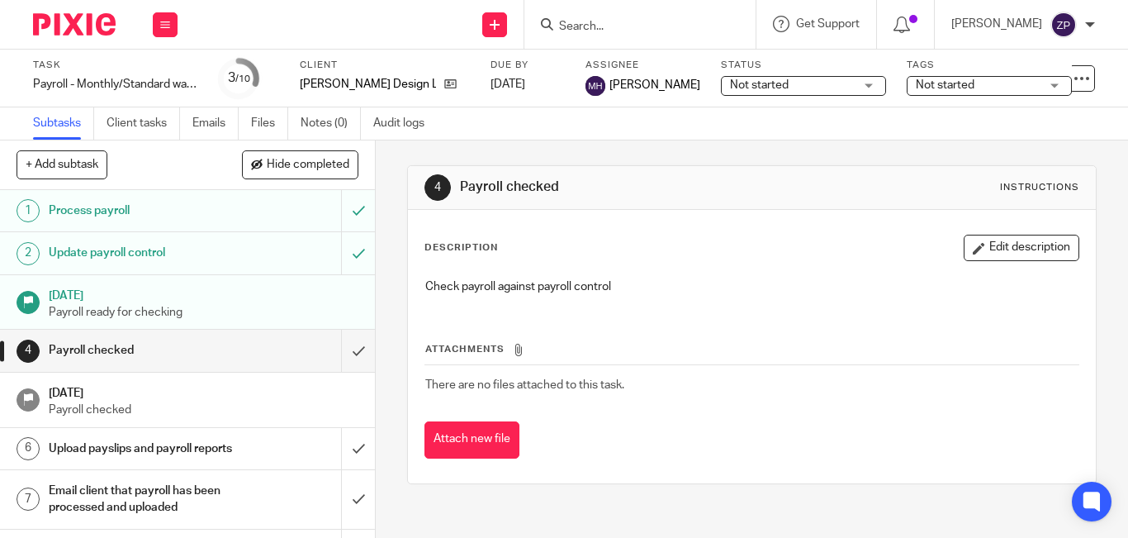
scroll to position [135, 0]
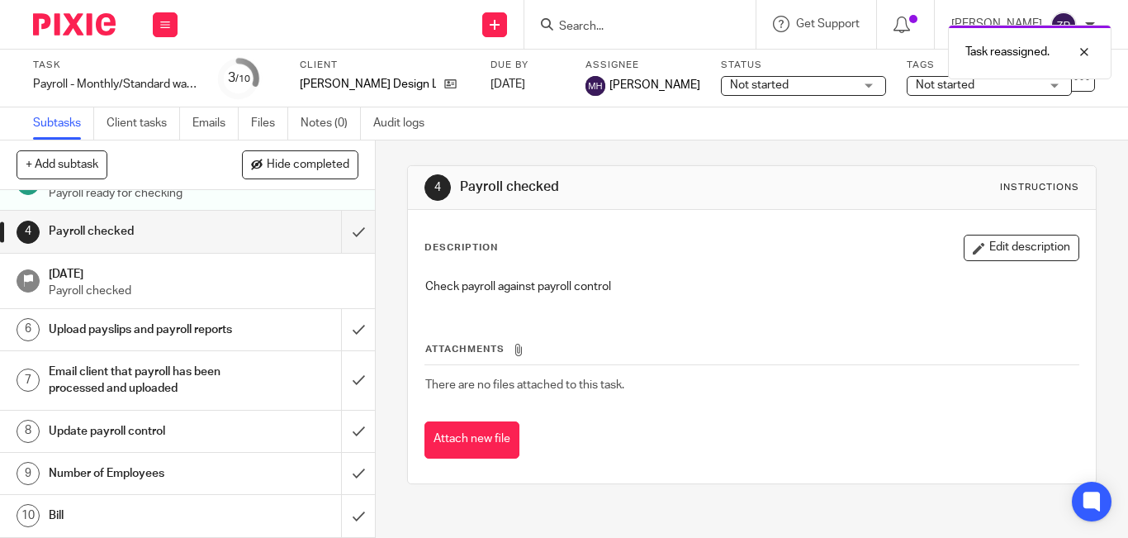
click at [168, 482] on h1 "Number of Employees" at bounding box center [141, 473] width 184 height 25
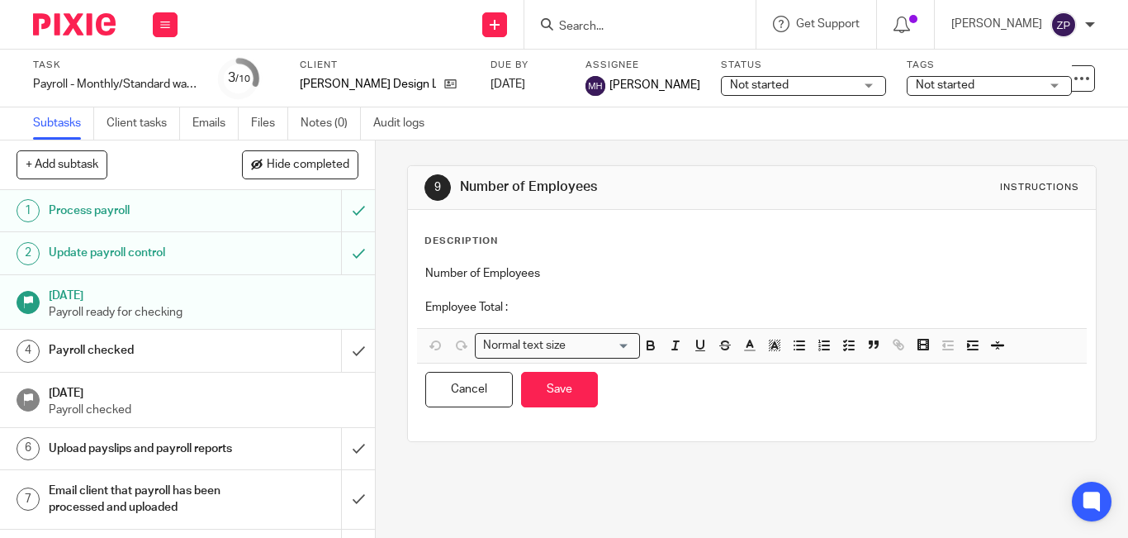
click at [603, 317] on div "Number of Employees Employee Total :" at bounding box center [752, 292] width 670 height 71
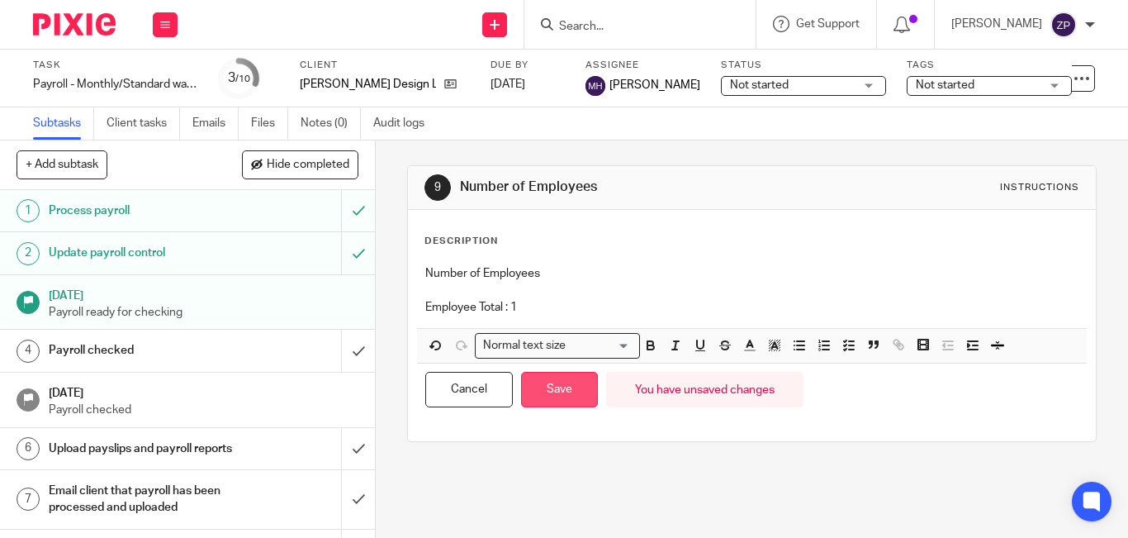
click at [566, 392] on button "Save" at bounding box center [559, 390] width 77 height 36
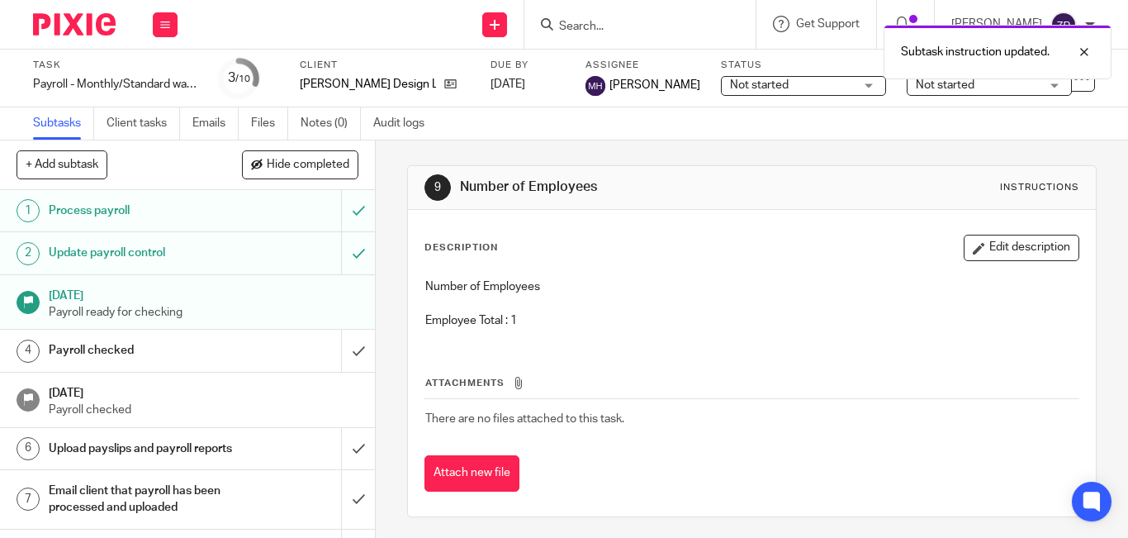
scroll to position [135, 0]
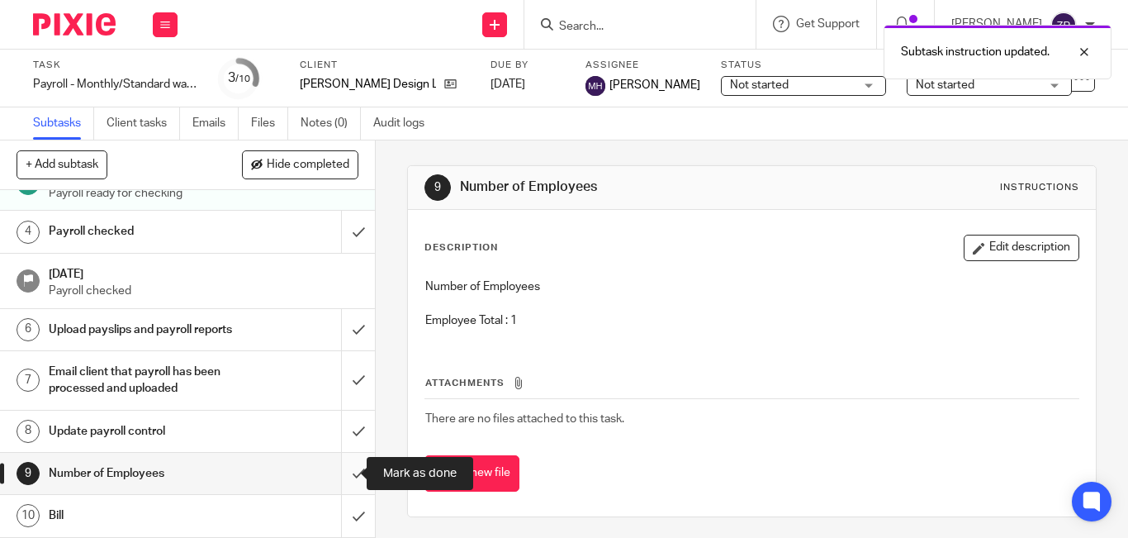
click at [341, 474] on input "submit" at bounding box center [187, 473] width 375 height 41
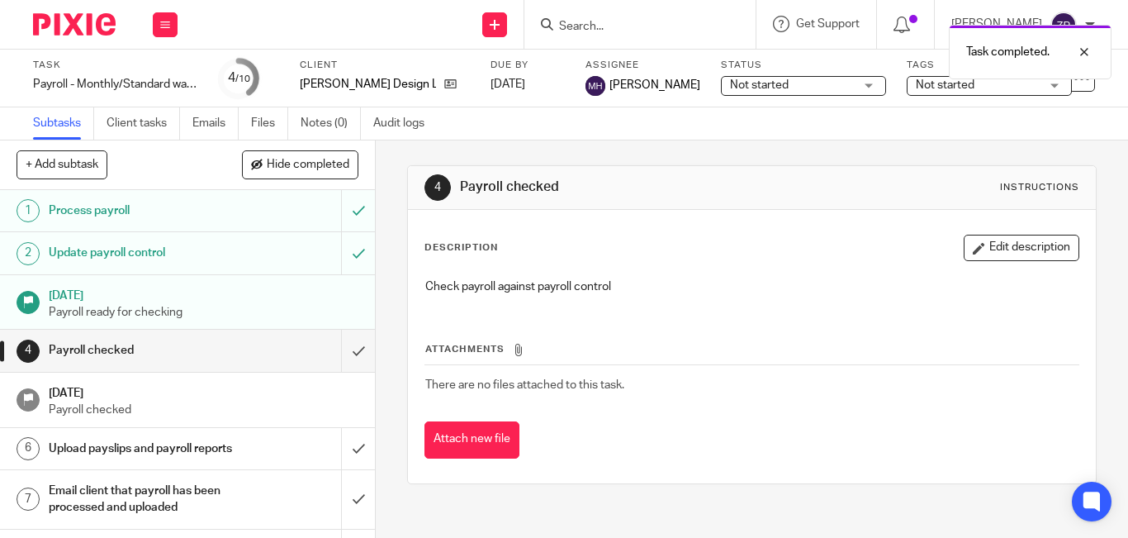
click at [79, 23] on img at bounding box center [74, 24] width 83 height 22
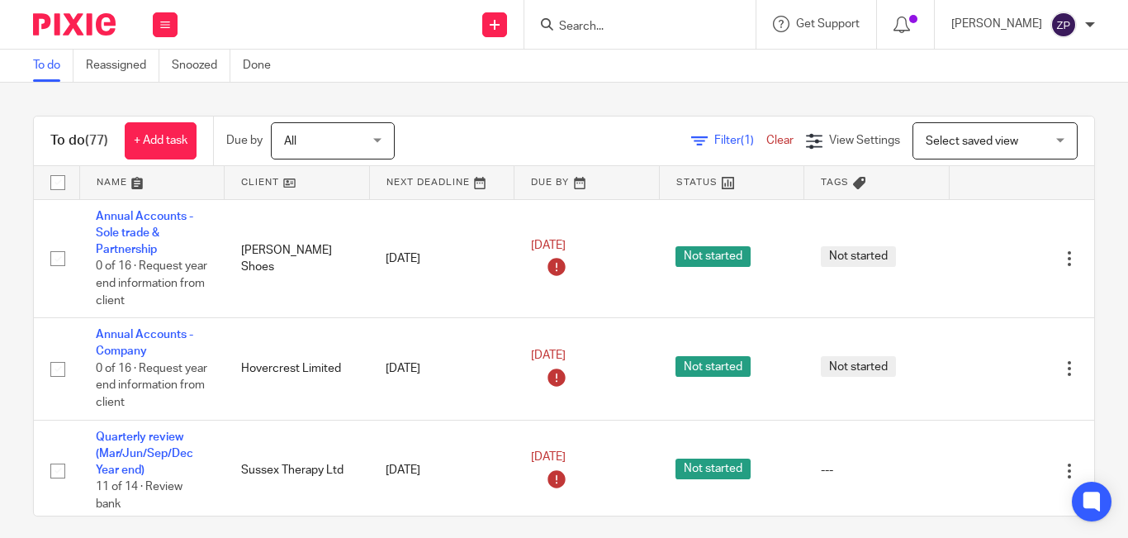
scroll to position [3705, 0]
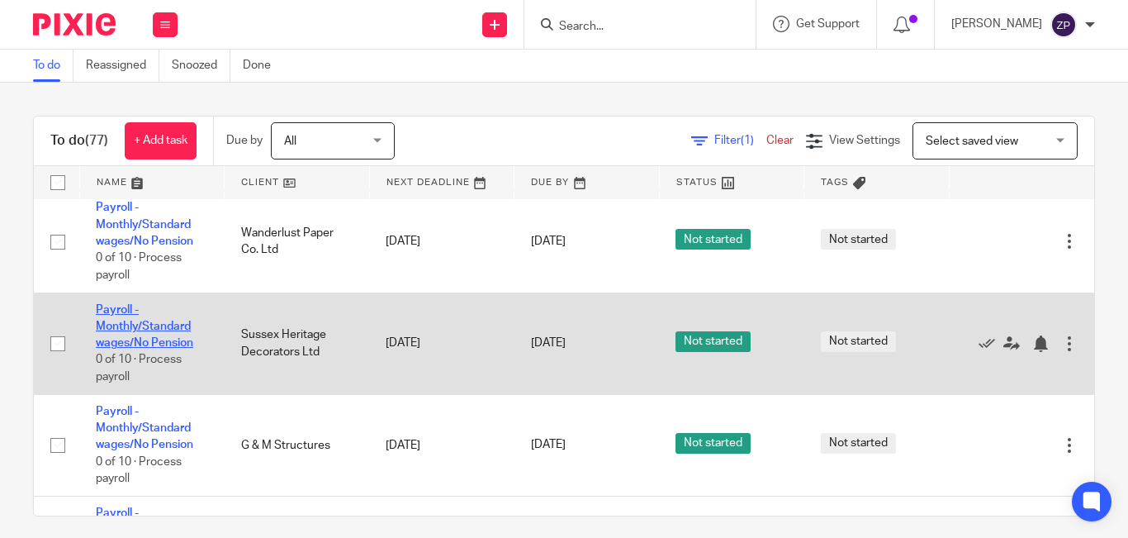
click at [138, 339] on link "Payroll - Monthly/Standard wages/No Pension" at bounding box center [144, 326] width 97 height 45
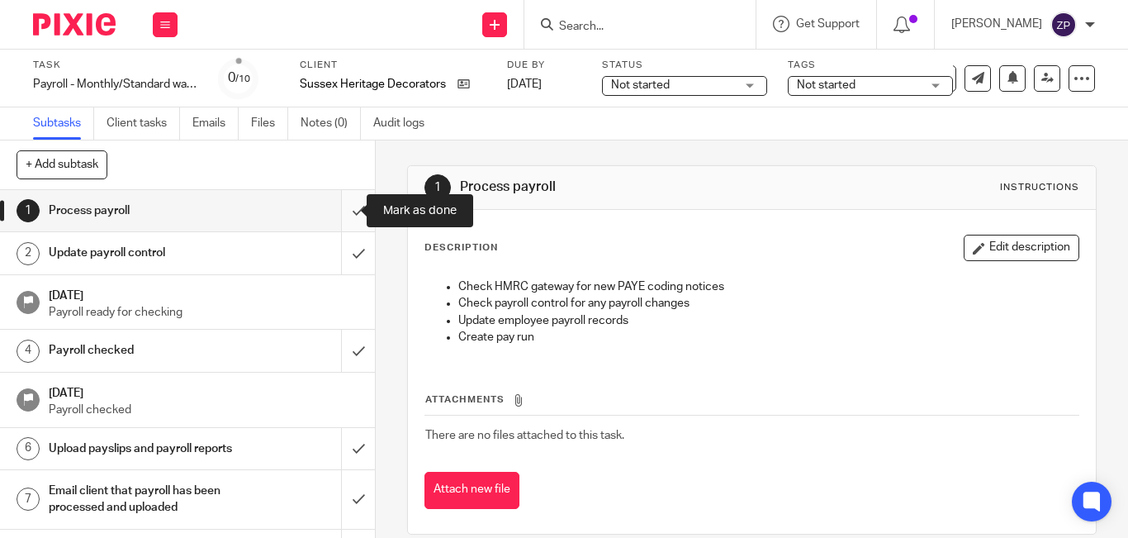
click at [343, 214] on input "submit" at bounding box center [187, 210] width 375 height 41
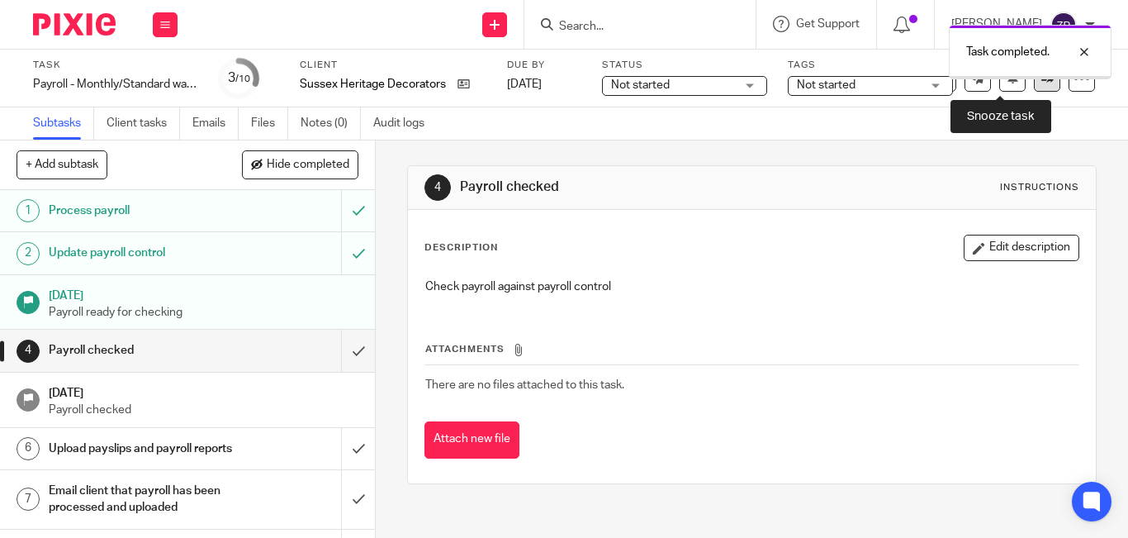
click at [1042, 80] on icon at bounding box center [1048, 78] width 12 height 12
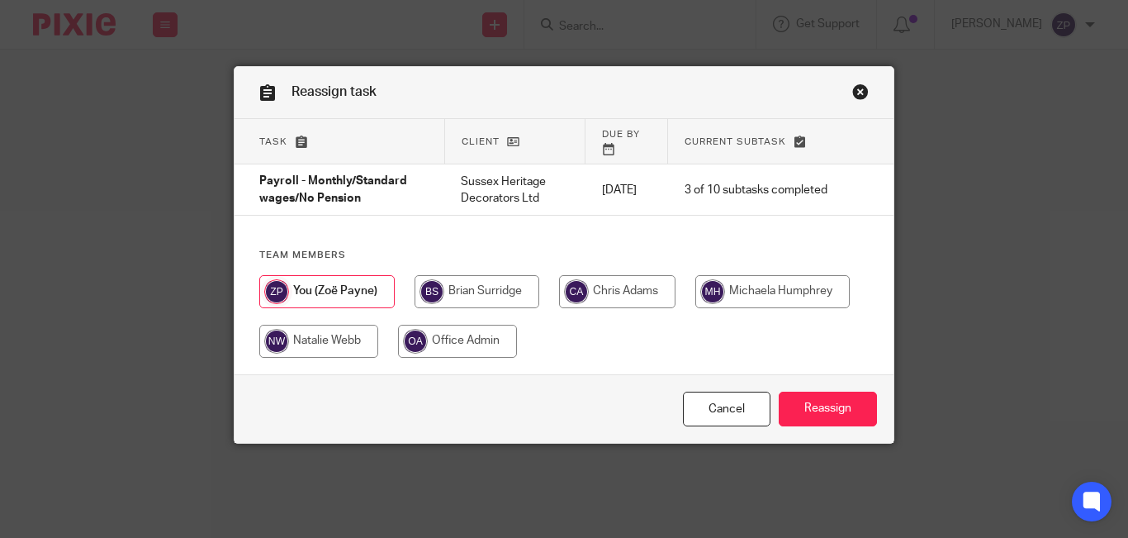
click at [751, 275] on input "radio" at bounding box center [773, 291] width 154 height 33
radio input "true"
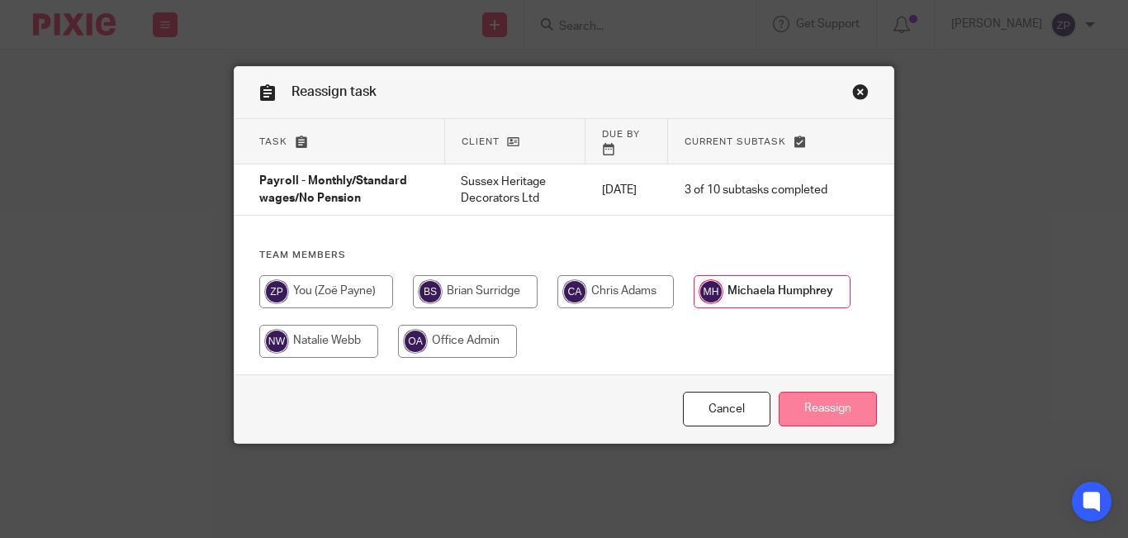
click at [806, 392] on input "Reassign" at bounding box center [828, 410] width 98 height 36
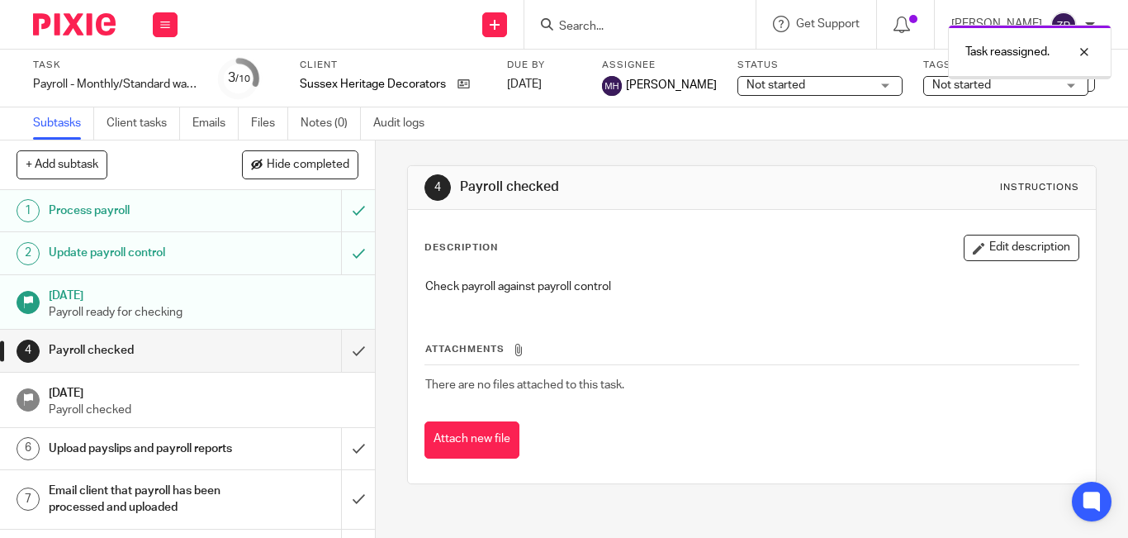
scroll to position [135, 0]
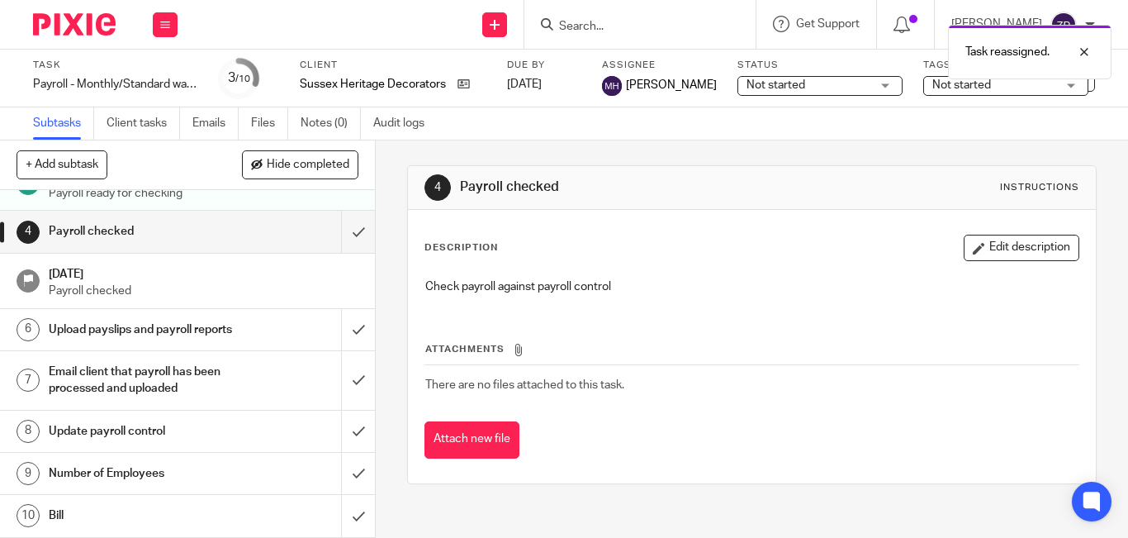
click at [116, 477] on h1 "Number of Employees" at bounding box center [141, 473] width 184 height 25
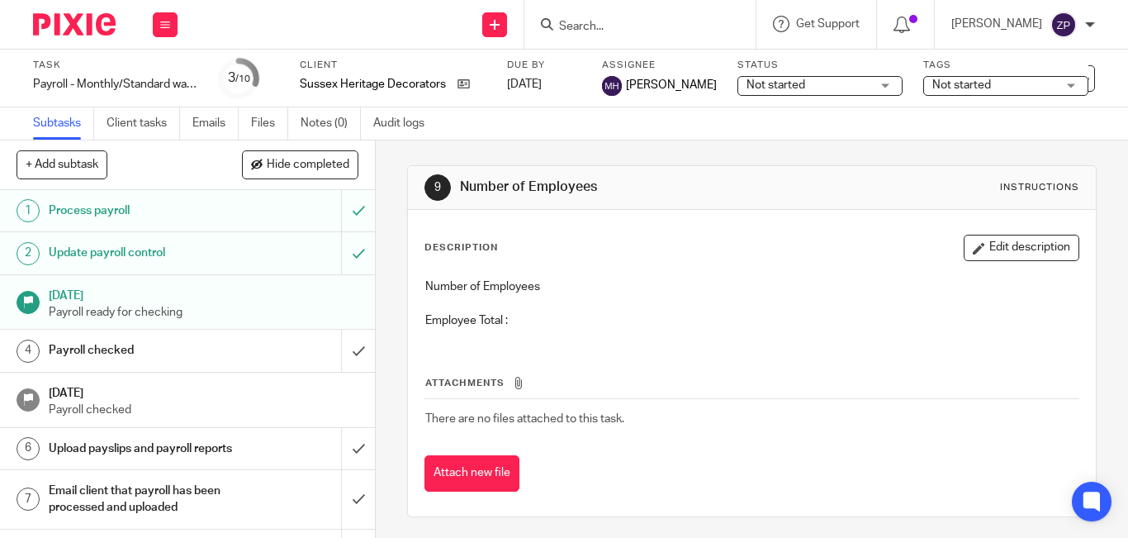
click at [981, 249] on button "Edit description" at bounding box center [1022, 248] width 116 height 26
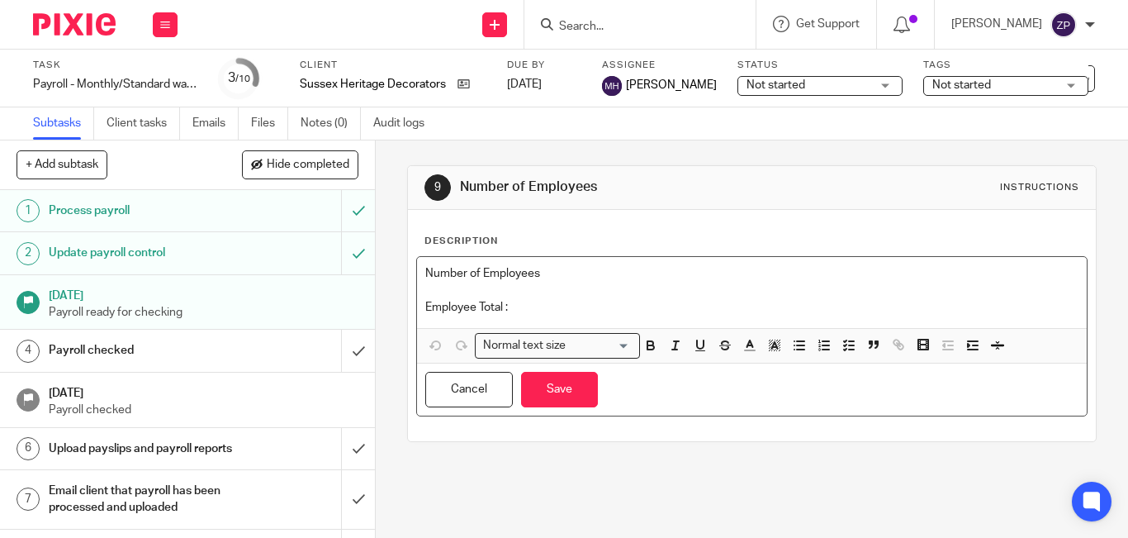
click at [575, 305] on p "Employee Total :" at bounding box center [751, 307] width 653 height 17
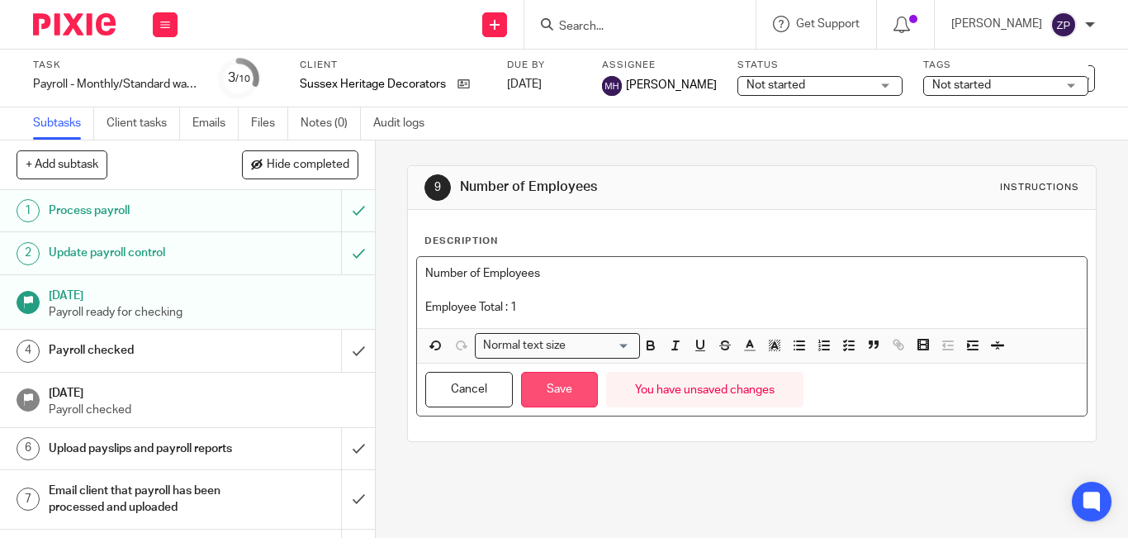
click at [550, 379] on button "Save" at bounding box center [559, 390] width 77 height 36
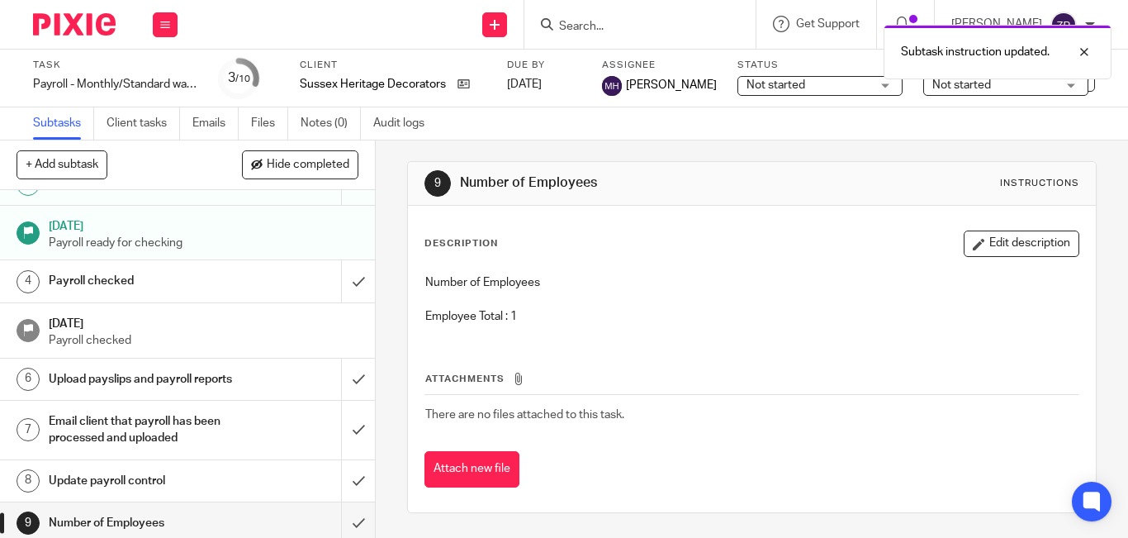
scroll to position [135, 0]
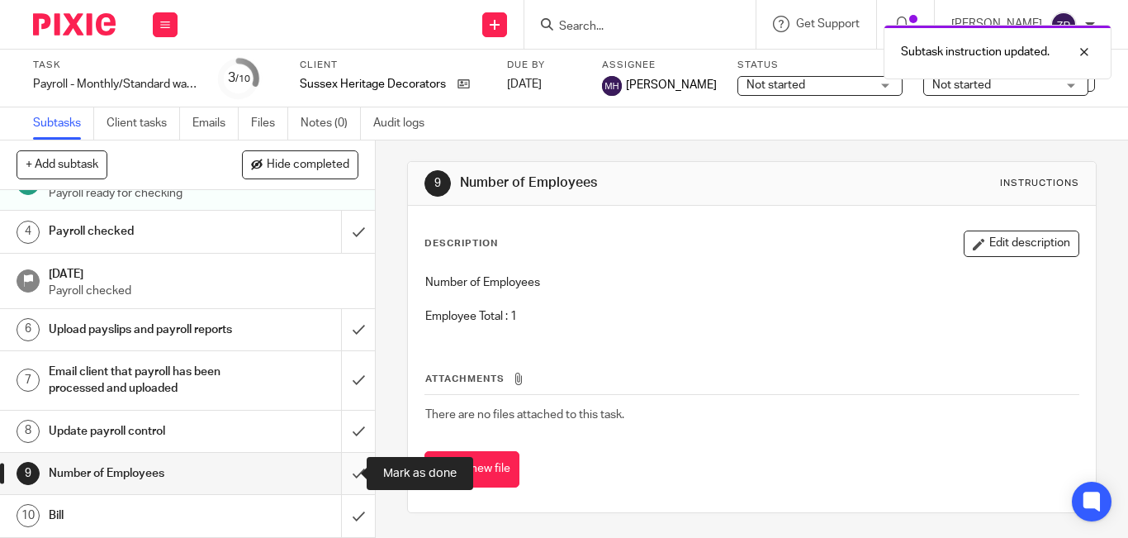
click at [335, 479] on input "submit" at bounding box center [187, 473] width 375 height 41
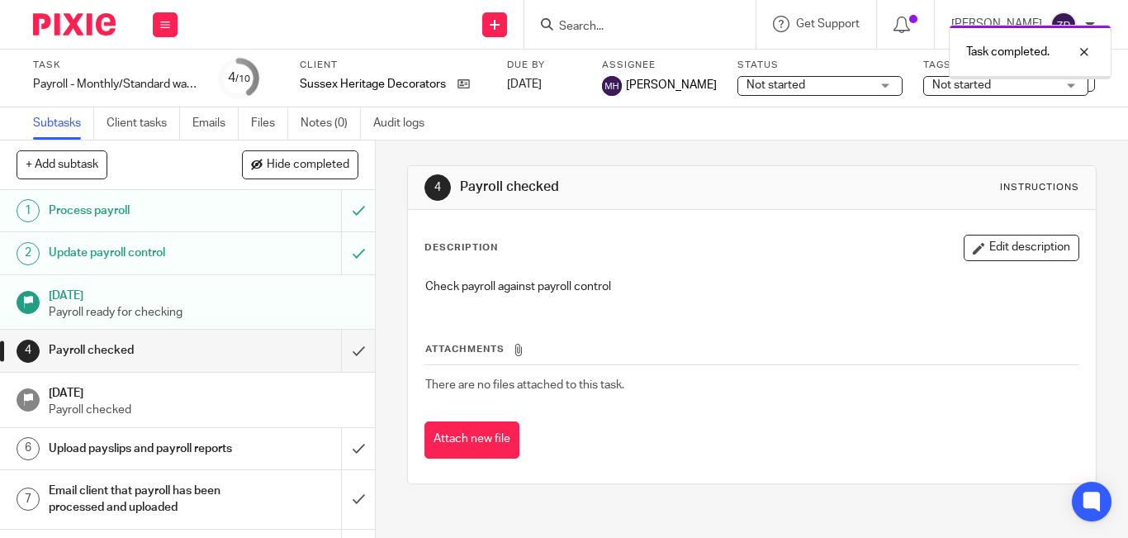
click at [88, 18] on img at bounding box center [74, 24] width 83 height 22
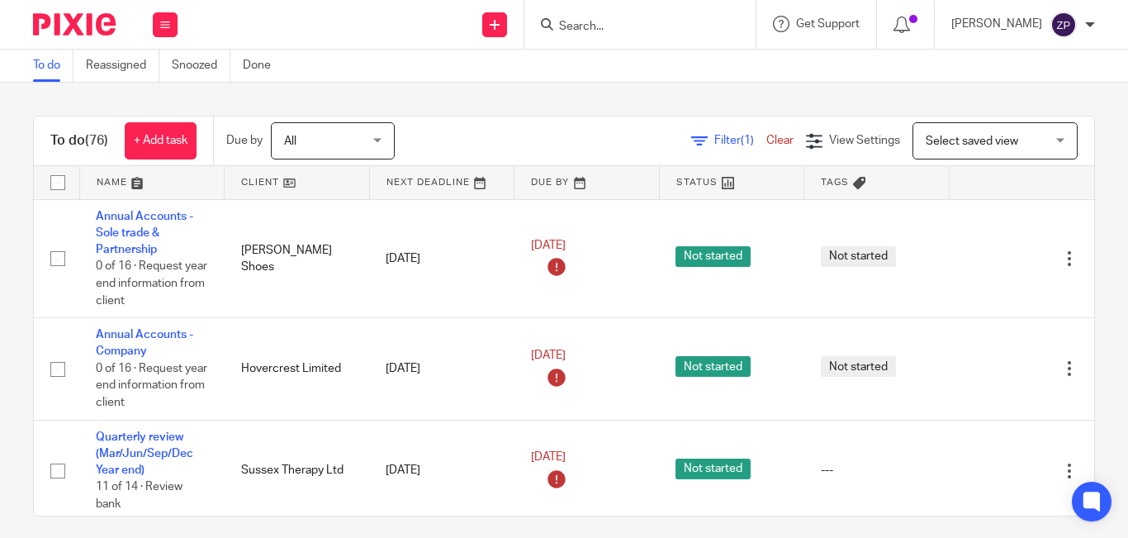
click at [433, 98] on div "To do (76) + Add task Due by All All Today Tomorrow This week Next week This mo…" at bounding box center [564, 310] width 1128 height 455
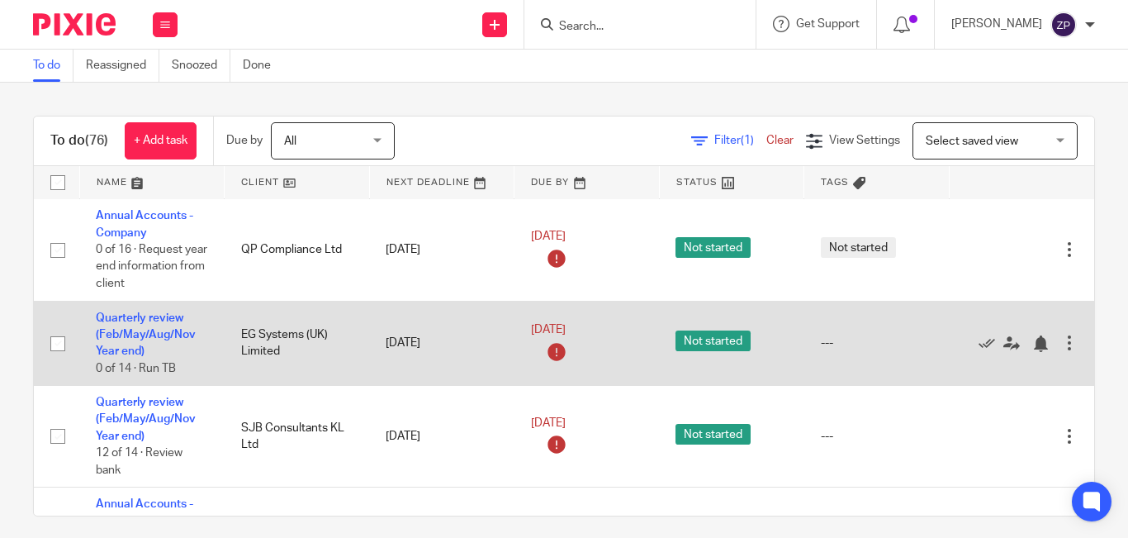
scroll to position [2781, 0]
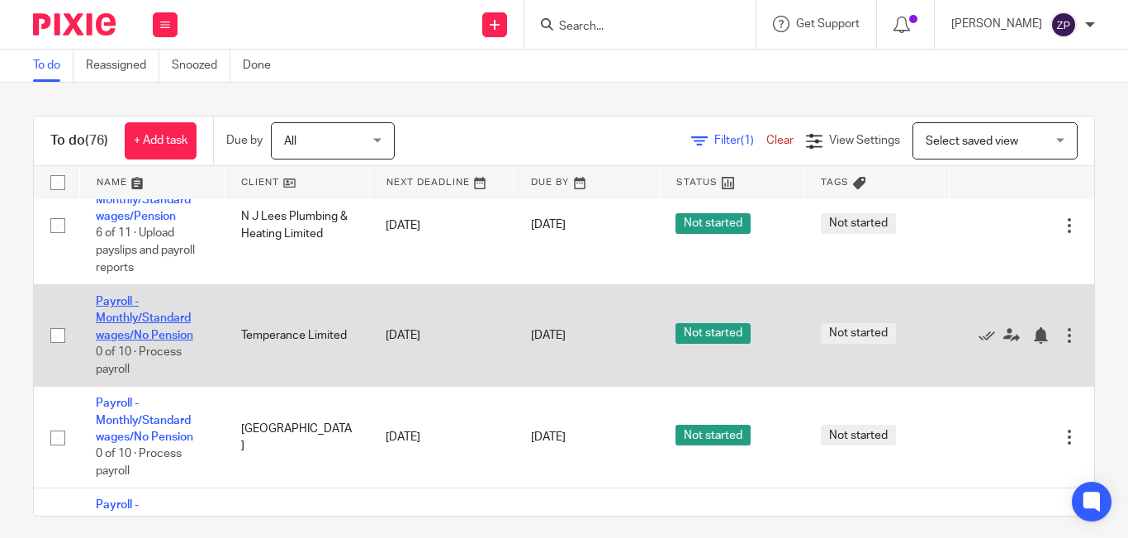
click at [145, 313] on link "Payroll - Monthly/Standard wages/No Pension" at bounding box center [144, 318] width 97 height 45
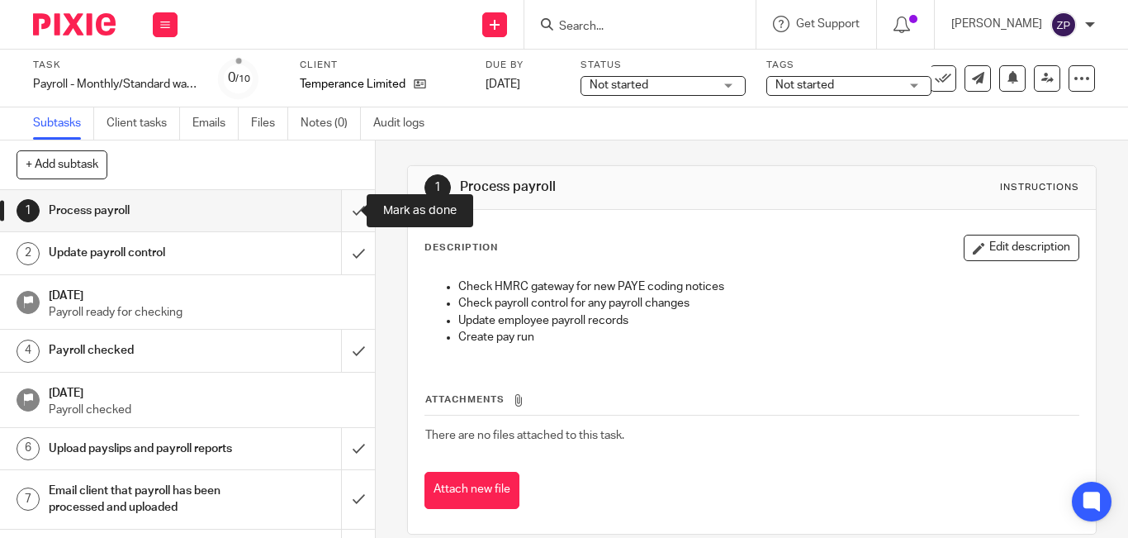
click at [341, 212] on input "submit" at bounding box center [187, 210] width 375 height 41
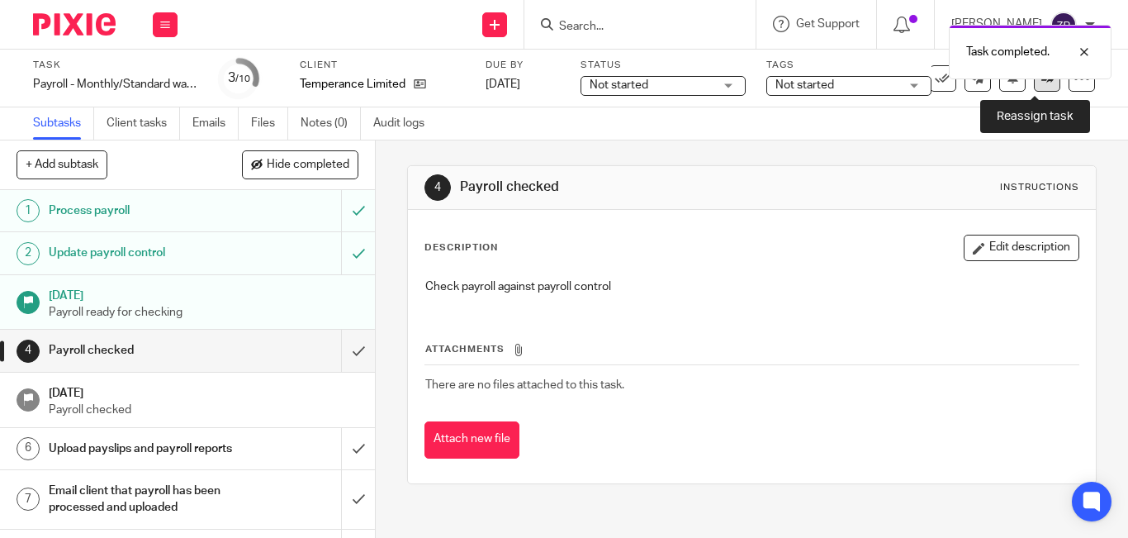
click at [1035, 86] on link at bounding box center [1047, 78] width 26 height 26
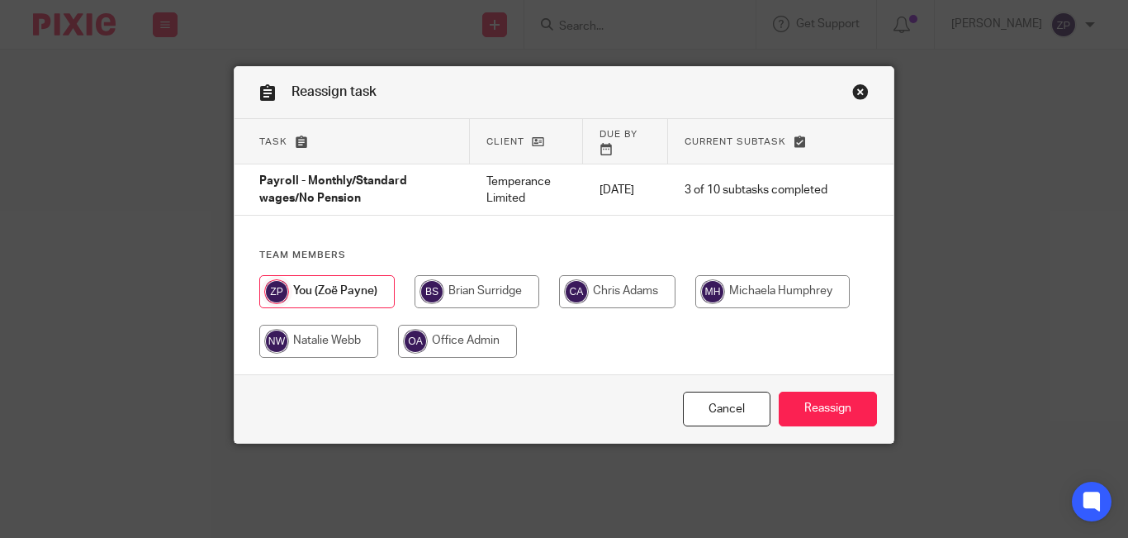
click at [782, 275] on input "radio" at bounding box center [773, 291] width 154 height 33
radio input "true"
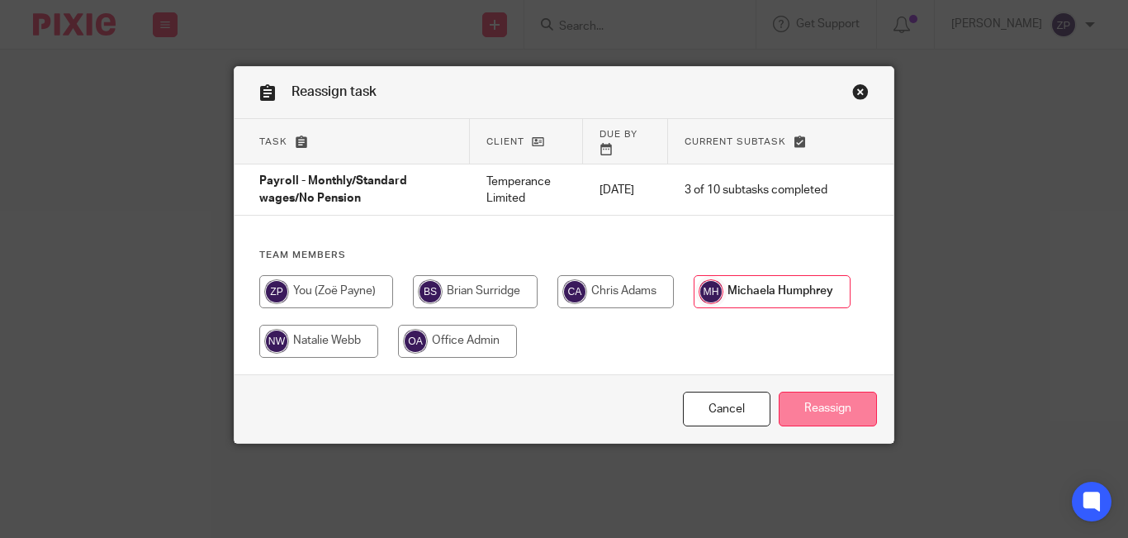
click at [811, 396] on input "Reassign" at bounding box center [828, 410] width 98 height 36
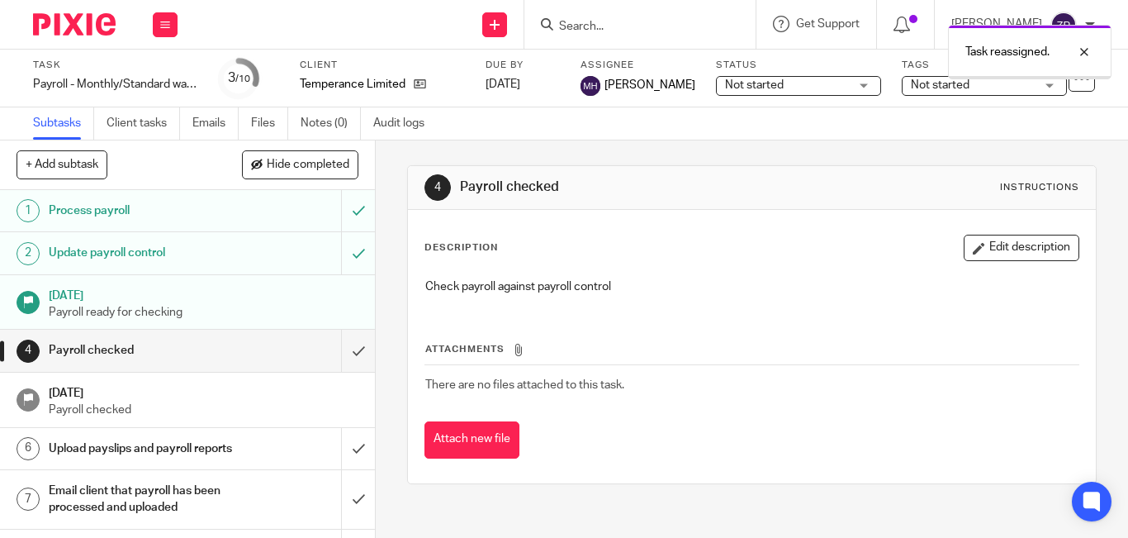
scroll to position [135, 0]
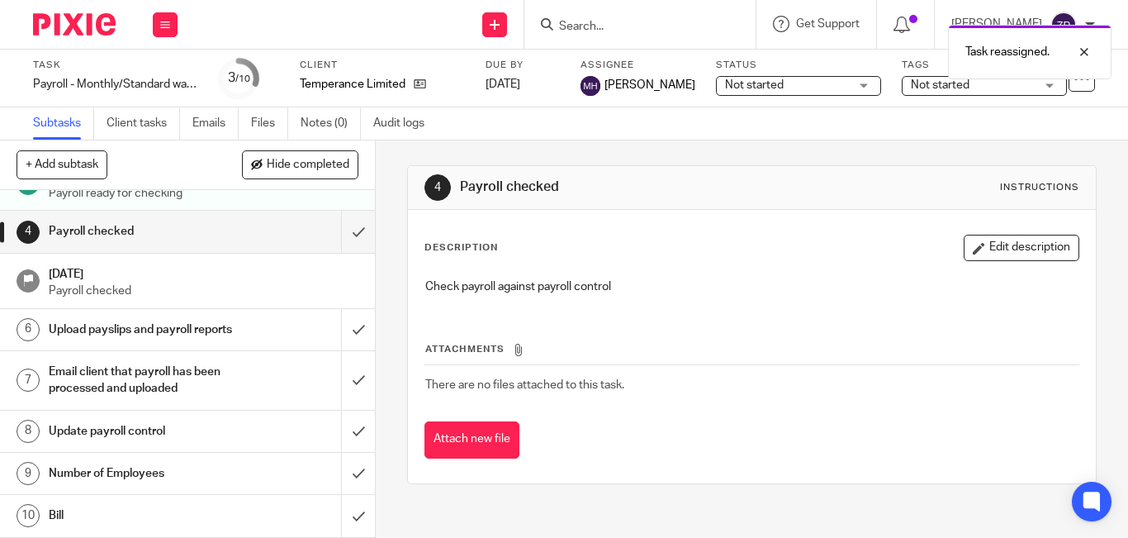
click at [115, 478] on h1 "Number of Employees" at bounding box center [141, 473] width 184 height 25
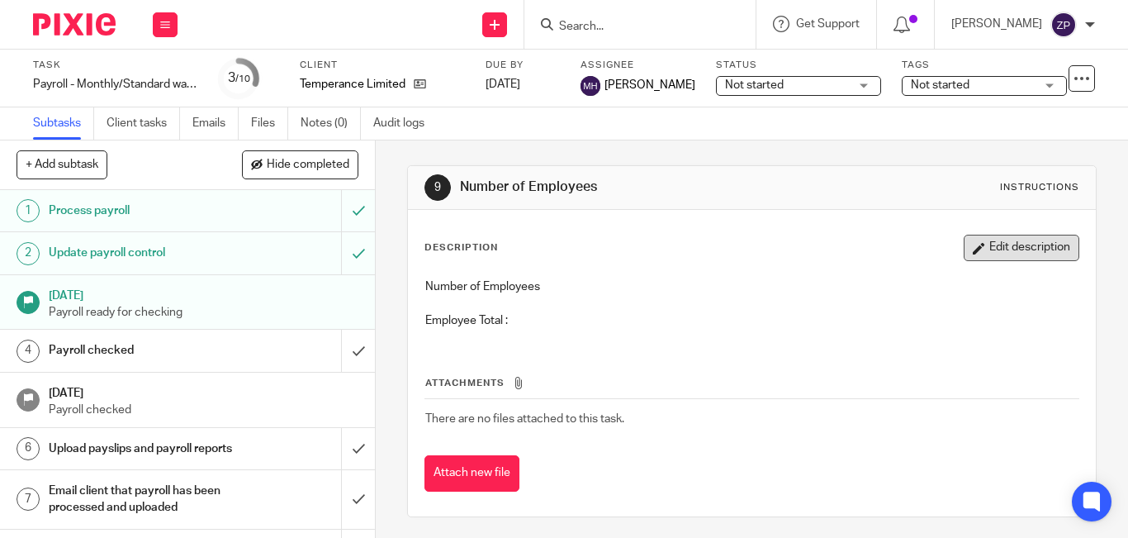
click at [967, 243] on button "Edit description" at bounding box center [1022, 248] width 116 height 26
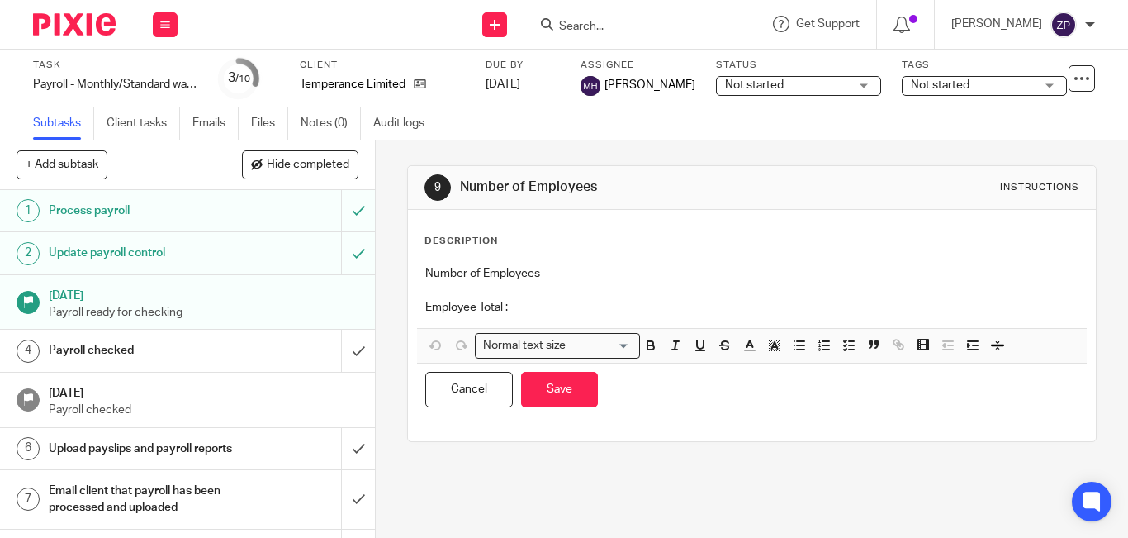
click at [588, 304] on p "Employee Total :" at bounding box center [751, 307] width 653 height 17
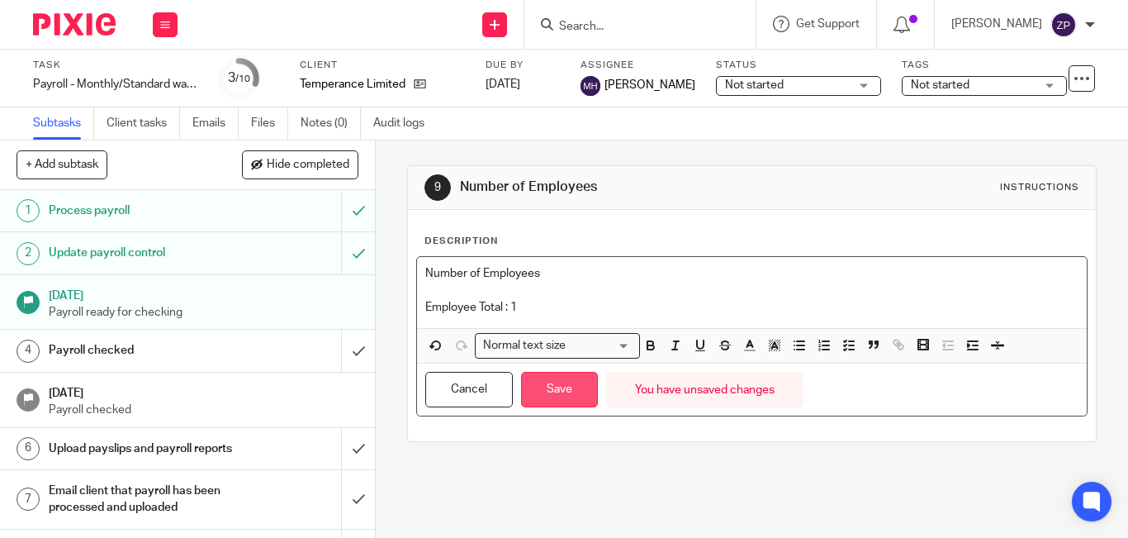
click at [537, 379] on button "Save" at bounding box center [559, 390] width 77 height 36
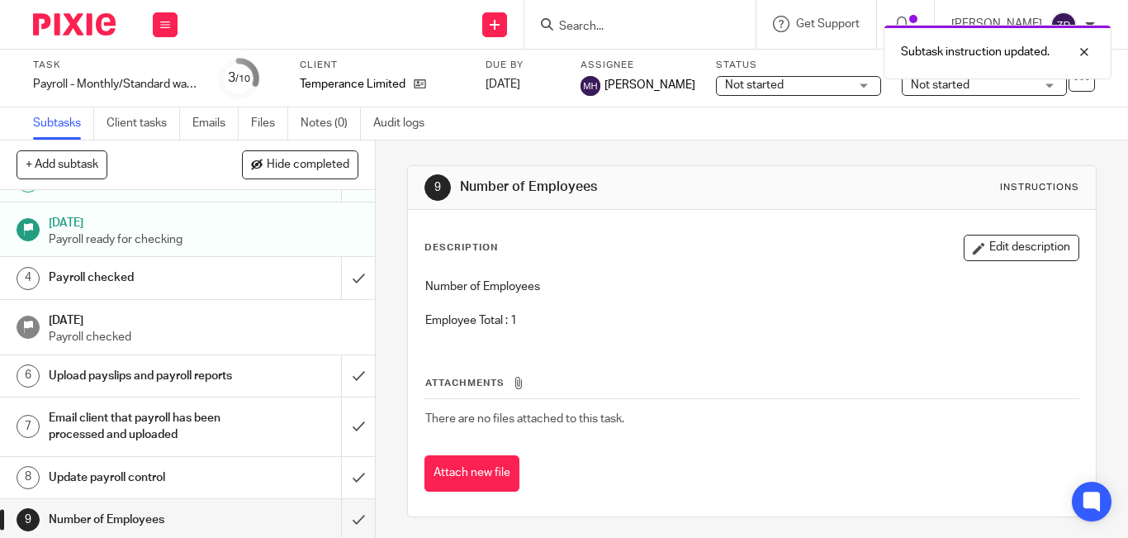
scroll to position [135, 0]
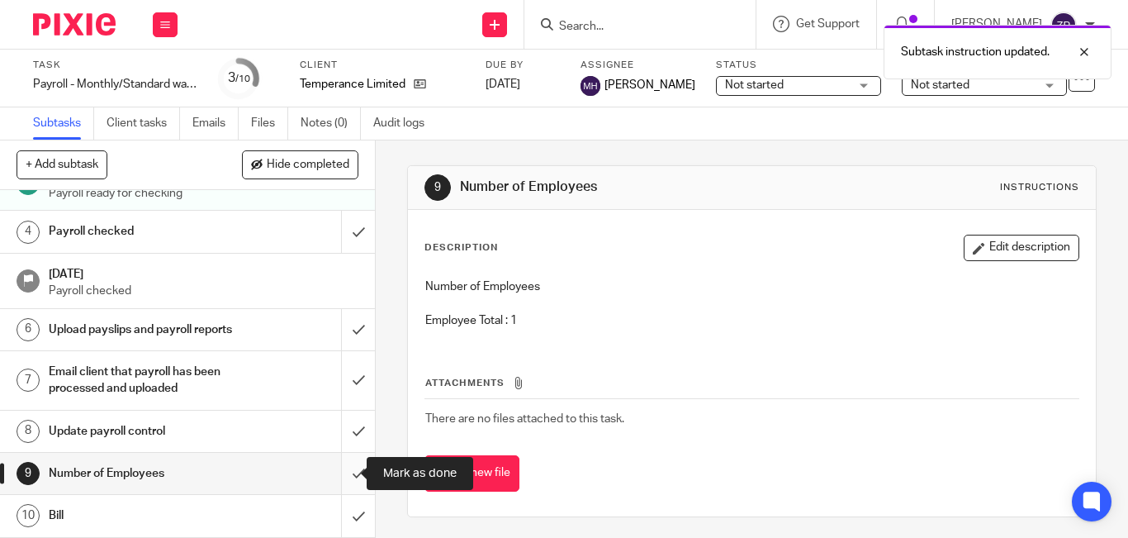
click at [351, 468] on input "submit" at bounding box center [187, 473] width 375 height 41
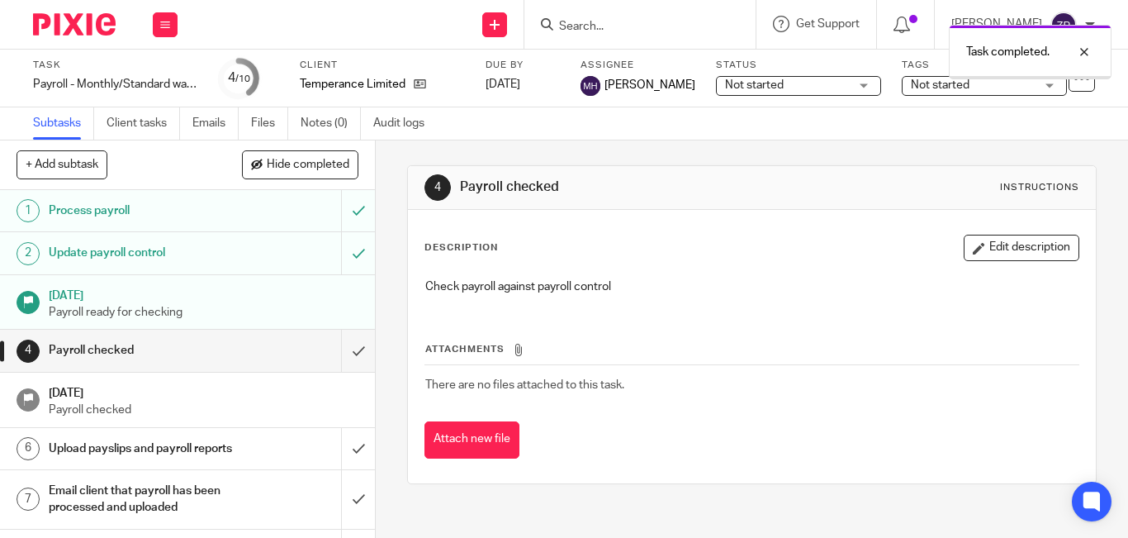
click at [83, 23] on img at bounding box center [74, 24] width 83 height 22
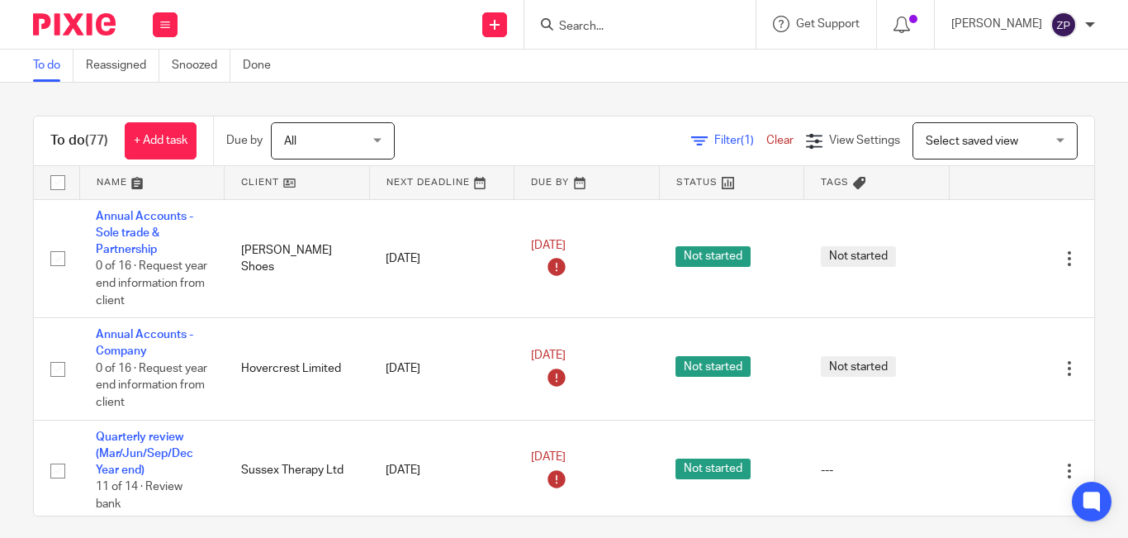
click at [479, 112] on div "To do (77) + Add task Due by All All Today Tomorrow This week Next week This mo…" at bounding box center [564, 310] width 1128 height 455
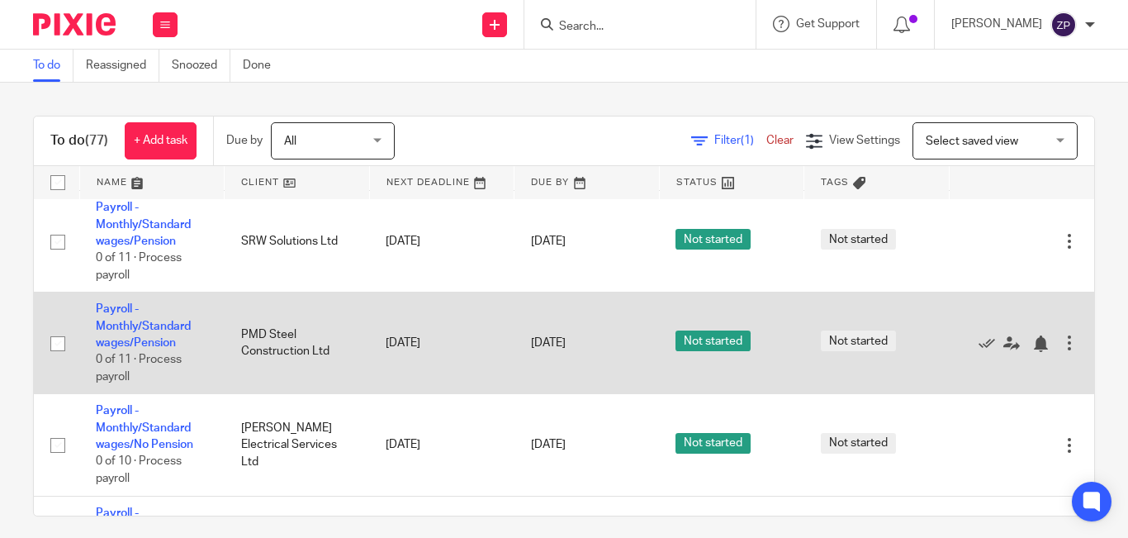
click at [148, 334] on td "Payroll - Monthly/Standard wages/Pension 0 of 11 · Process payroll" at bounding box center [151, 343] width 145 height 102
click at [147, 330] on link "Payroll - Monthly/Standard wages/Pension" at bounding box center [143, 325] width 95 height 45
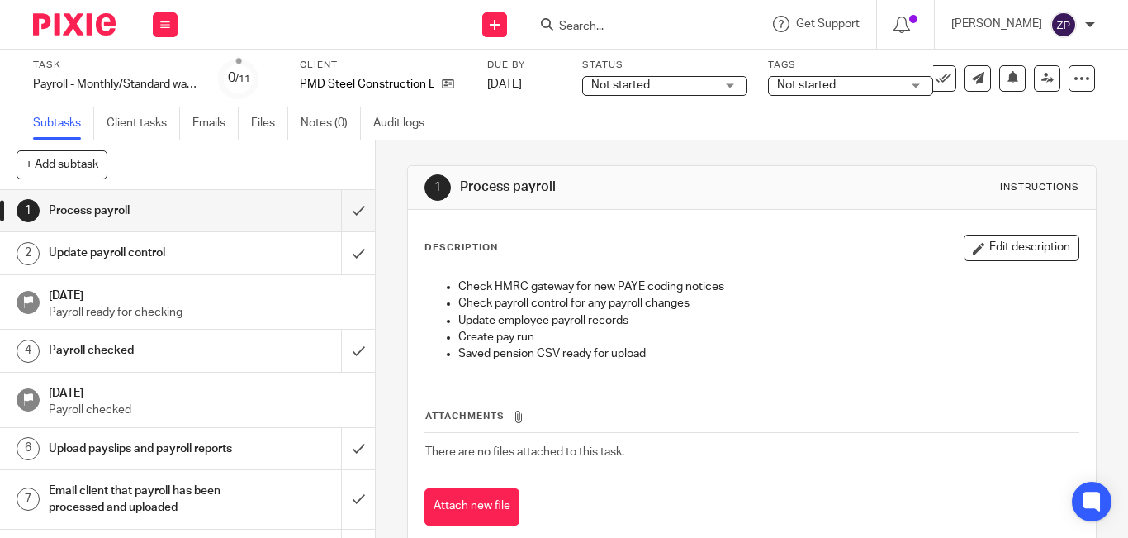
scroll to position [38, 0]
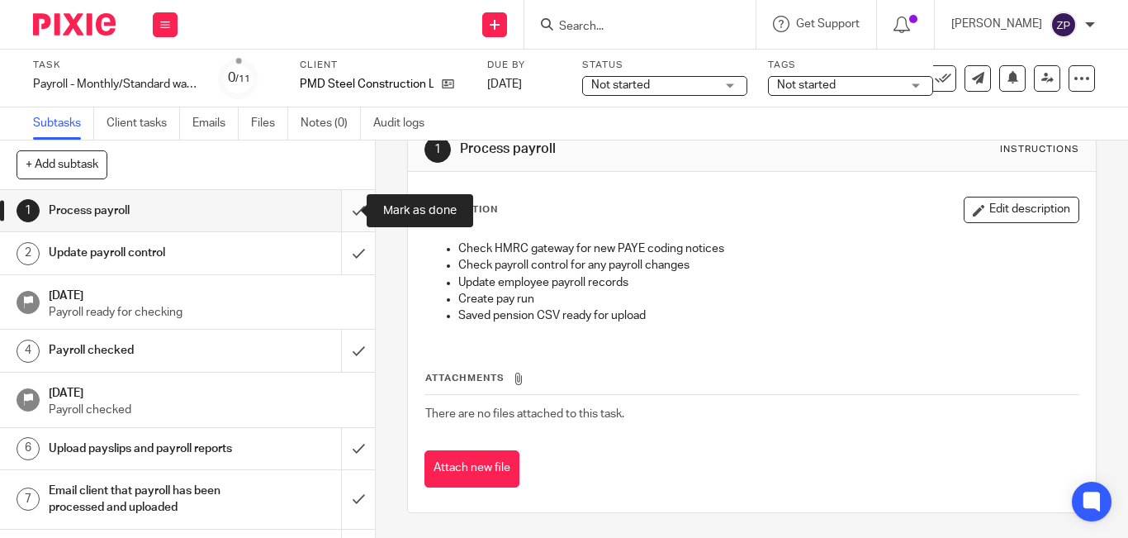
click at [341, 212] on input "submit" at bounding box center [187, 210] width 375 height 41
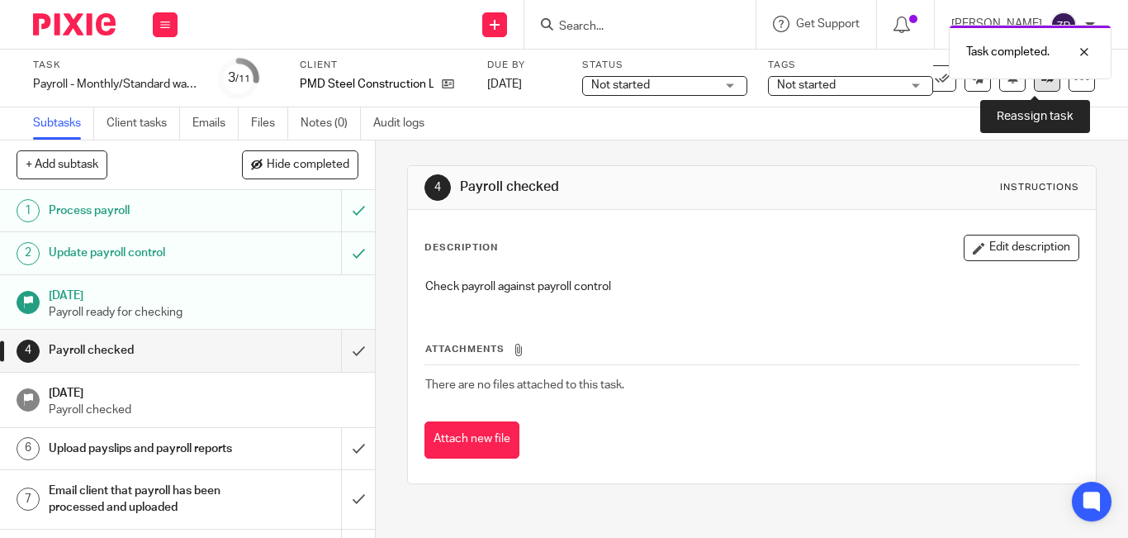
click at [1038, 88] on link at bounding box center [1047, 78] width 26 height 26
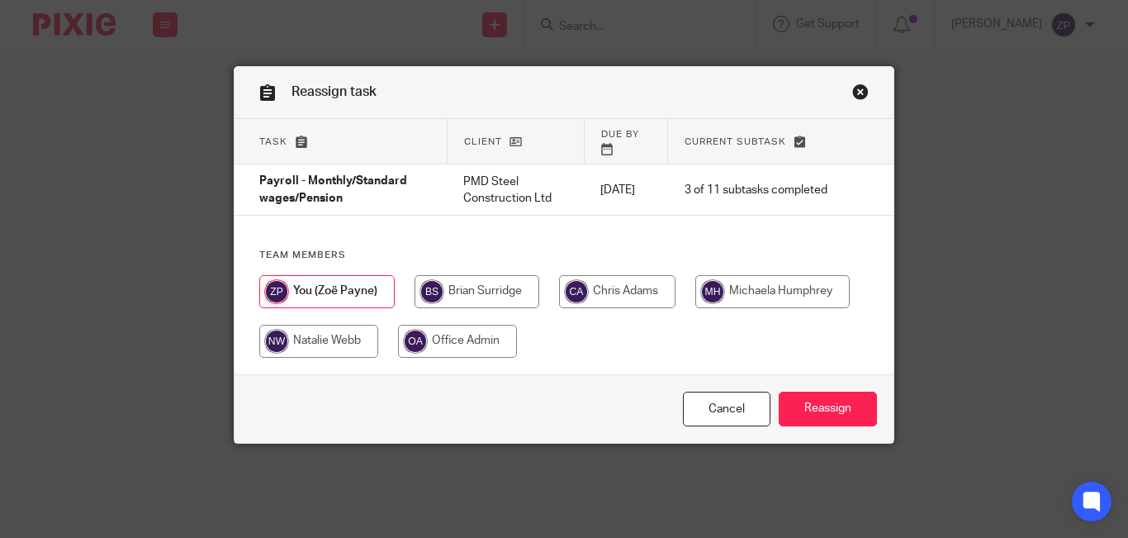
click at [738, 275] on input "radio" at bounding box center [773, 291] width 154 height 33
radio input "true"
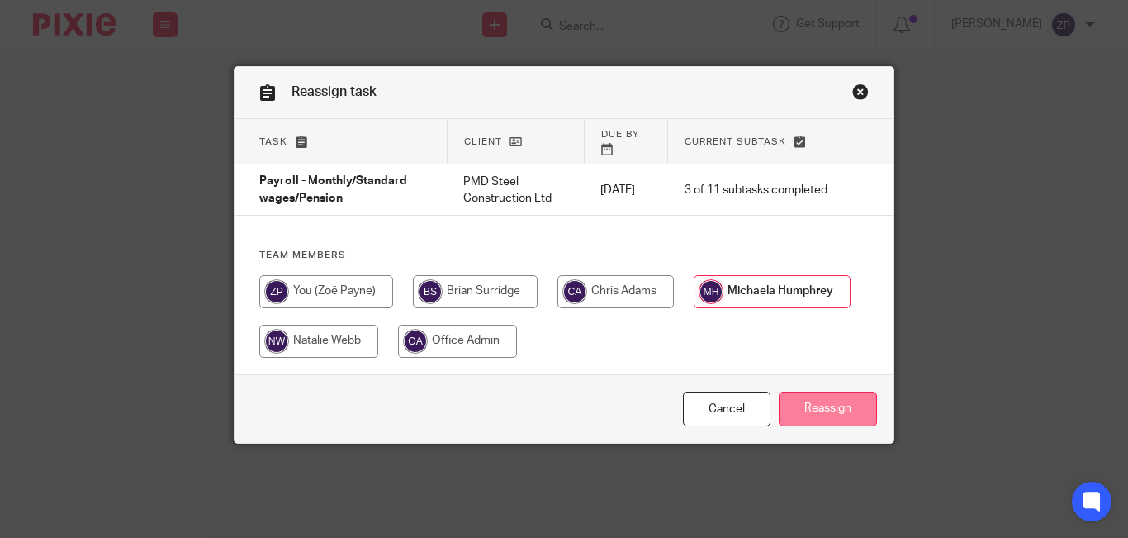
click at [816, 392] on input "Reassign" at bounding box center [828, 410] width 98 height 36
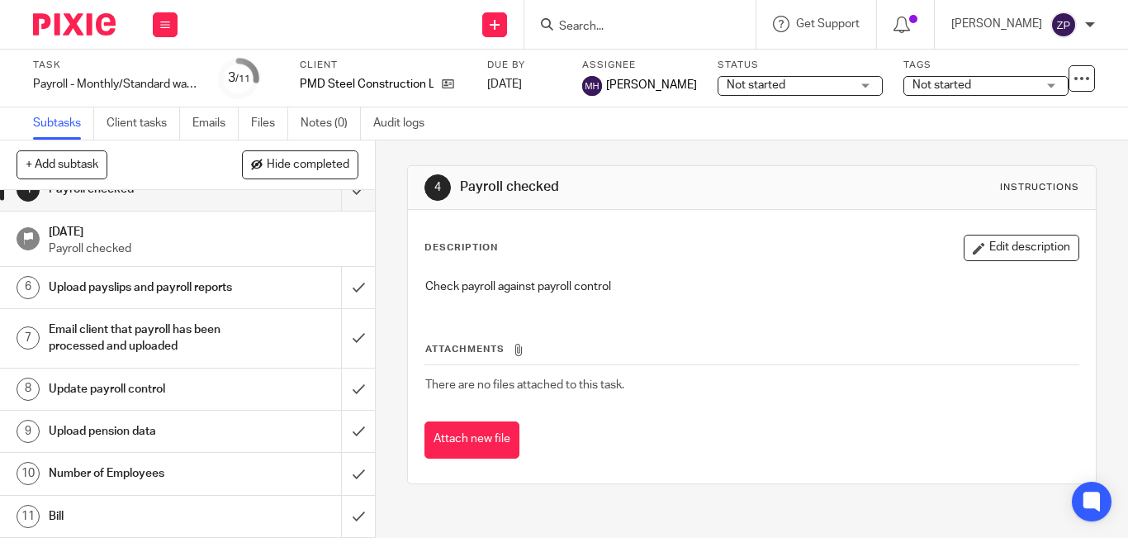
scroll to position [178, 0]
click at [184, 481] on h1 "Number of Employees" at bounding box center [141, 473] width 184 height 25
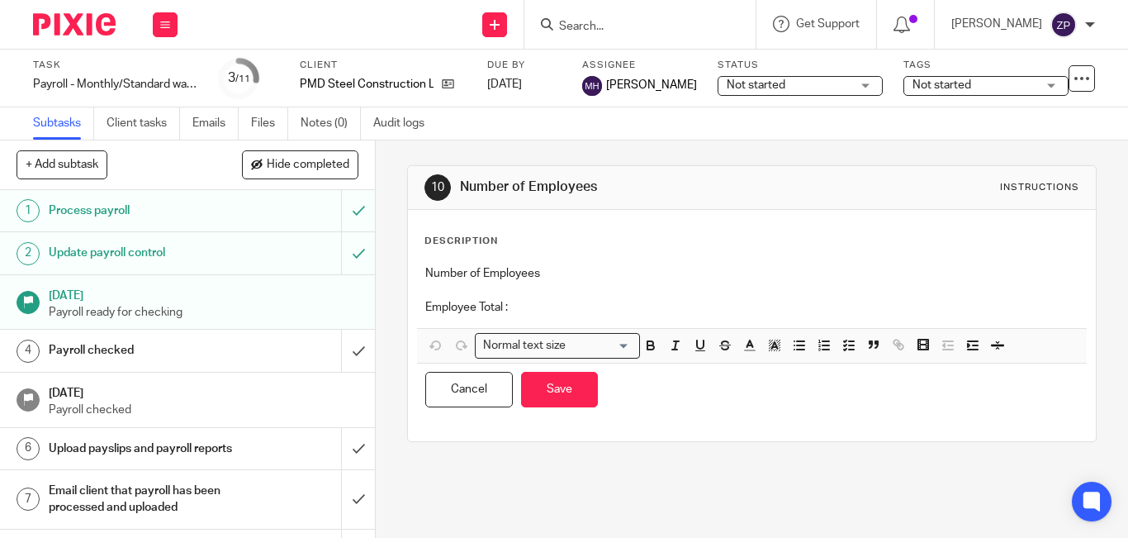
click at [540, 315] on p "Employee Total :" at bounding box center [751, 307] width 653 height 17
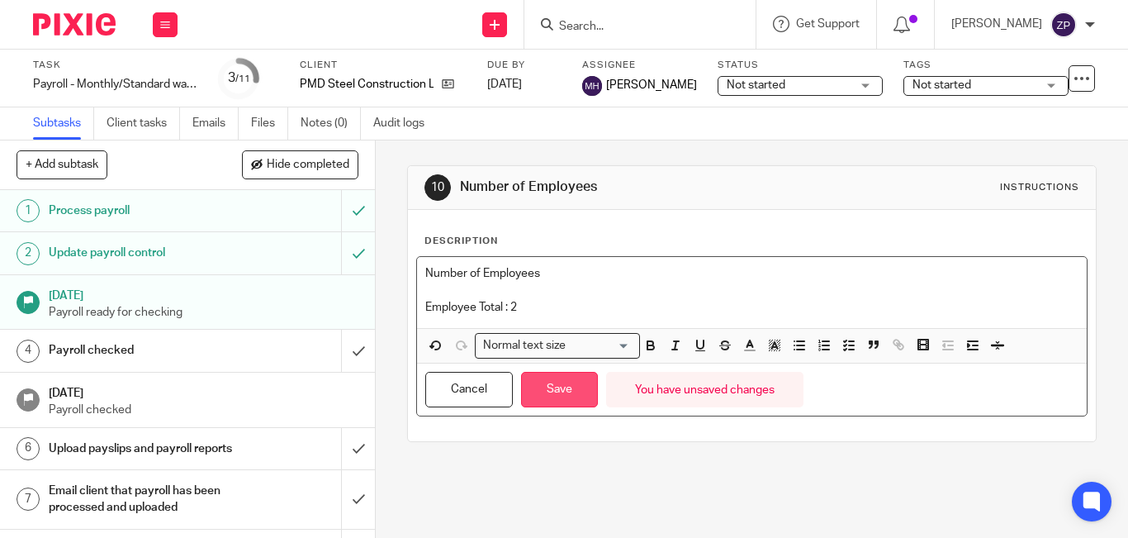
click at [553, 397] on button "Save" at bounding box center [559, 390] width 77 height 36
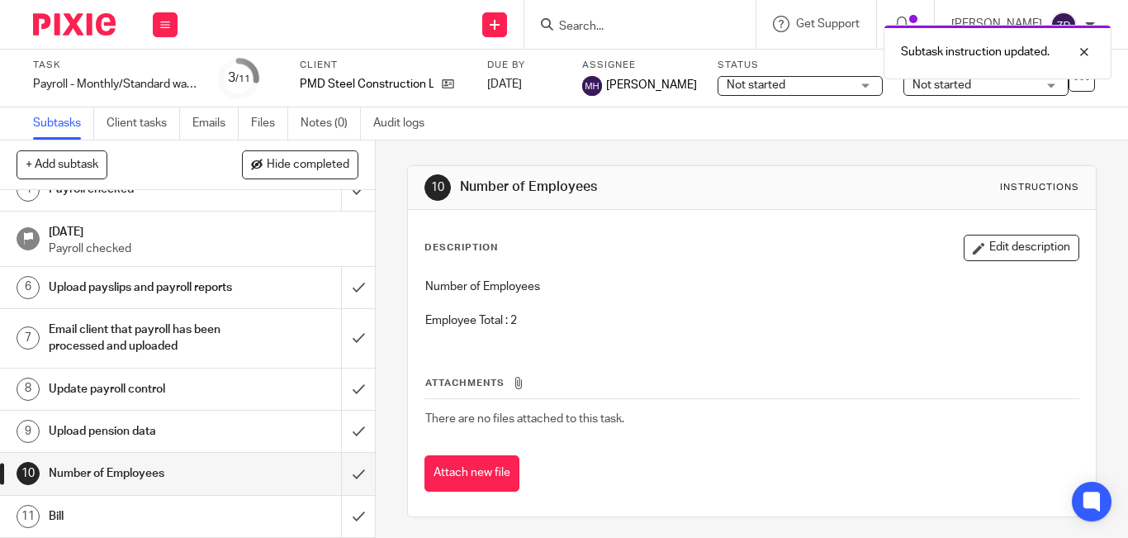
scroll to position [178, 0]
click at [338, 473] on input "submit" at bounding box center [187, 473] width 375 height 41
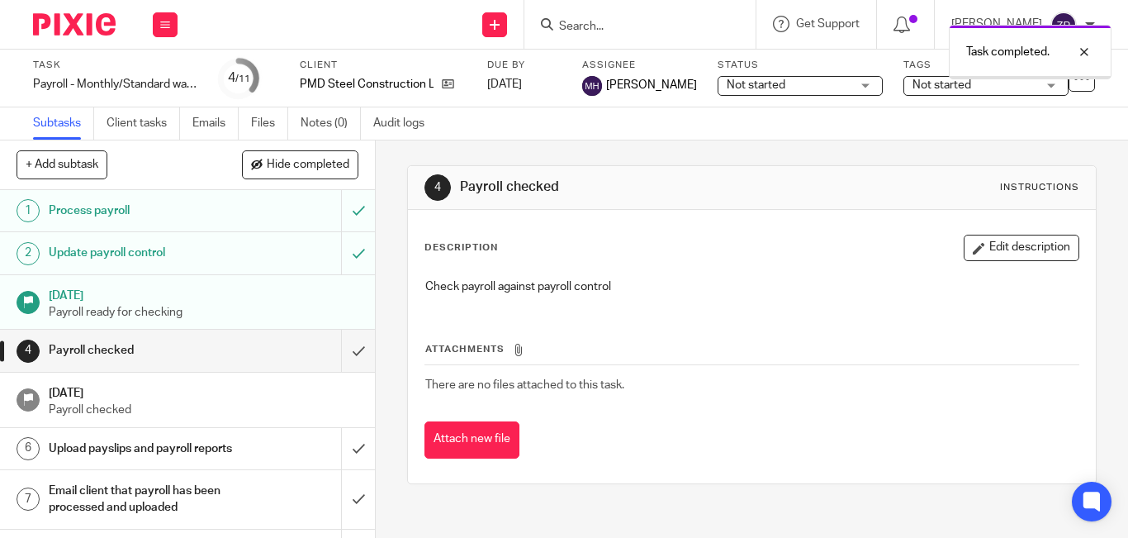
click at [93, 21] on img at bounding box center [74, 24] width 83 height 22
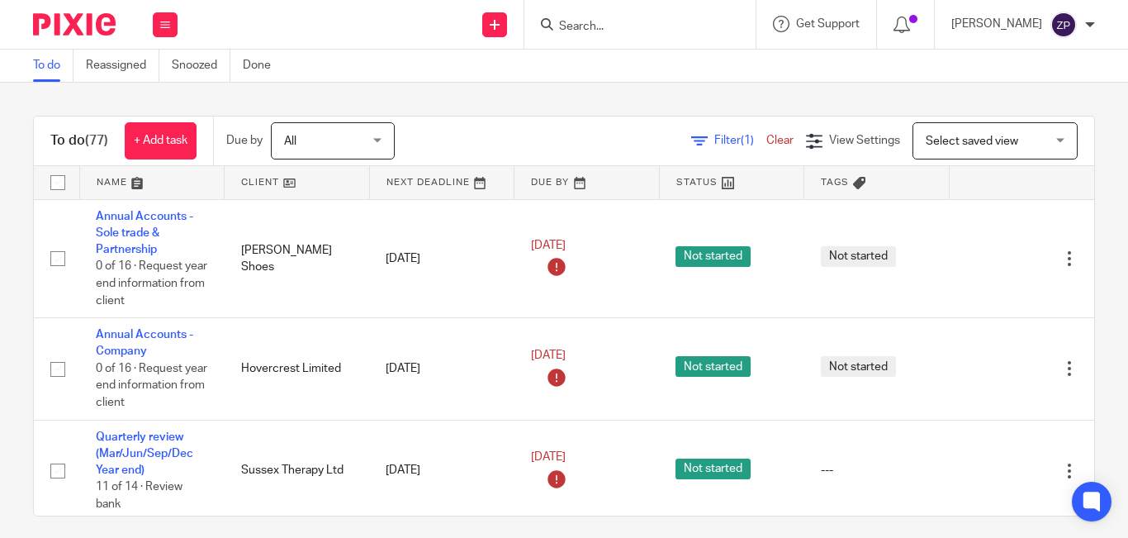
click at [386, 58] on div "To do Reassigned Snoozed Done" at bounding box center [564, 66] width 1128 height 33
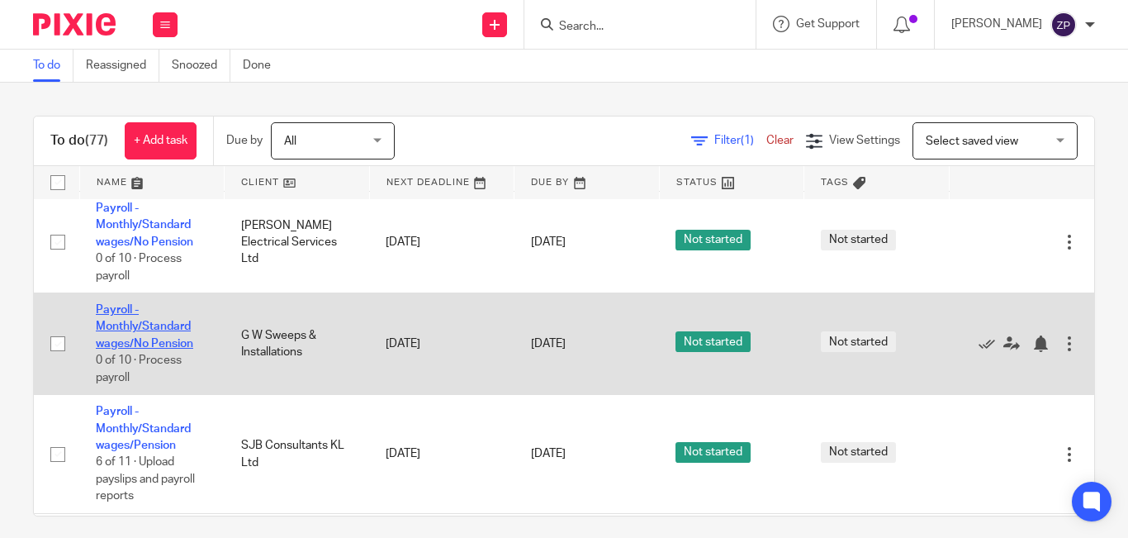
click at [134, 329] on link "Payroll - Monthly/Standard wages/No Pension" at bounding box center [144, 326] width 97 height 45
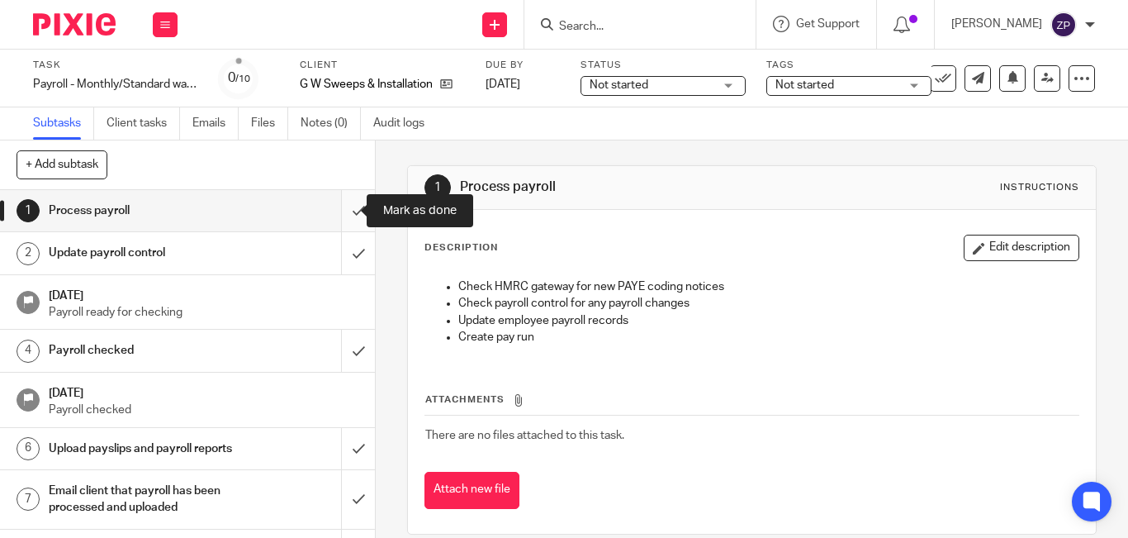
click at [336, 207] on input "submit" at bounding box center [187, 210] width 375 height 41
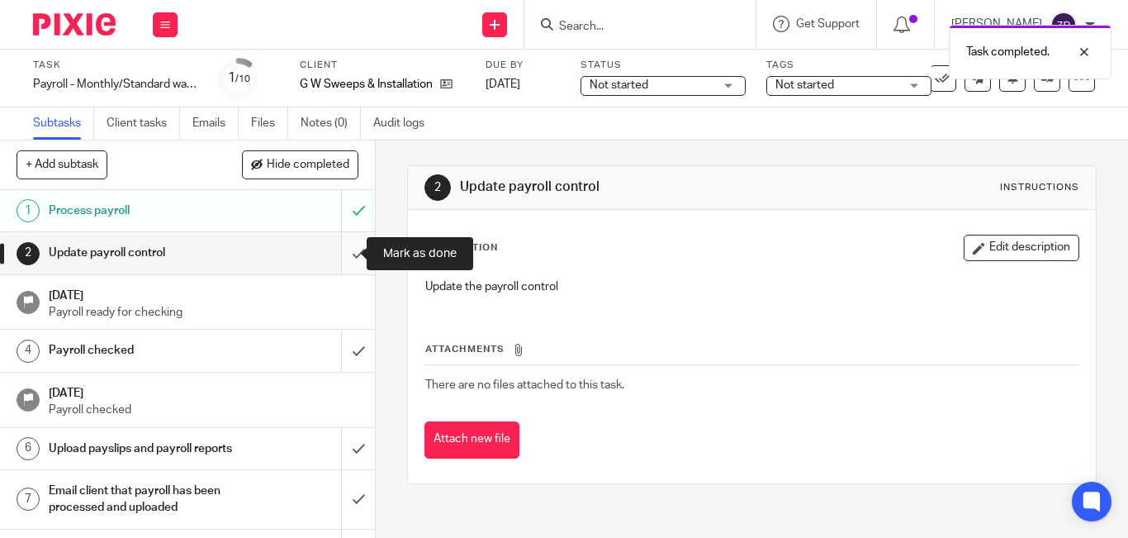
click at [338, 243] on input "submit" at bounding box center [187, 252] width 375 height 41
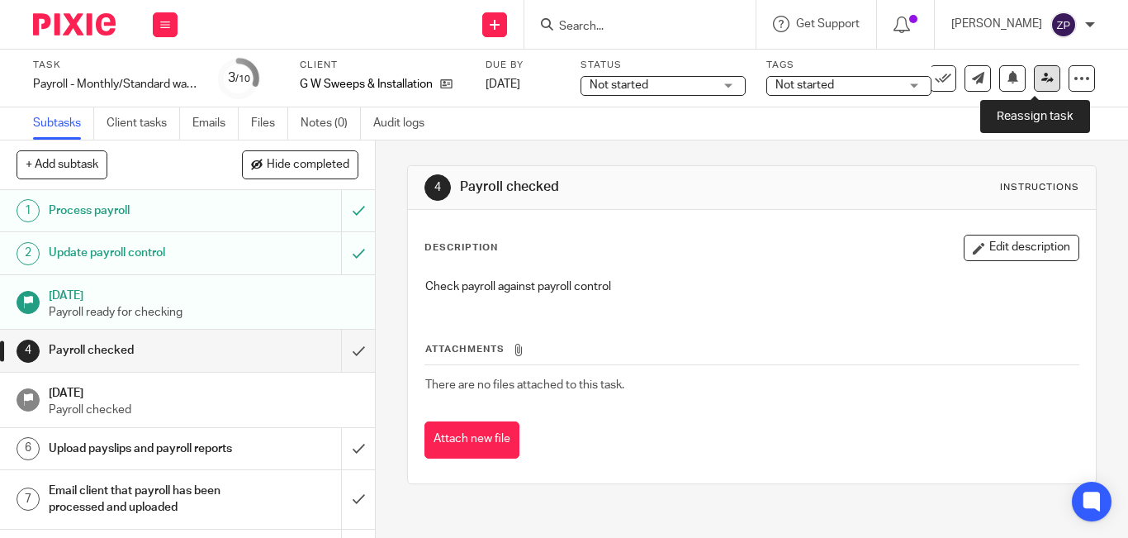
click at [1043, 85] on link at bounding box center [1047, 78] width 26 height 26
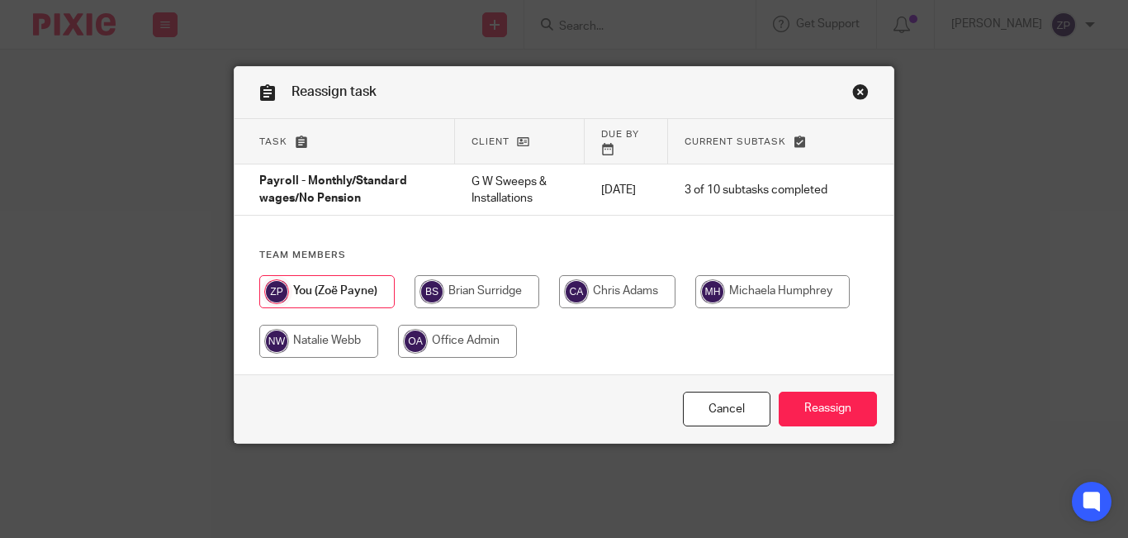
click at [739, 278] on input "radio" at bounding box center [773, 291] width 154 height 33
radio input "true"
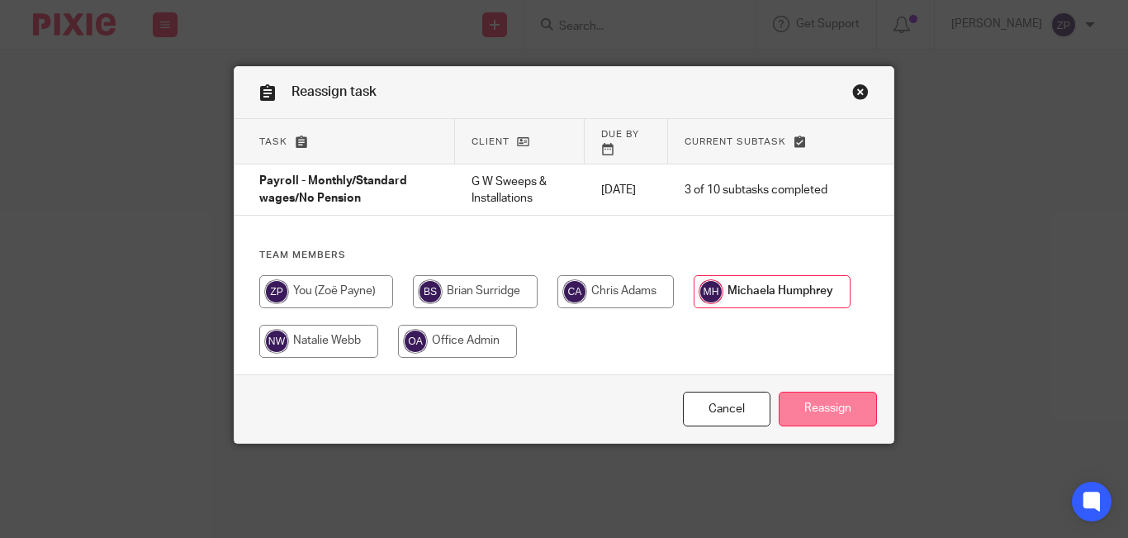
click at [820, 392] on input "Reassign" at bounding box center [828, 410] width 98 height 36
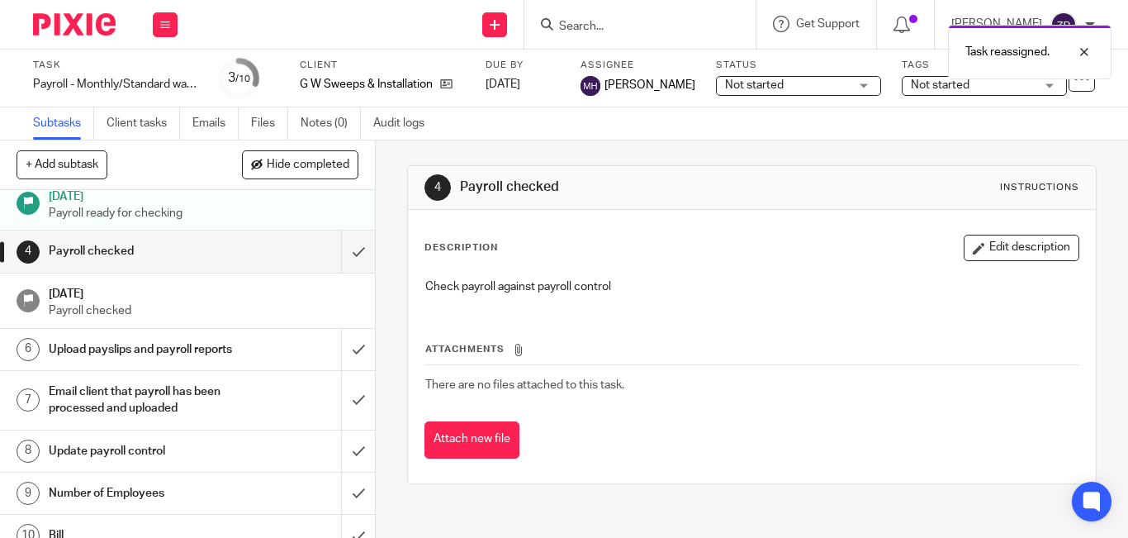
scroll to position [135, 0]
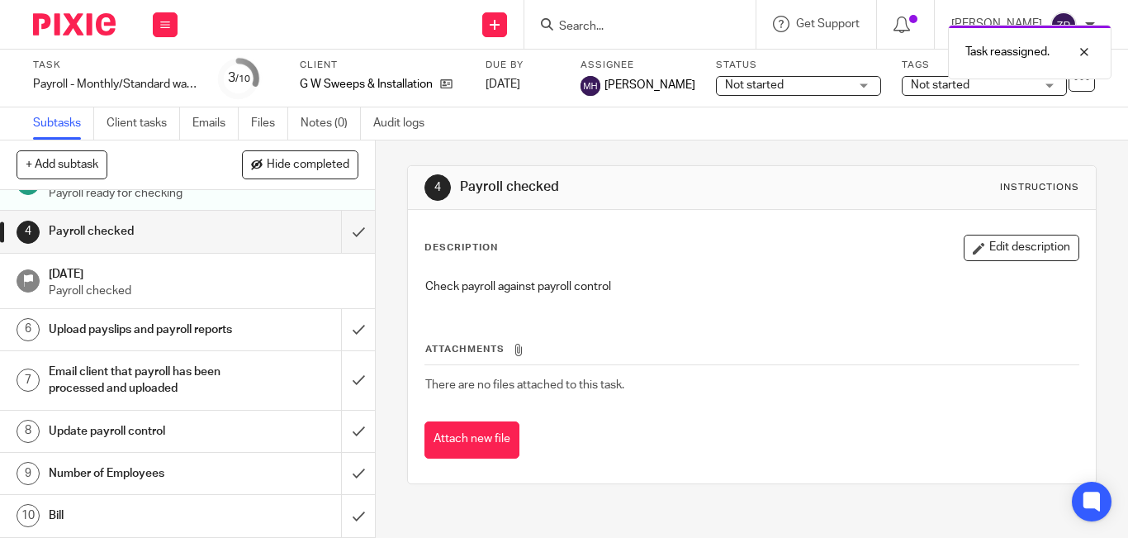
click at [176, 478] on h1 "Number of Employees" at bounding box center [141, 473] width 184 height 25
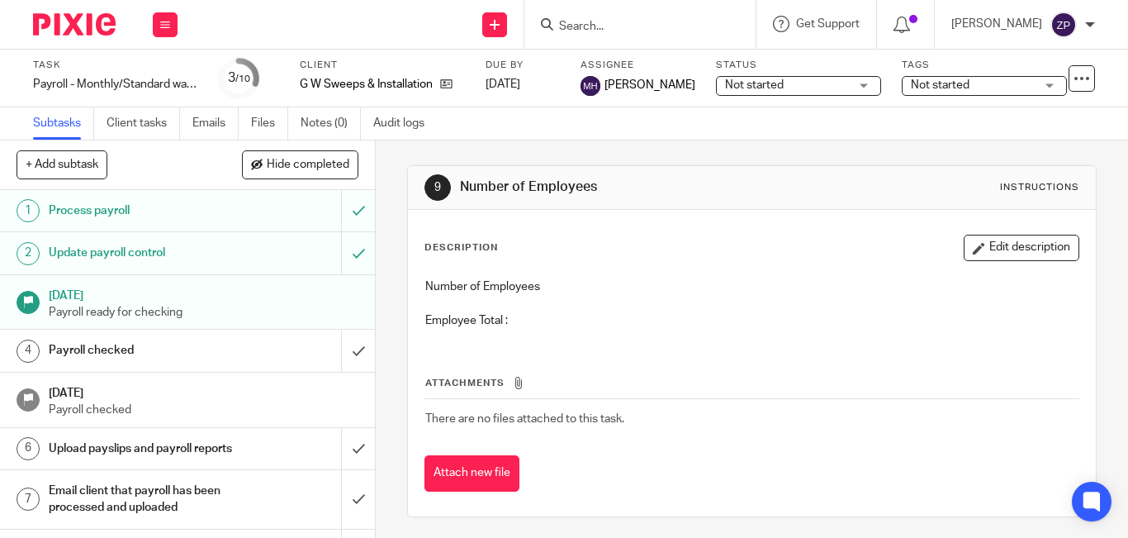
click at [1022, 252] on button "Edit description" at bounding box center [1022, 248] width 116 height 26
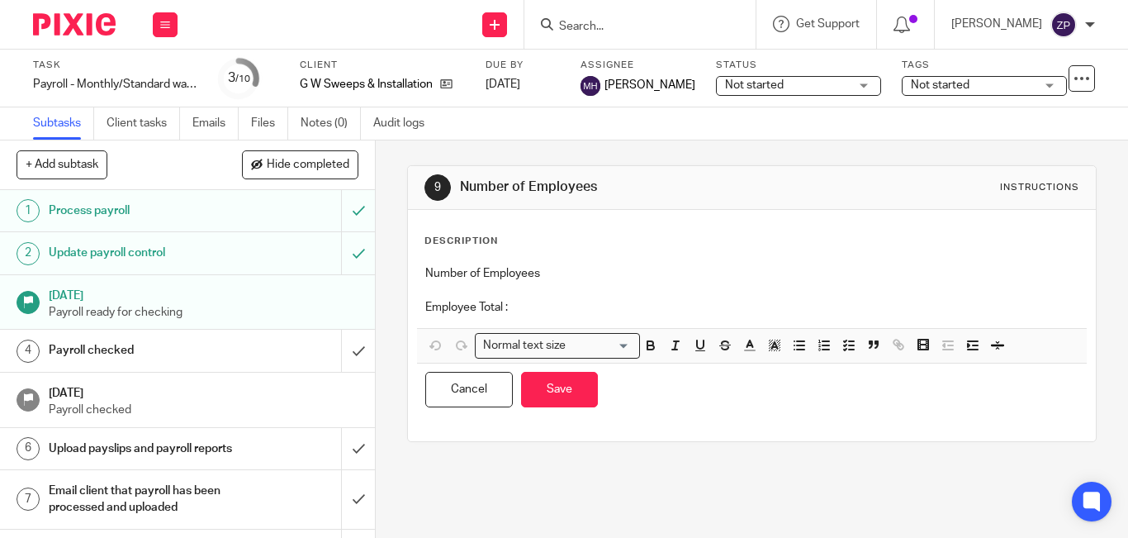
click at [632, 321] on div "Number of Employees Employee Total :" at bounding box center [752, 292] width 670 height 71
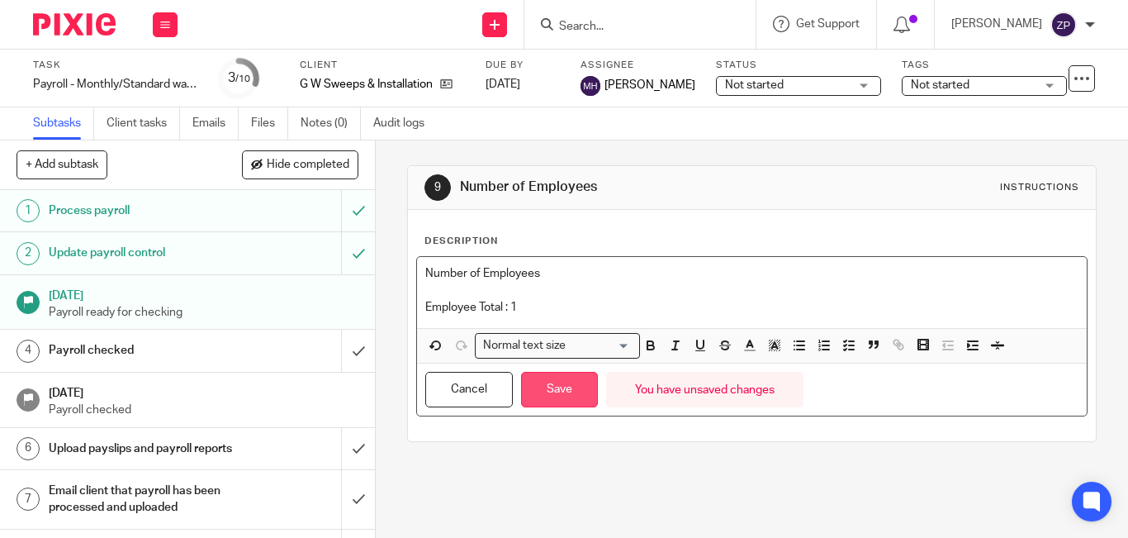
click at [564, 399] on button "Save" at bounding box center [559, 390] width 77 height 36
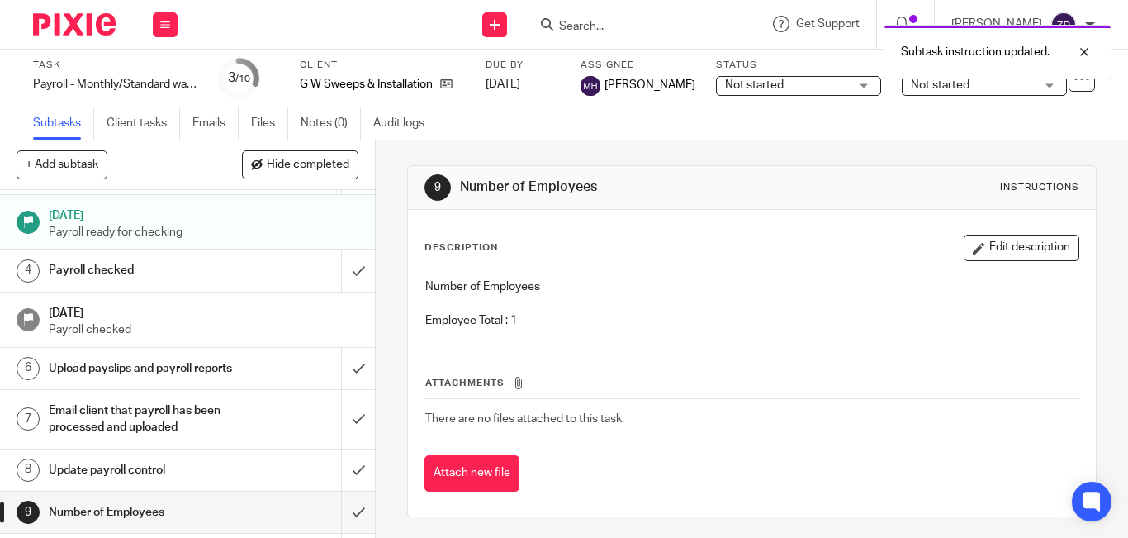
scroll to position [135, 0]
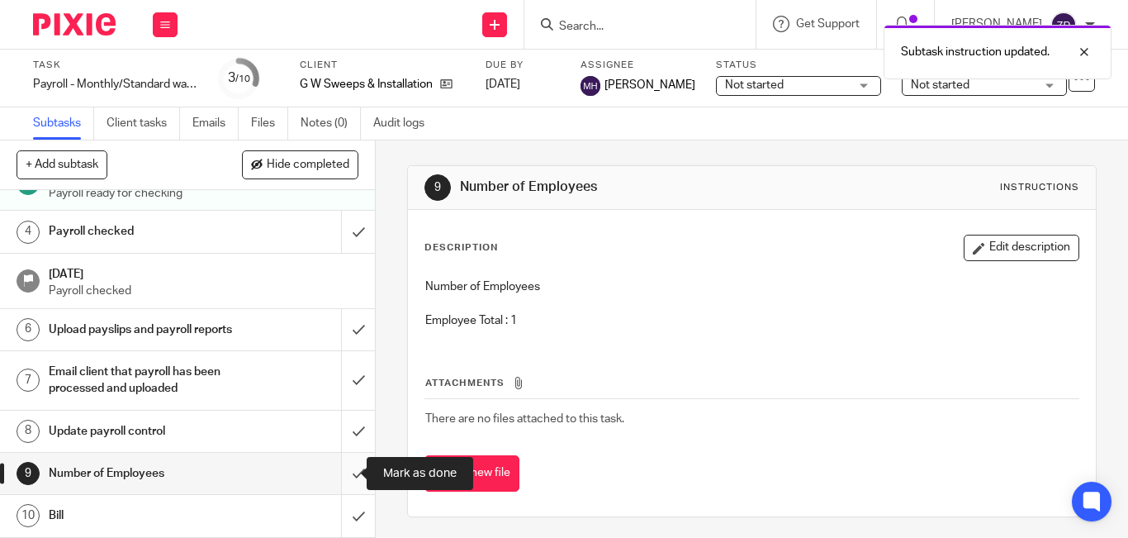
click at [337, 480] on input "submit" at bounding box center [187, 473] width 375 height 41
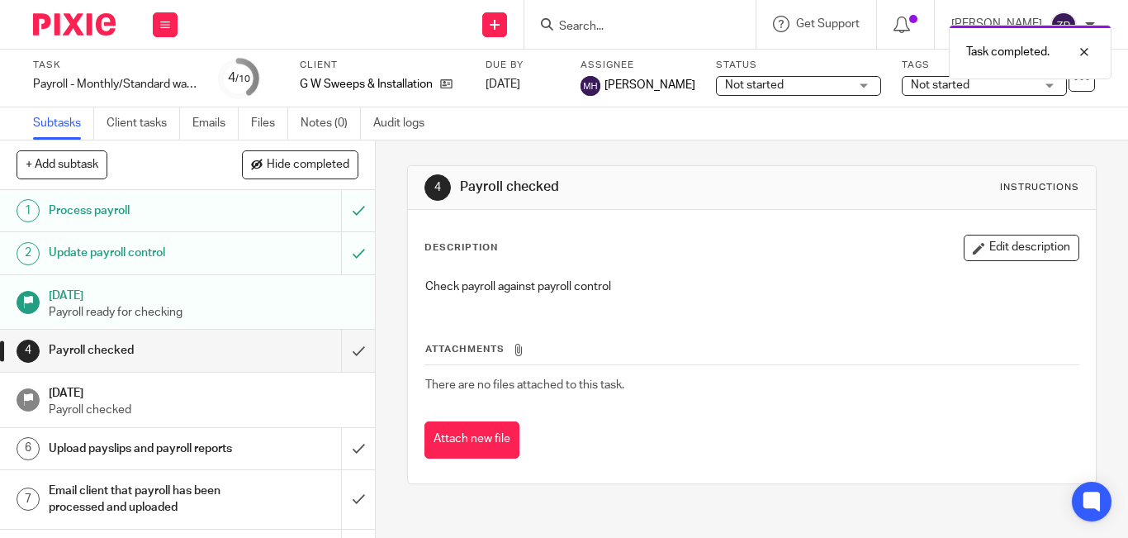
click at [93, 27] on img at bounding box center [74, 24] width 83 height 22
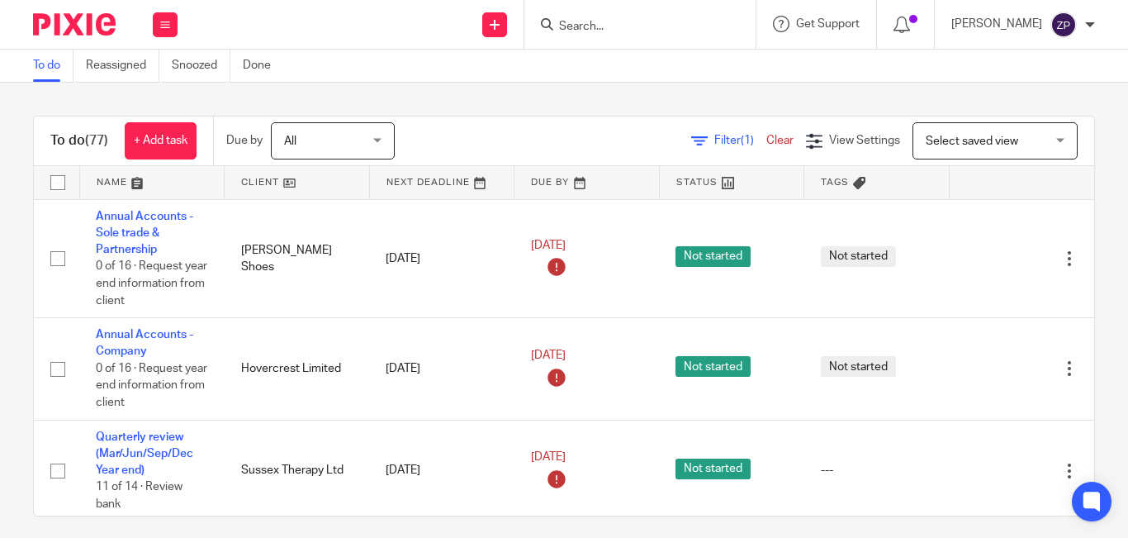
click at [339, 80] on div "To do Reassigned Snoozed Done" at bounding box center [564, 66] width 1128 height 33
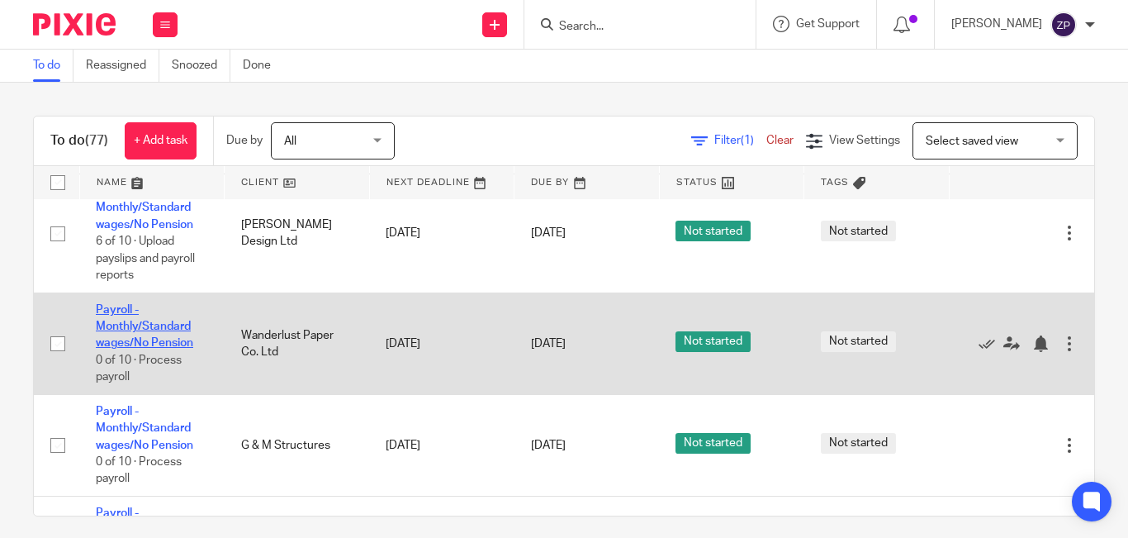
click at [138, 328] on link "Payroll - Monthly/Standard wages/No Pension" at bounding box center [144, 326] width 97 height 45
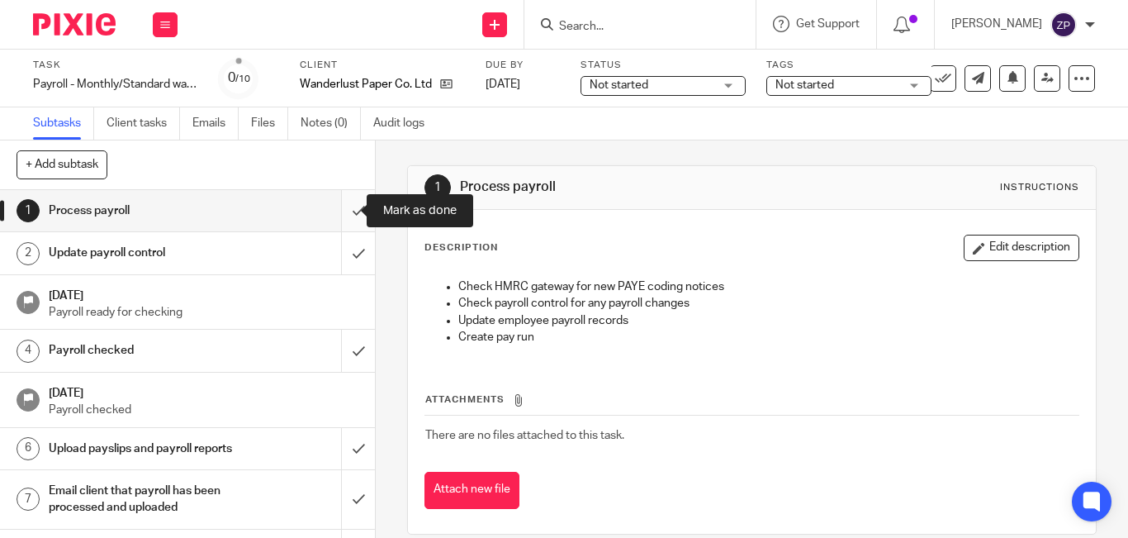
click at [340, 216] on input "submit" at bounding box center [187, 210] width 375 height 41
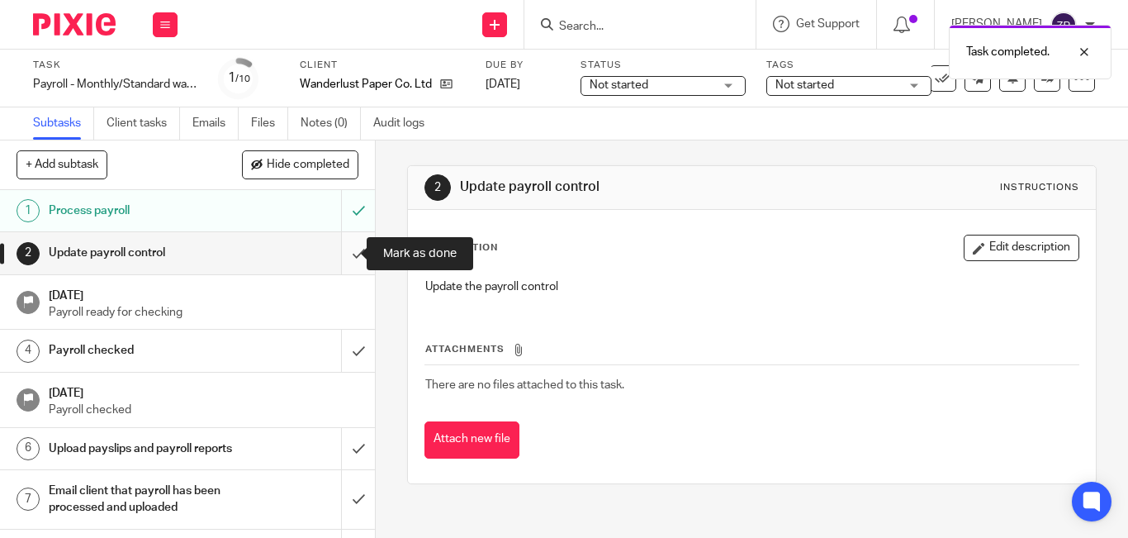
click at [338, 254] on input "submit" at bounding box center [187, 252] width 375 height 41
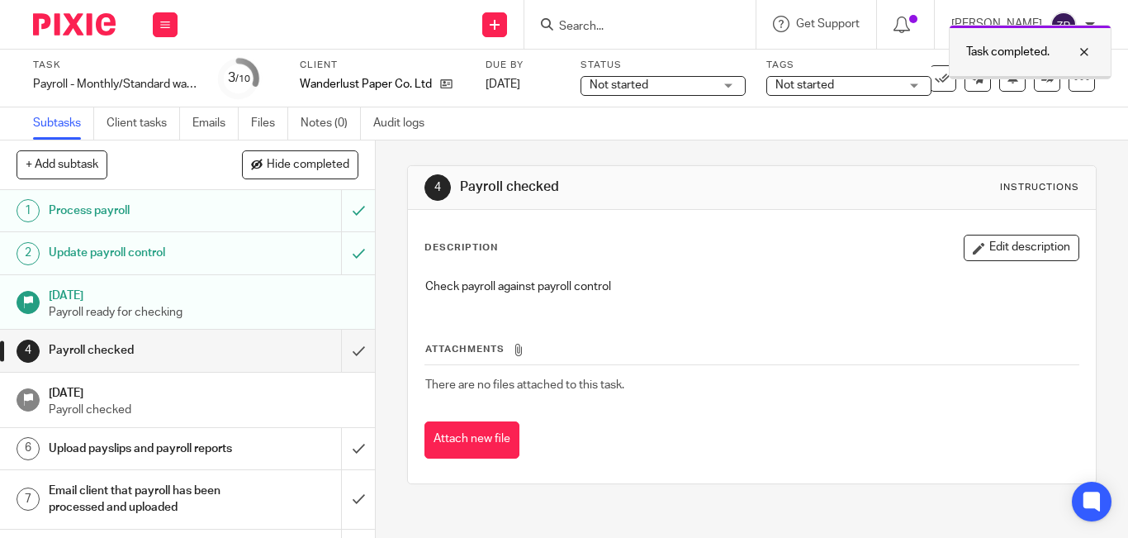
click at [1029, 78] on div "Task completed." at bounding box center [1030, 52] width 163 height 55
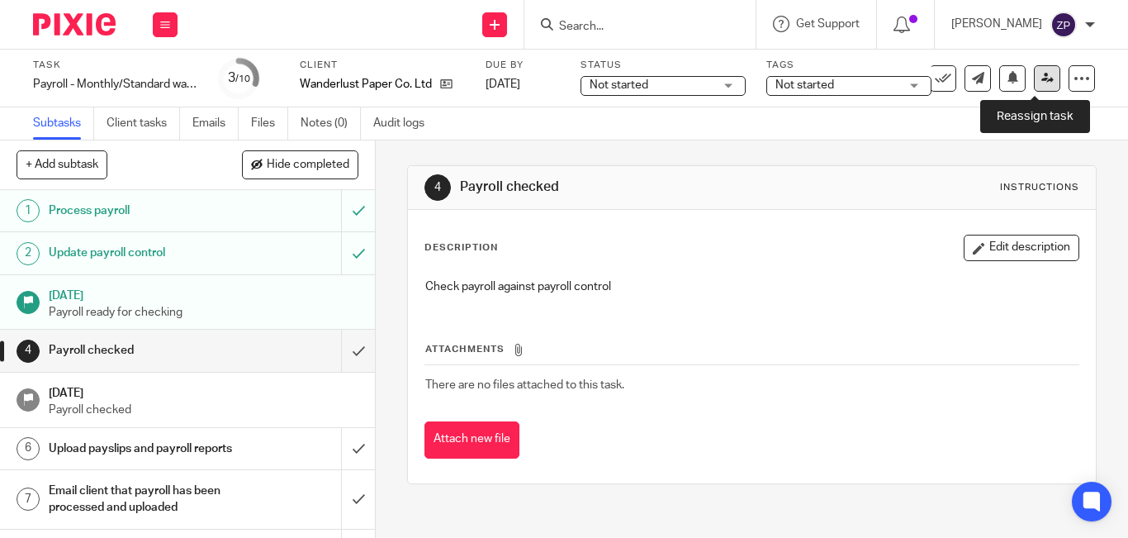
click at [1042, 83] on icon at bounding box center [1048, 78] width 12 height 12
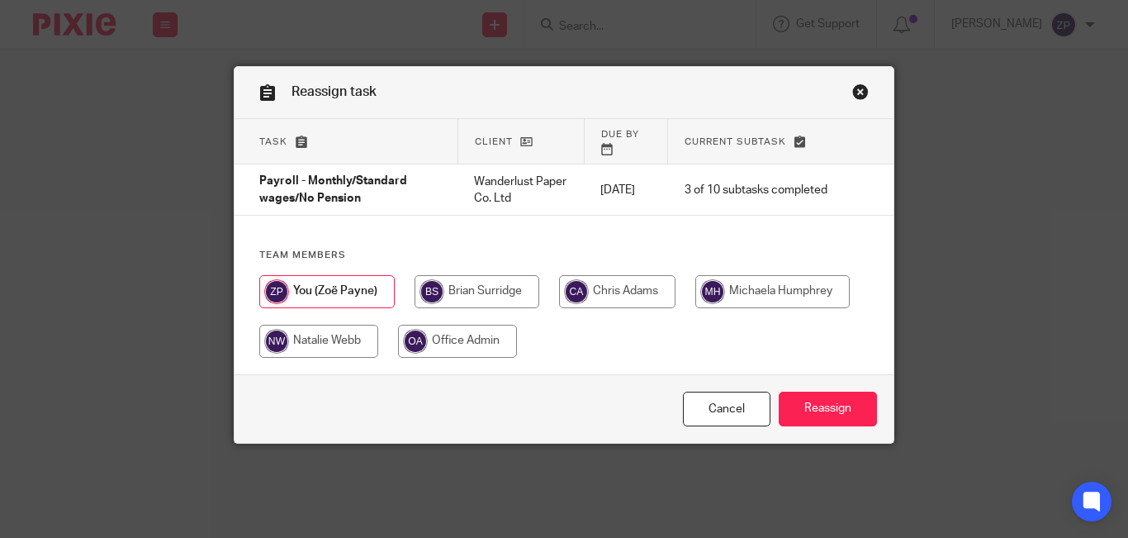
click at [784, 275] on input "radio" at bounding box center [773, 291] width 154 height 33
radio input "true"
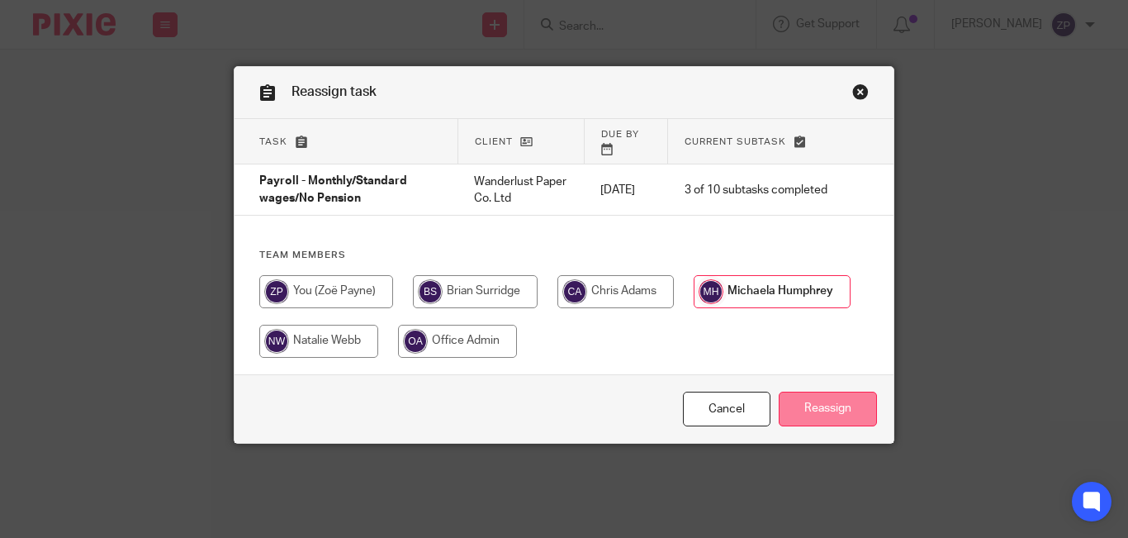
click at [817, 408] on input "Reassign" at bounding box center [828, 410] width 98 height 36
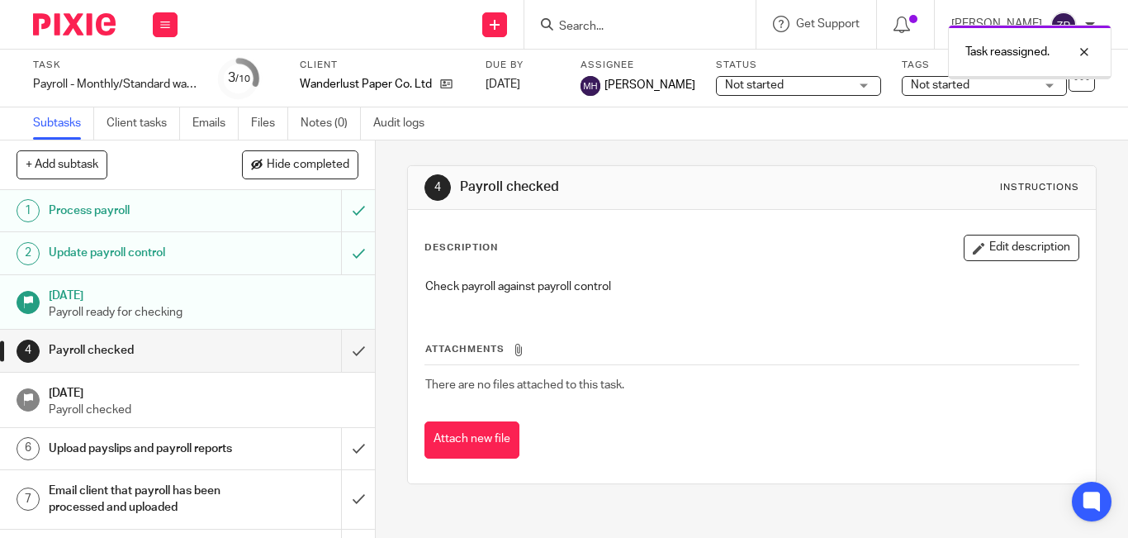
scroll to position [135, 0]
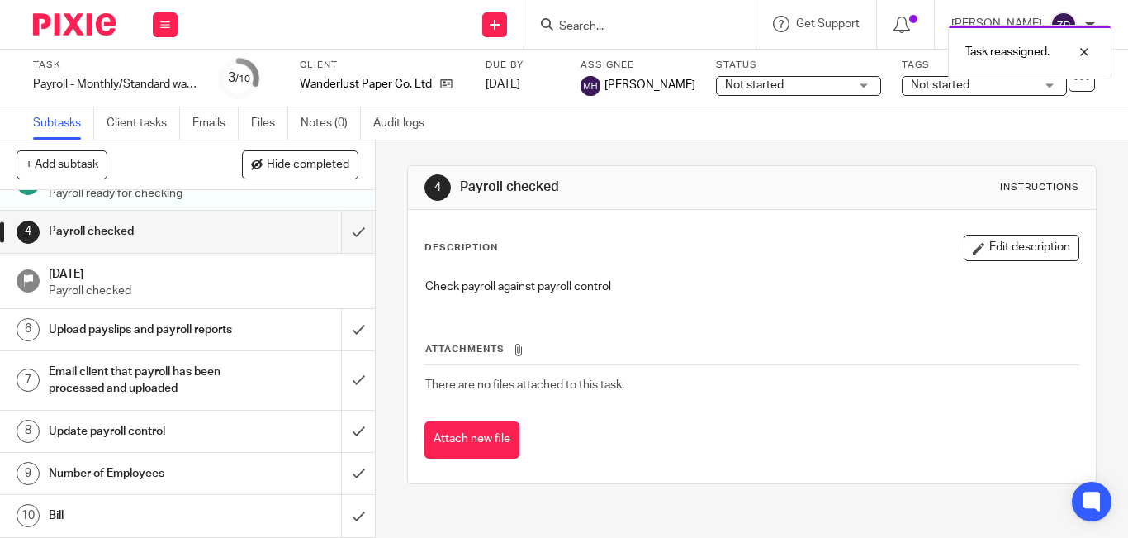
click at [129, 473] on h1 "Number of Employees" at bounding box center [141, 473] width 184 height 25
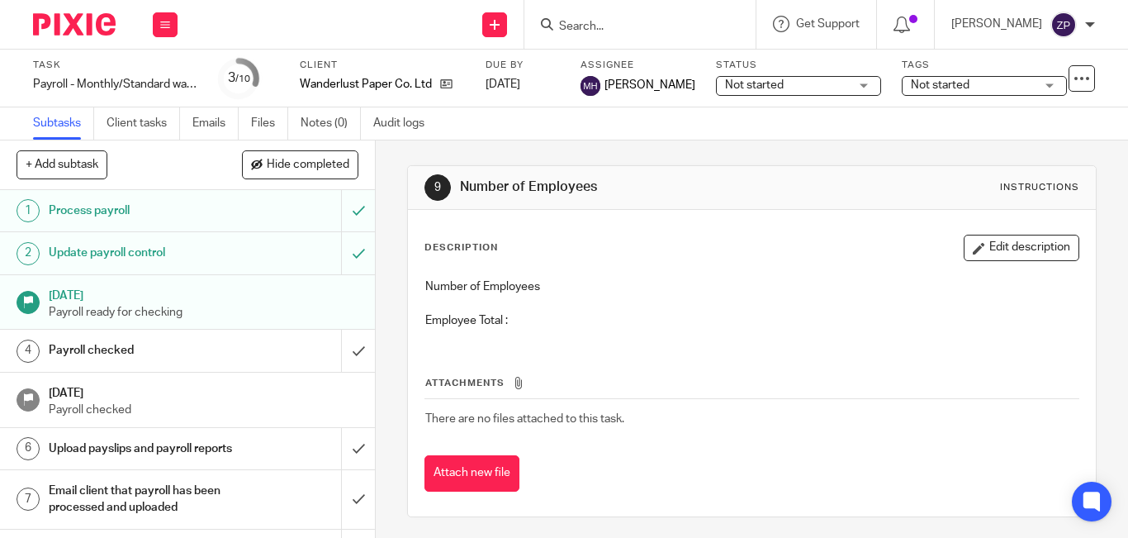
drag, startPoint x: 982, startPoint y: 254, endPoint x: 960, endPoint y: 253, distance: 22.3
click at [983, 254] on button "Edit description" at bounding box center [1022, 248] width 116 height 26
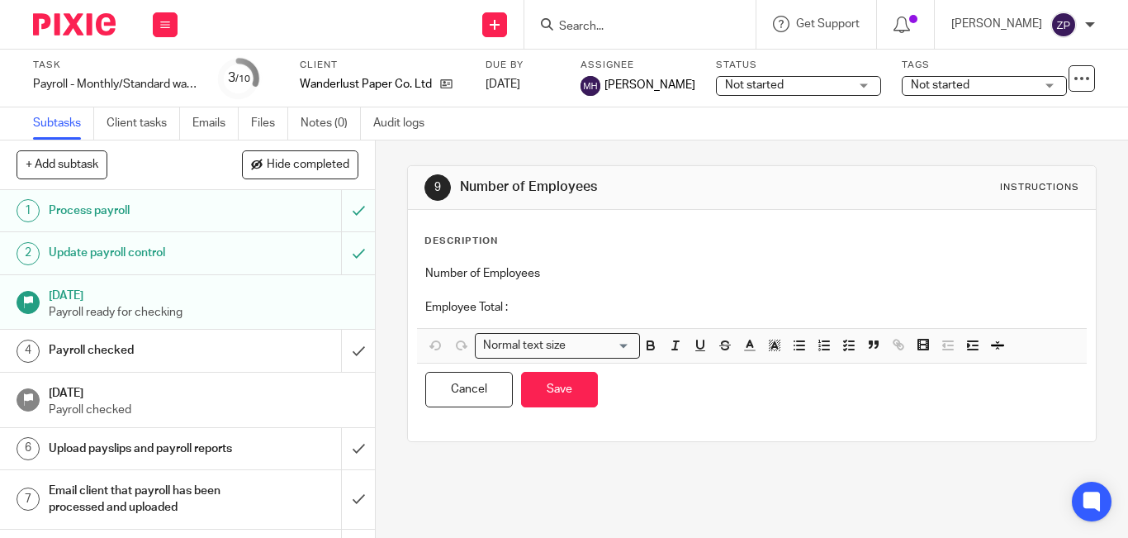
click at [639, 305] on p "Employee Total :" at bounding box center [751, 307] width 653 height 17
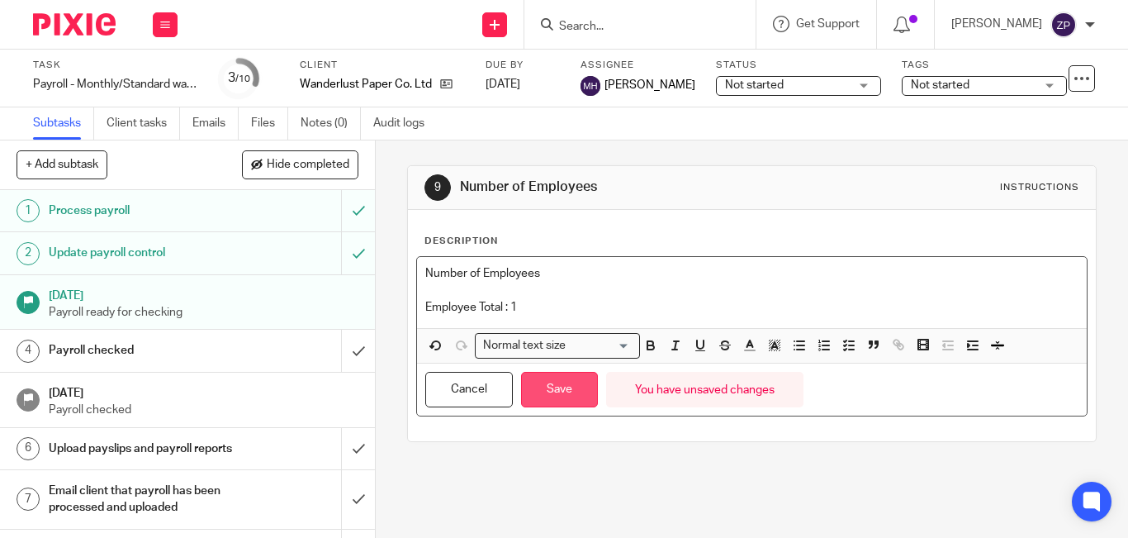
click at [558, 385] on button "Save" at bounding box center [559, 390] width 77 height 36
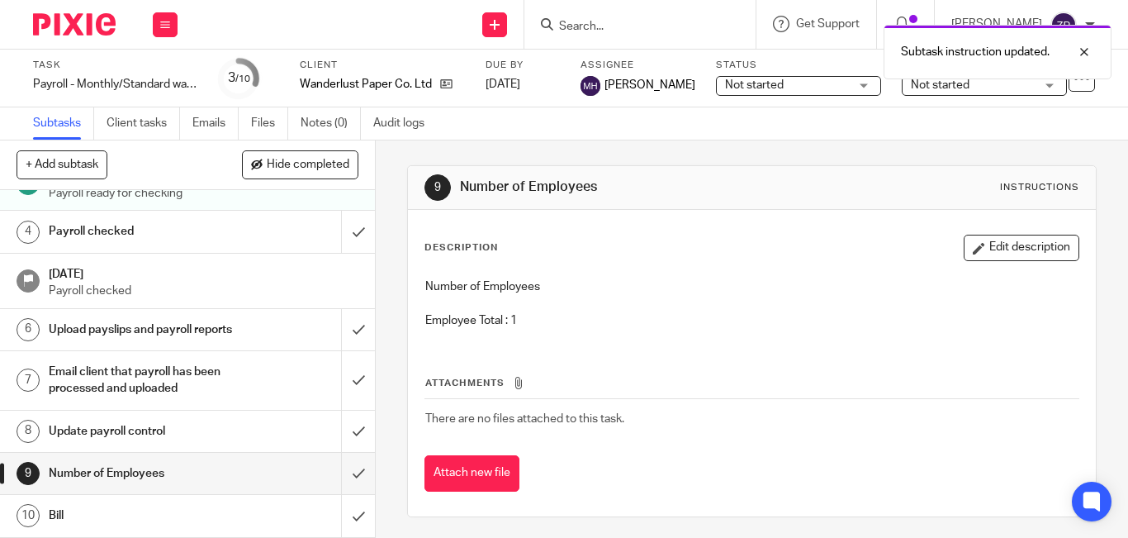
scroll to position [135, 0]
click at [344, 473] on input "submit" at bounding box center [187, 473] width 375 height 41
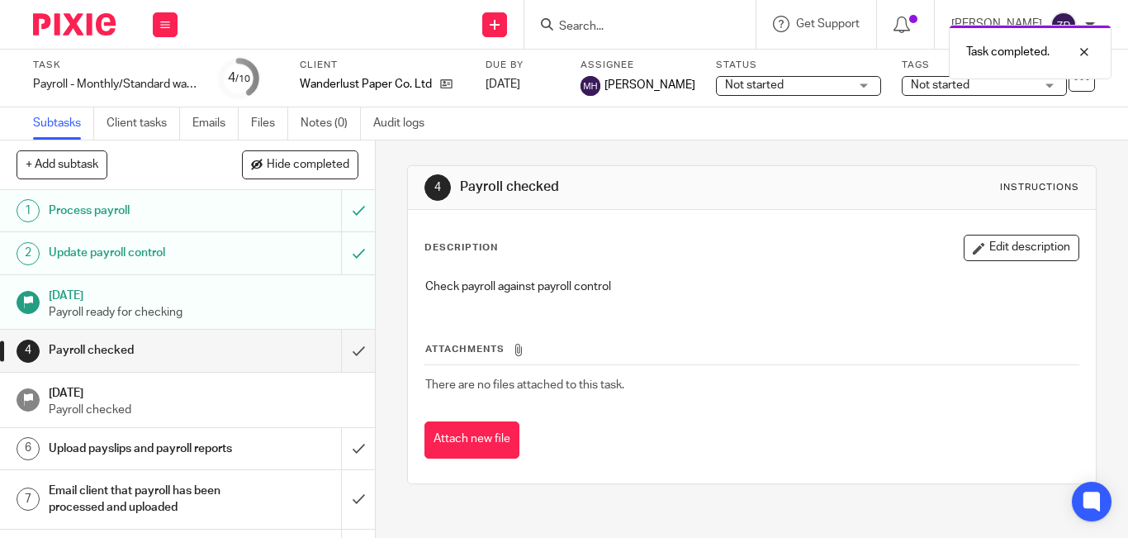
click at [76, 5] on div at bounding box center [68, 24] width 136 height 49
click at [76, 33] on img at bounding box center [74, 24] width 83 height 22
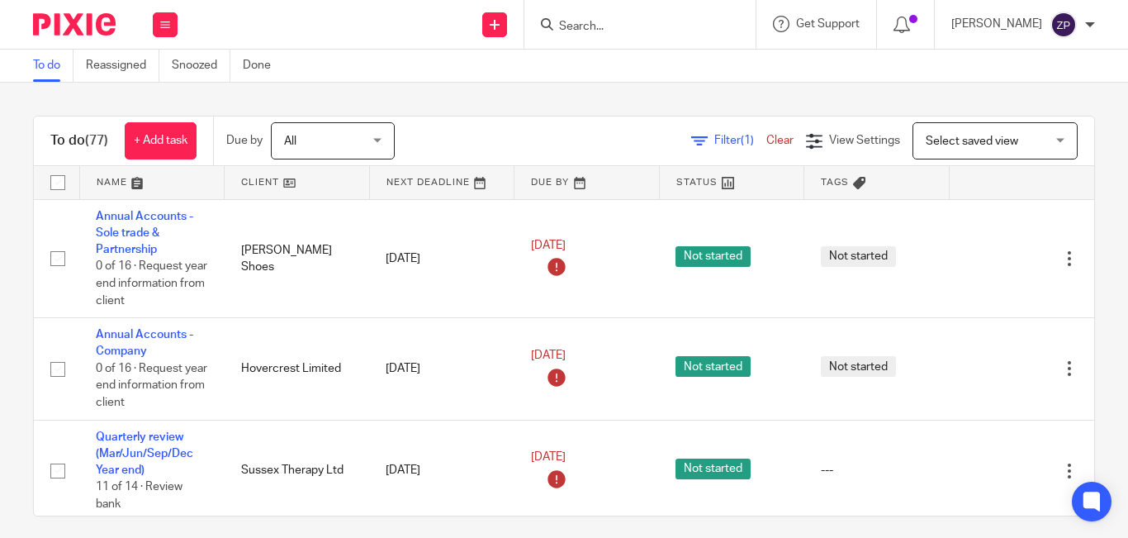
click at [475, 88] on div "To do (77) + Add task Due by All All Today Tomorrow This week Next week This mo…" at bounding box center [564, 310] width 1128 height 455
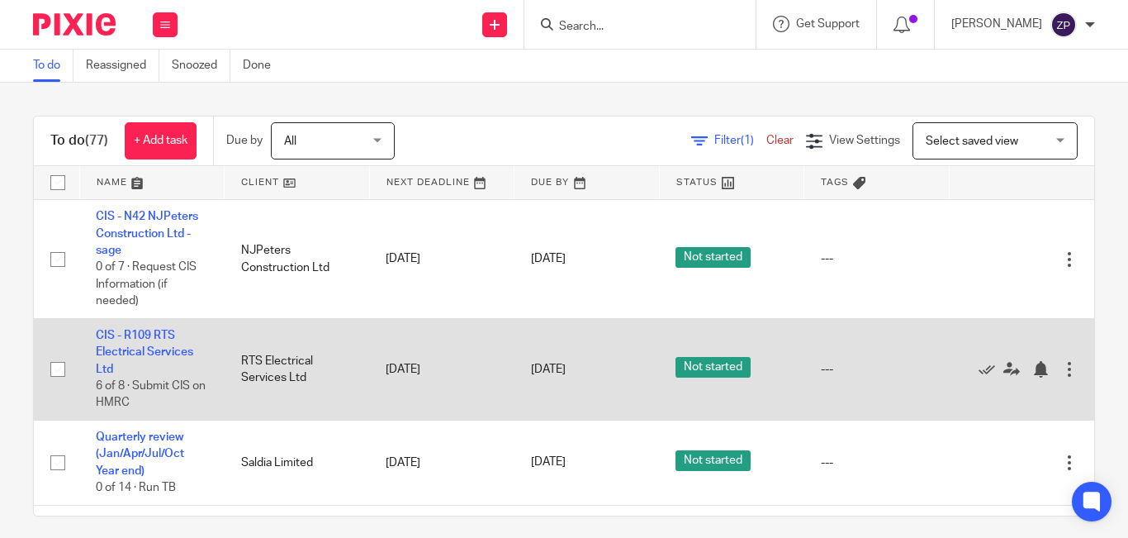
click at [131, 341] on td "CIS - R109 RTS Electrical Services Ltd 6 of 8 · Submit CIS on HMRC" at bounding box center [151, 369] width 145 height 102
click at [131, 350] on link "CIS - R109 RTS Electrical Services Ltd" at bounding box center [144, 352] width 97 height 45
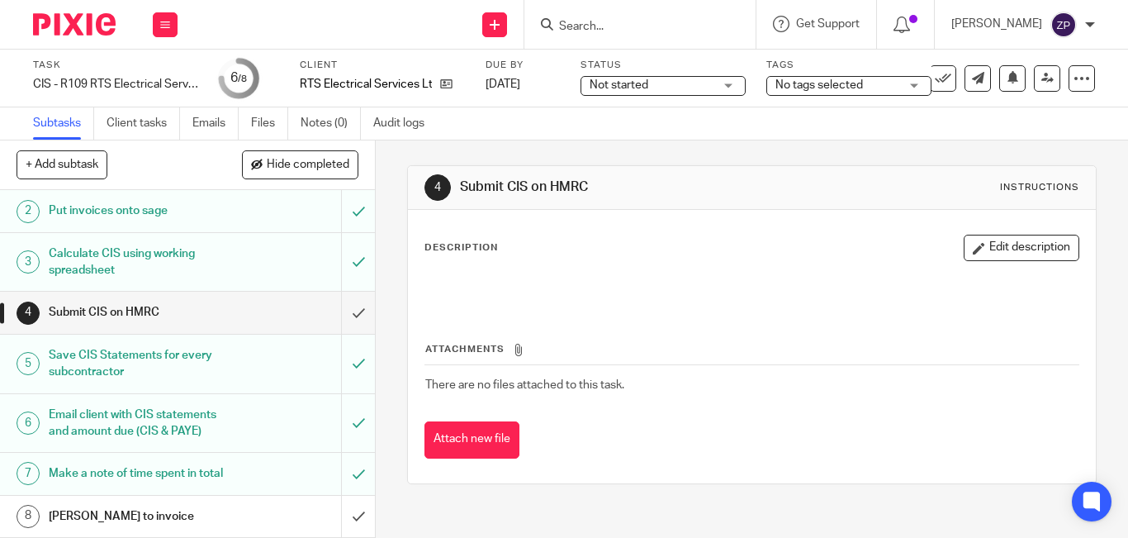
scroll to position [76, 0]
click at [344, 294] on input "submit" at bounding box center [187, 312] width 375 height 41
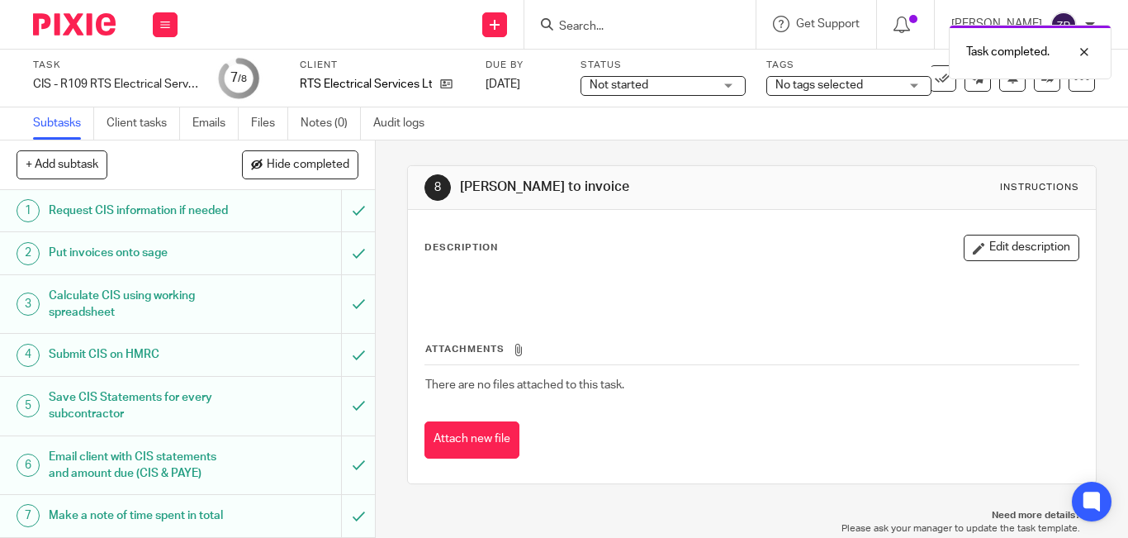
scroll to position [76, 0]
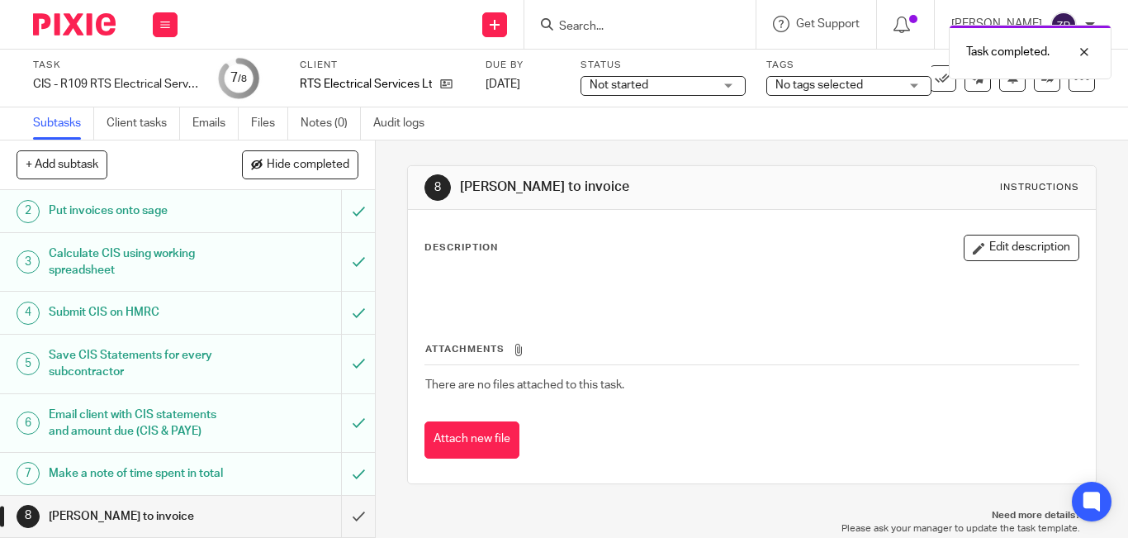
click at [837, 86] on span "No tags selected" at bounding box center [820, 85] width 88 height 12
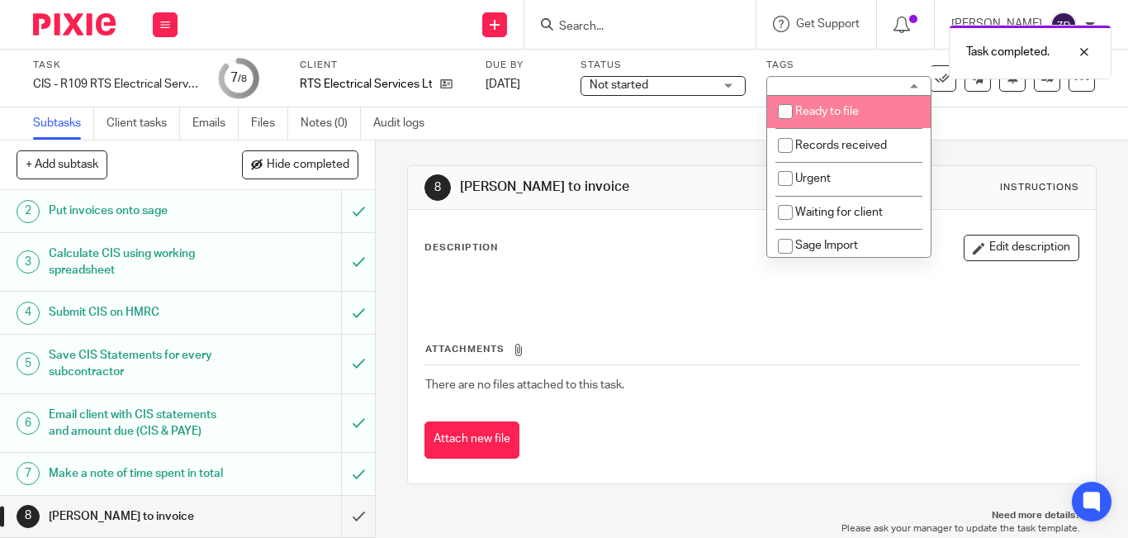
scroll to position [274, 0]
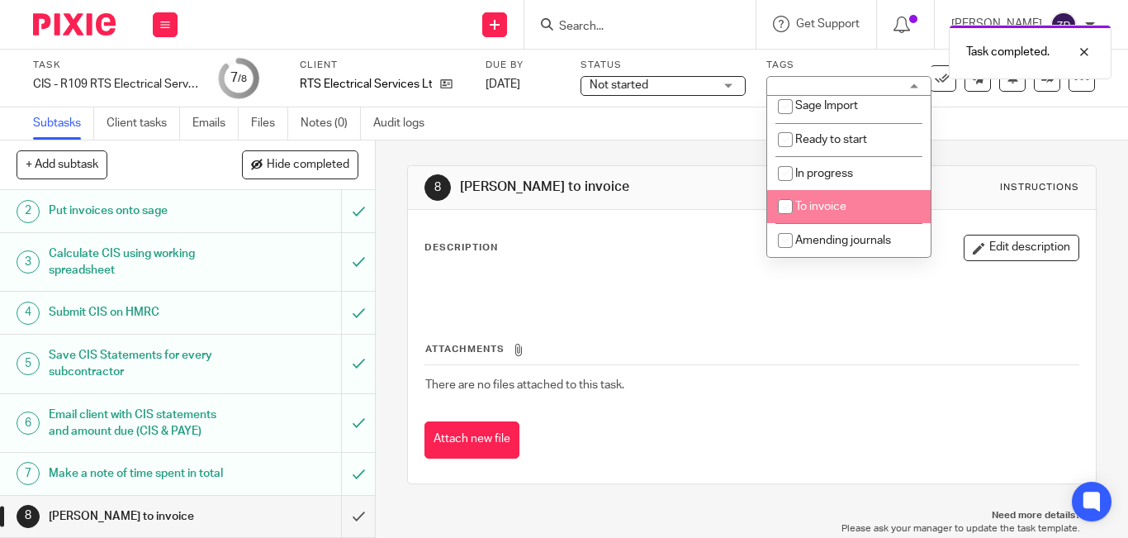
click at [837, 197] on li "To invoice" at bounding box center [849, 207] width 164 height 34
checkbox input "true"
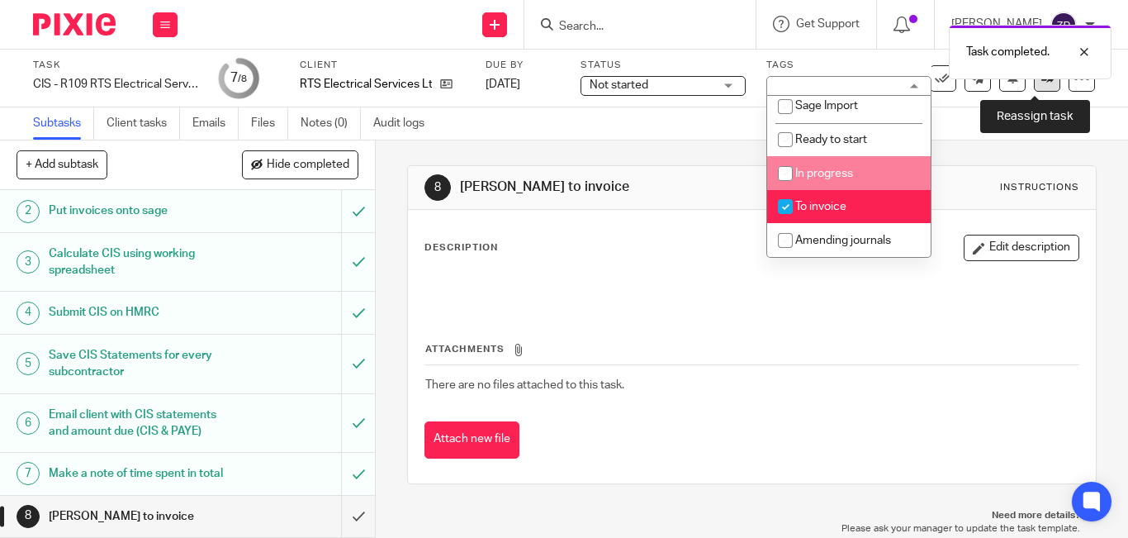
click at [1034, 88] on link at bounding box center [1047, 78] width 26 height 26
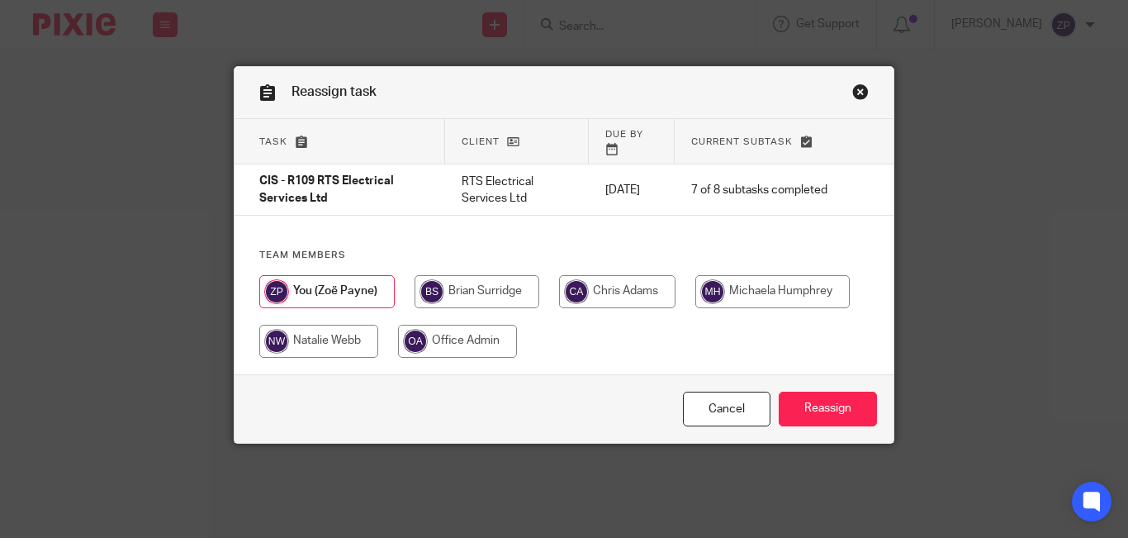
click at [471, 287] on input "radio" at bounding box center [477, 291] width 125 height 33
radio input "true"
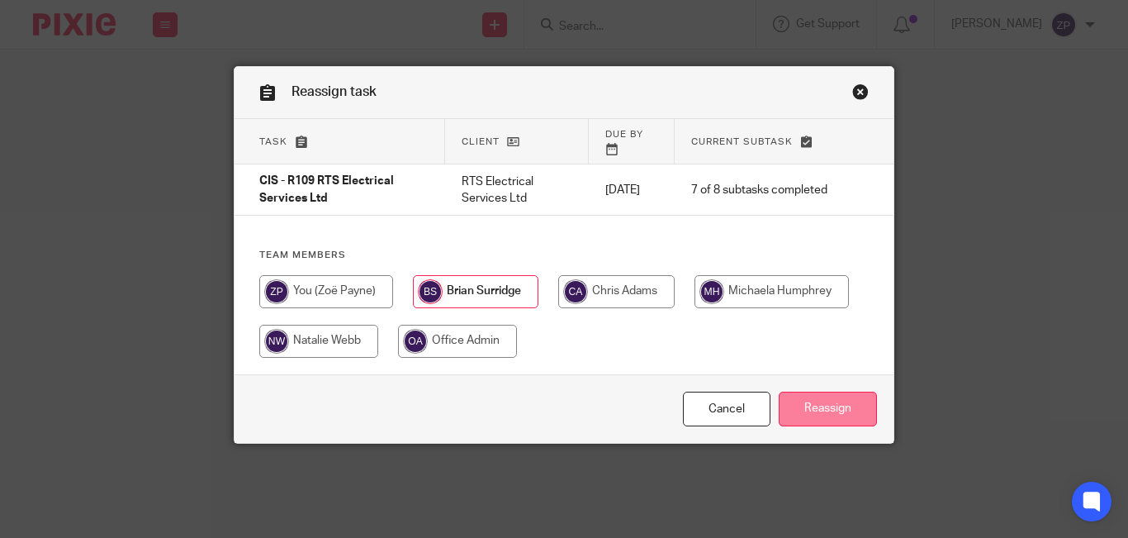
click at [808, 392] on input "Reassign" at bounding box center [828, 410] width 98 height 36
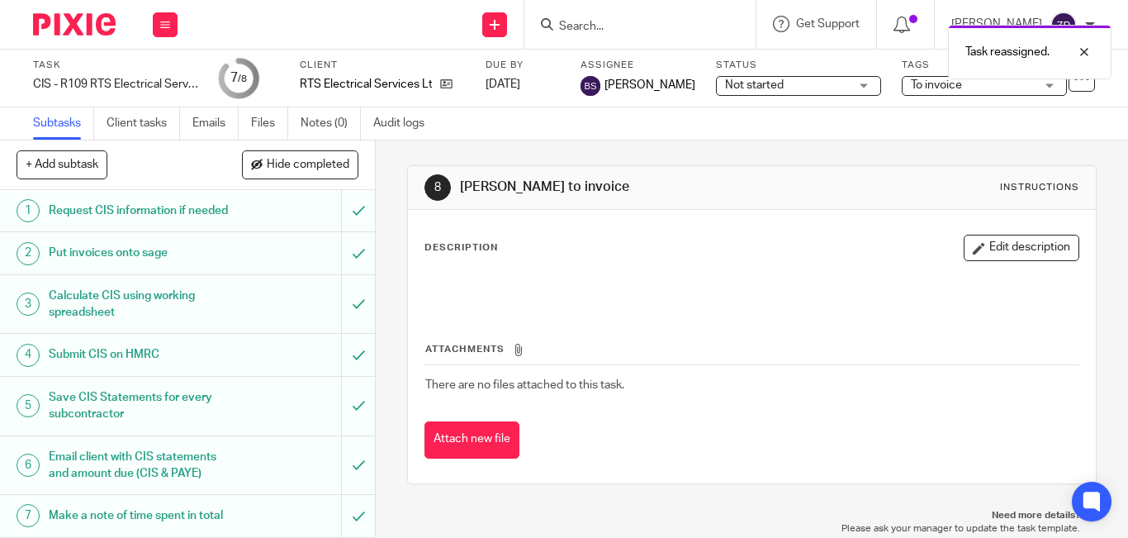
click at [77, 17] on img at bounding box center [74, 24] width 83 height 22
